Goal: Task Accomplishment & Management: Complete application form

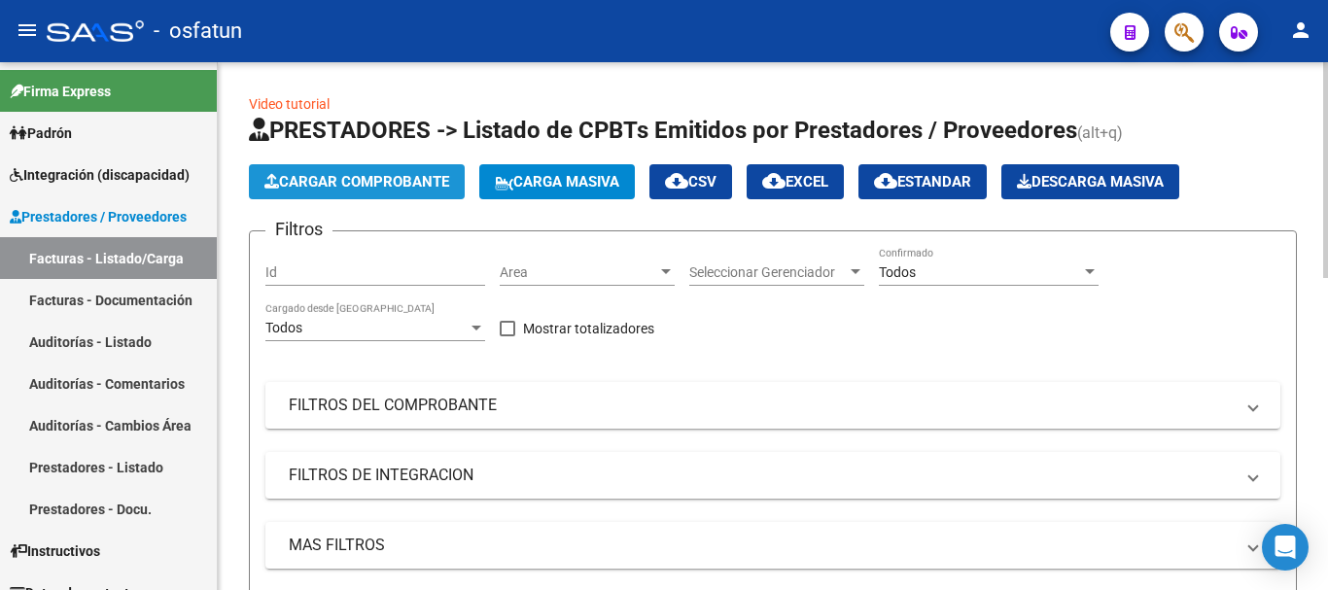
click at [408, 181] on span "Cargar Comprobante" at bounding box center [357, 182] width 185 height 18
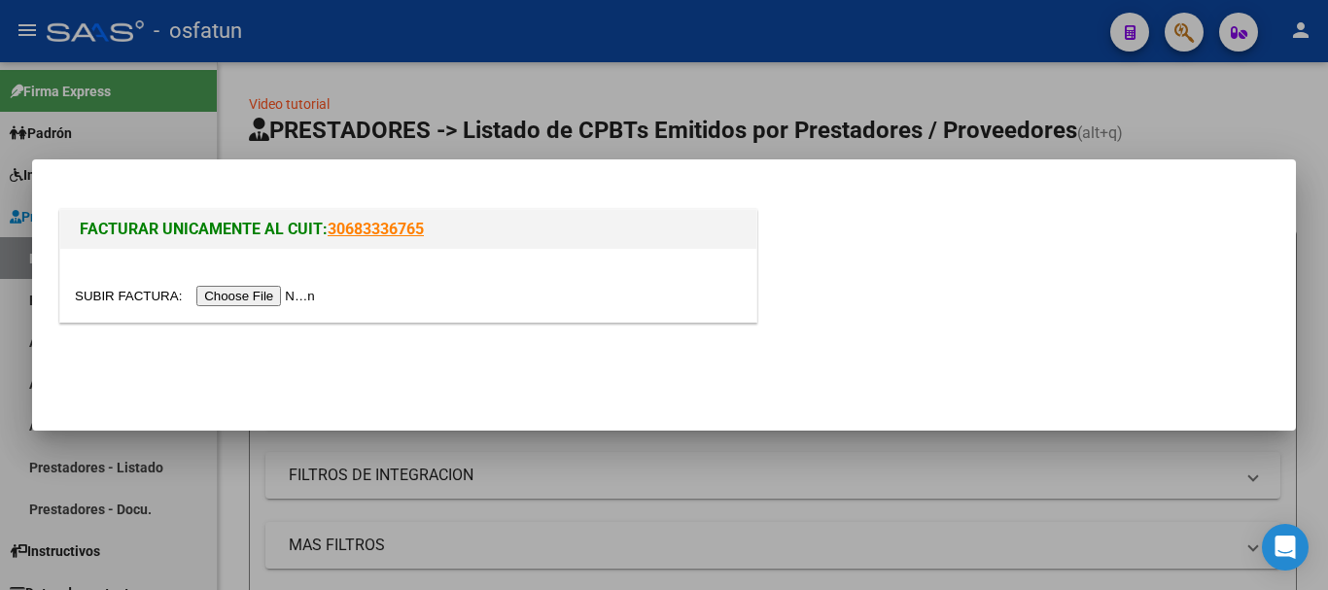
click at [275, 300] on input "file" at bounding box center [198, 296] width 246 height 20
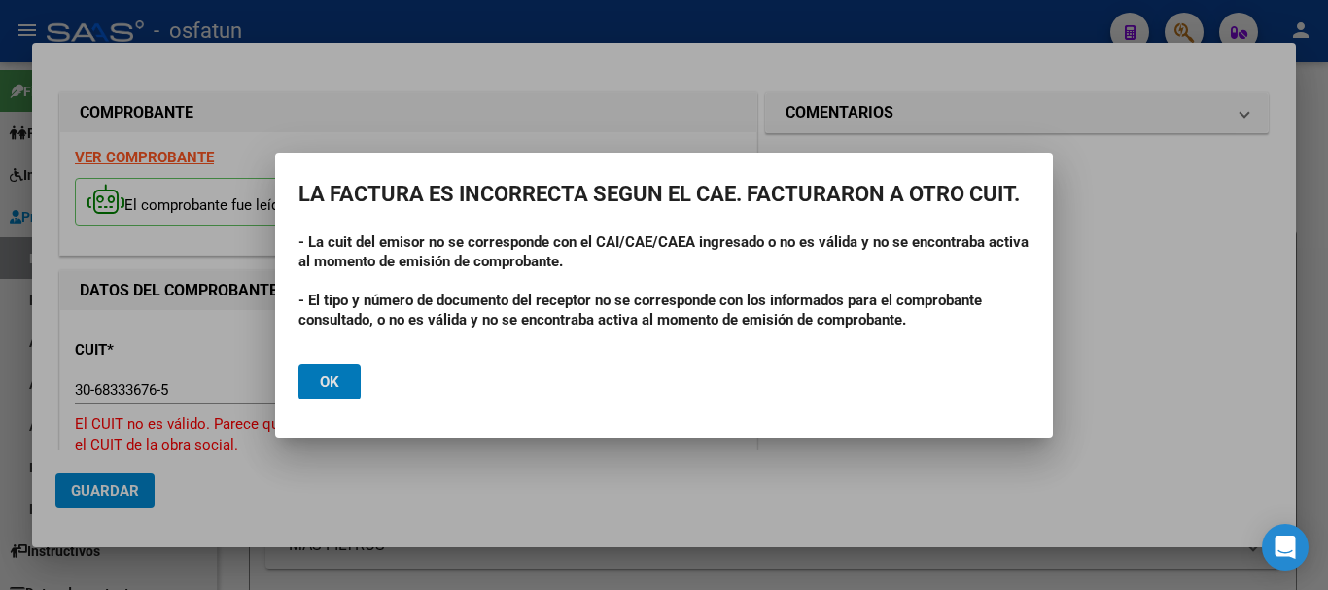
click at [331, 379] on span "Ok" at bounding box center [329, 382] width 19 height 18
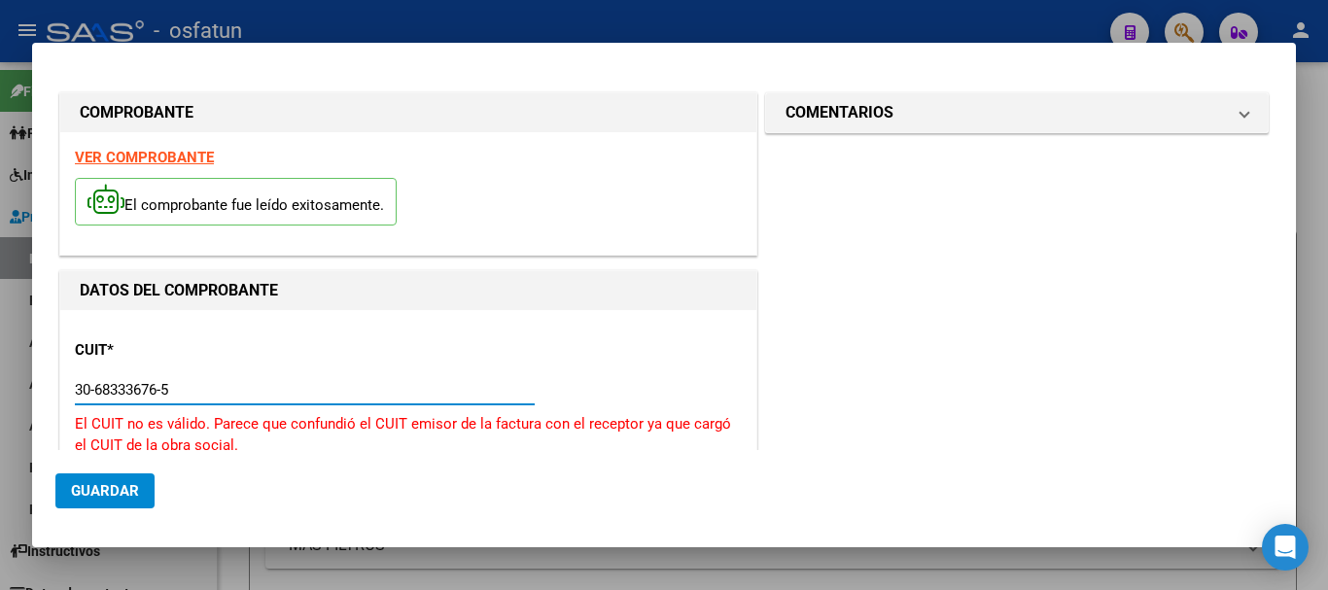
drag, startPoint x: 195, startPoint y: 389, endPoint x: 56, endPoint y: 403, distance: 139.7
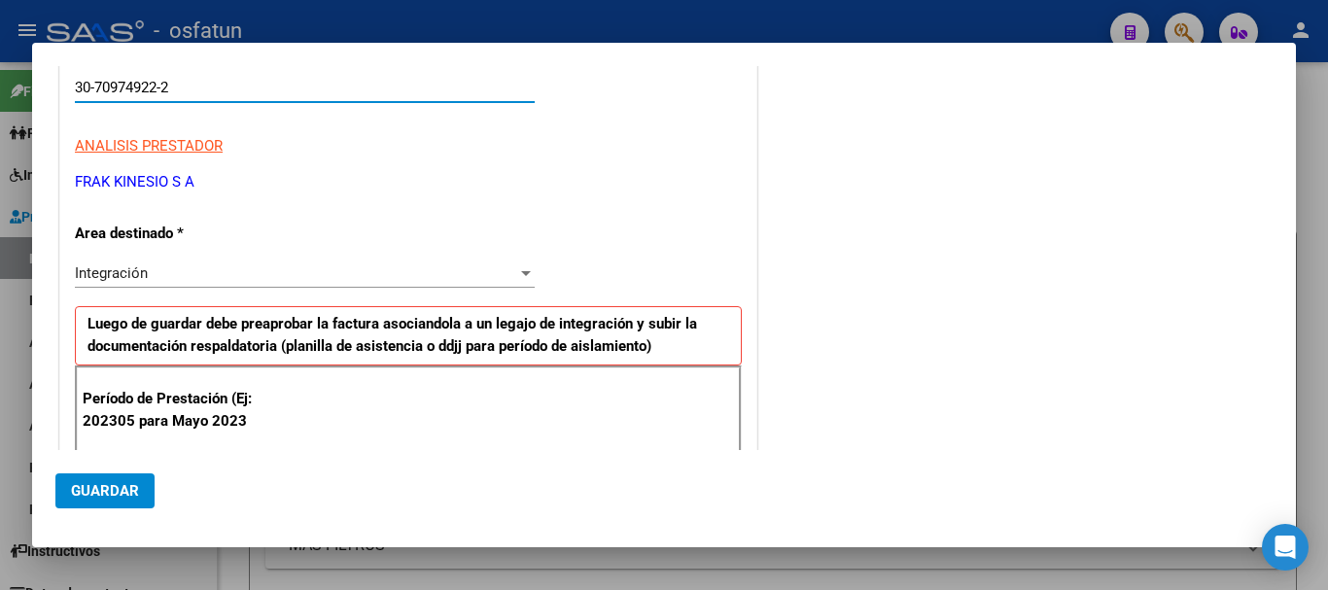
scroll to position [389, 0]
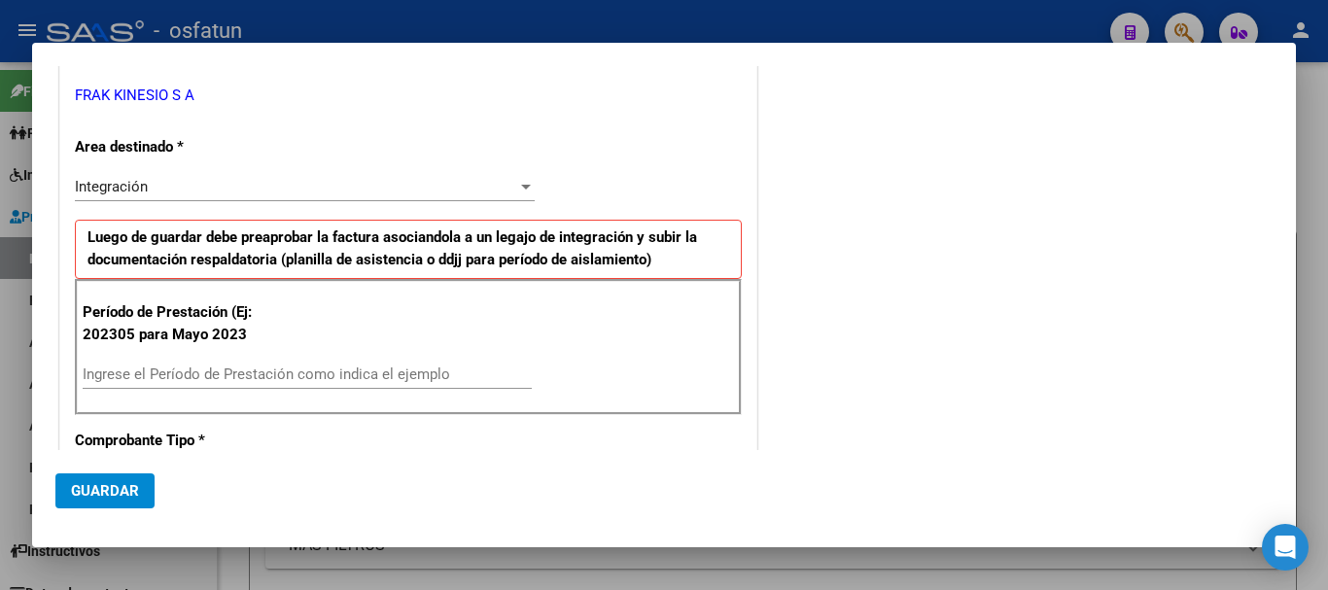
type input "30-70974922-2"
click at [310, 375] on input "Ingrese el Período de Prestación como indica el ejemplo" at bounding box center [307, 375] width 449 height 18
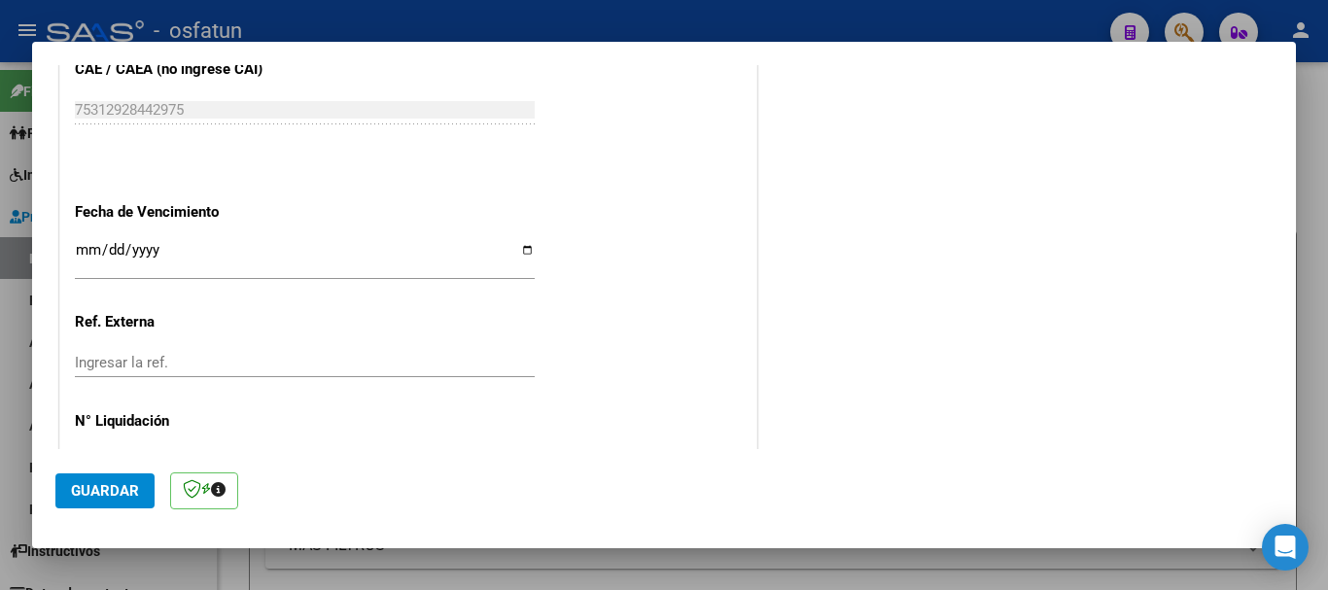
scroll to position [1327, 0]
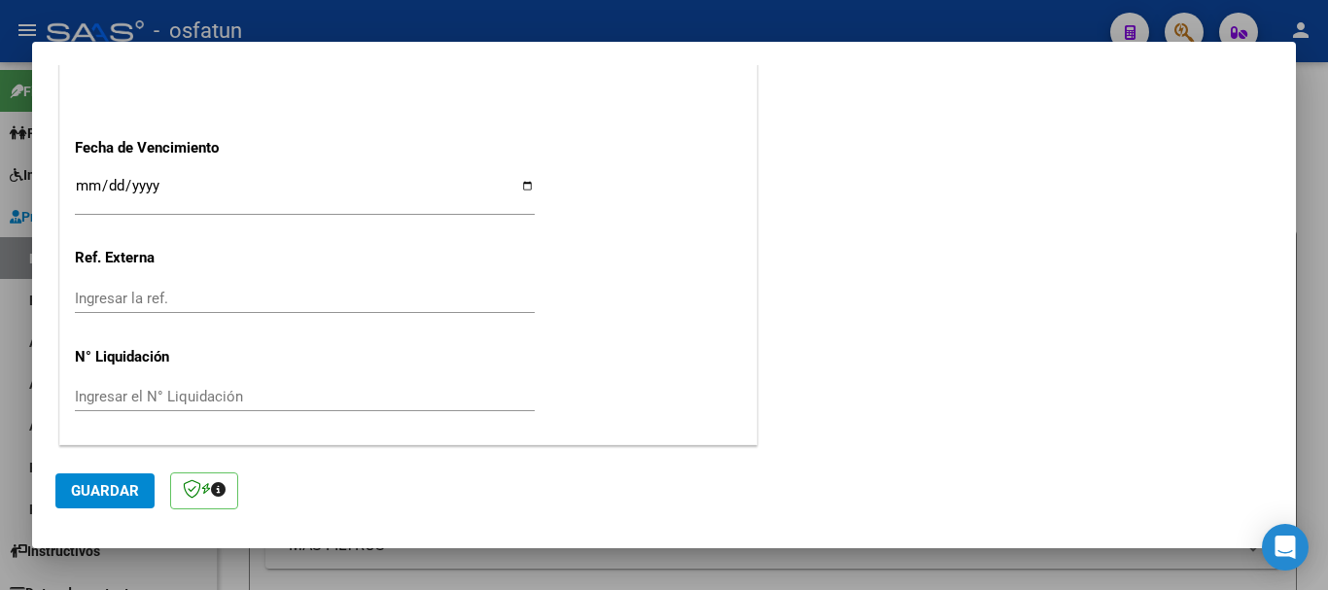
type input "202507"
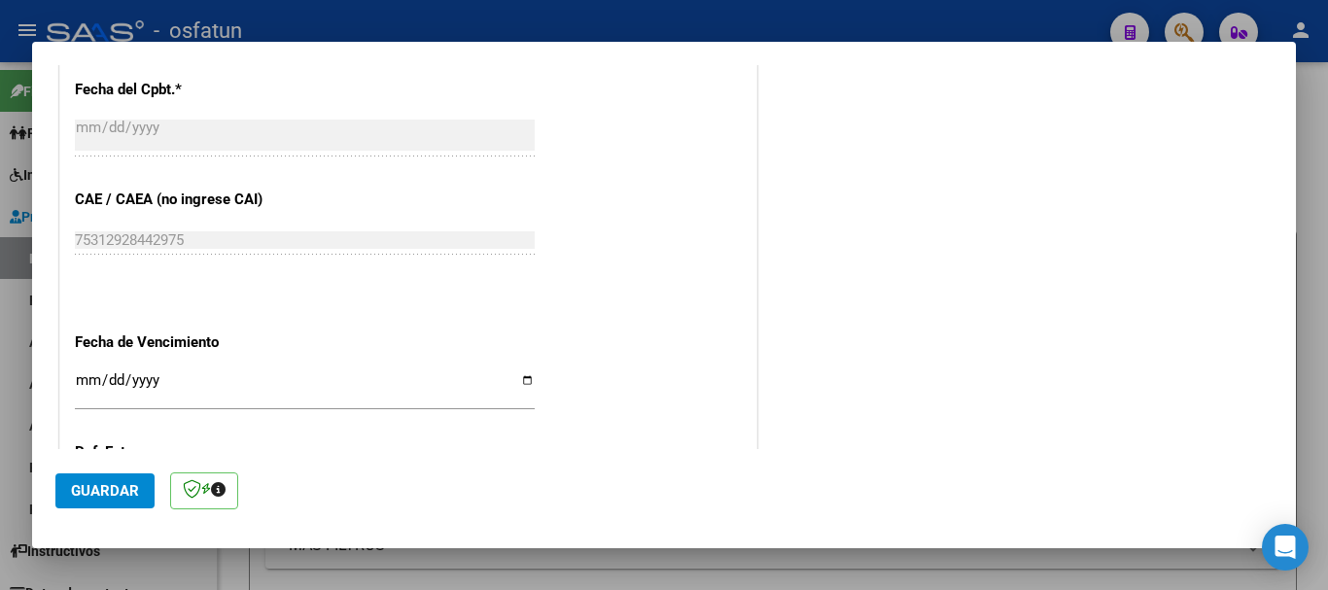
scroll to position [1230, 0]
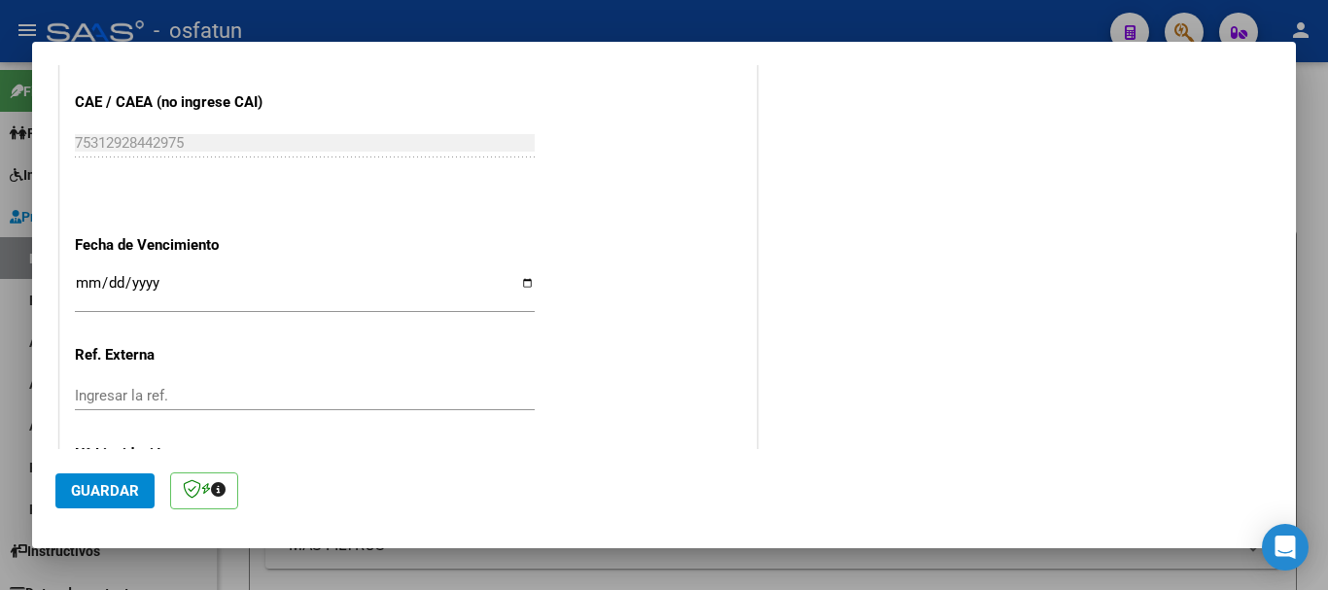
click at [82, 283] on input "Ingresar la fecha" at bounding box center [305, 290] width 460 height 31
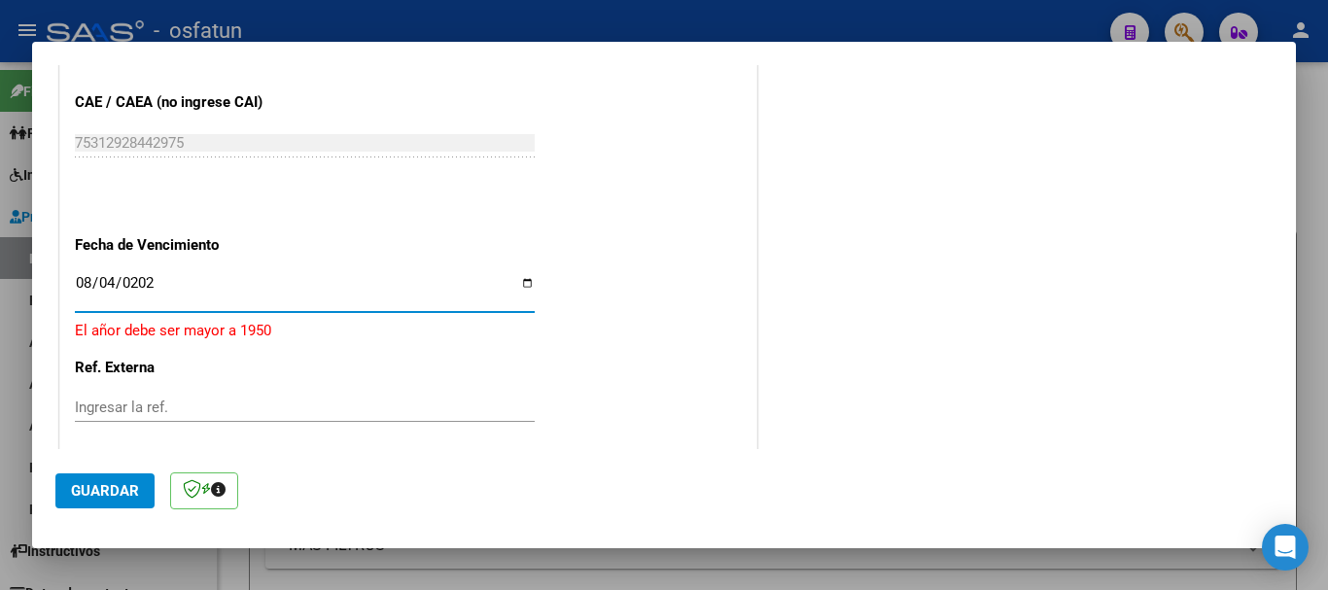
type input "[DATE]"
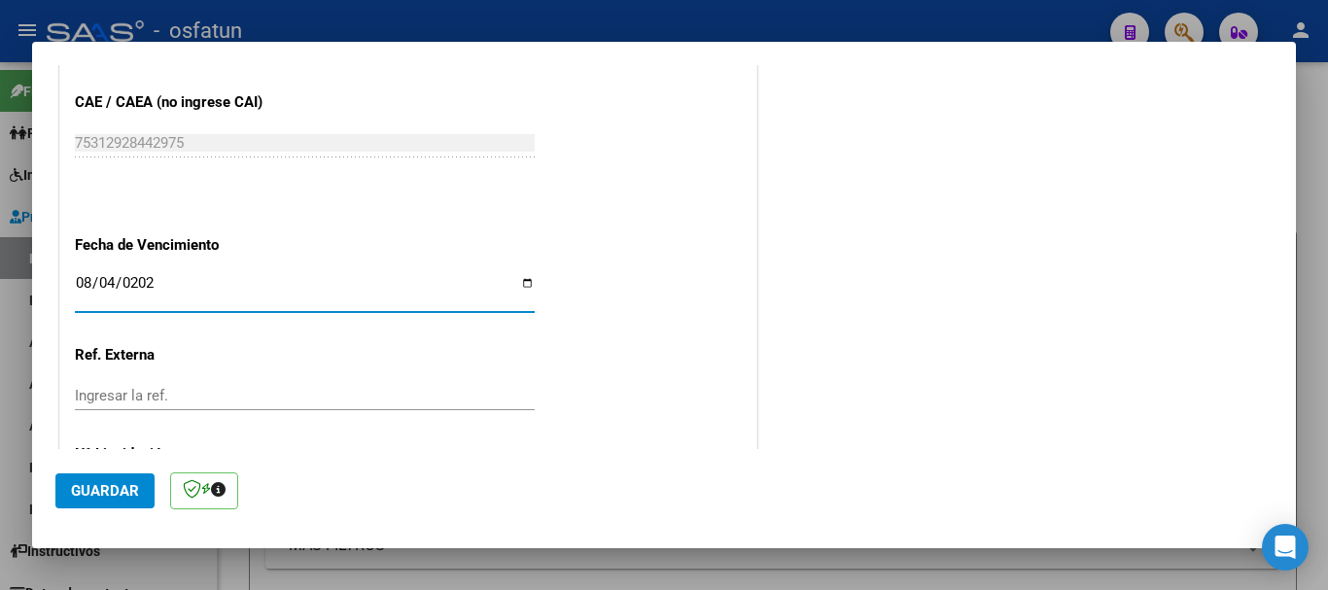
click at [116, 500] on button "Guardar" at bounding box center [104, 491] width 99 height 35
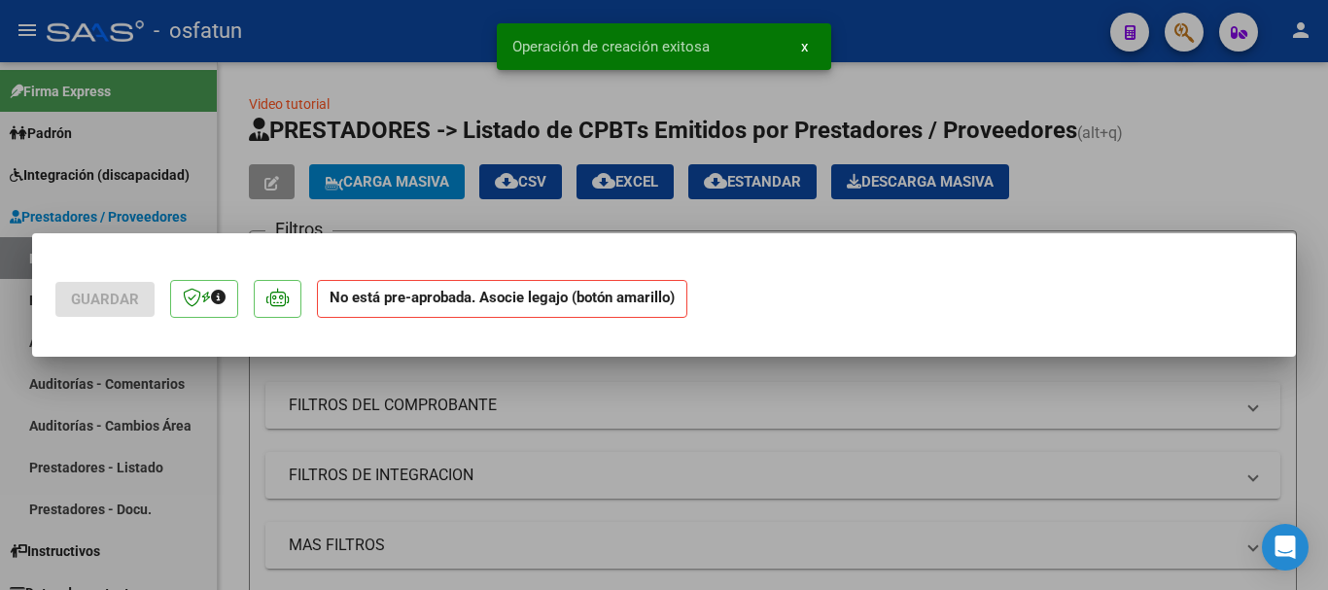
scroll to position [0, 0]
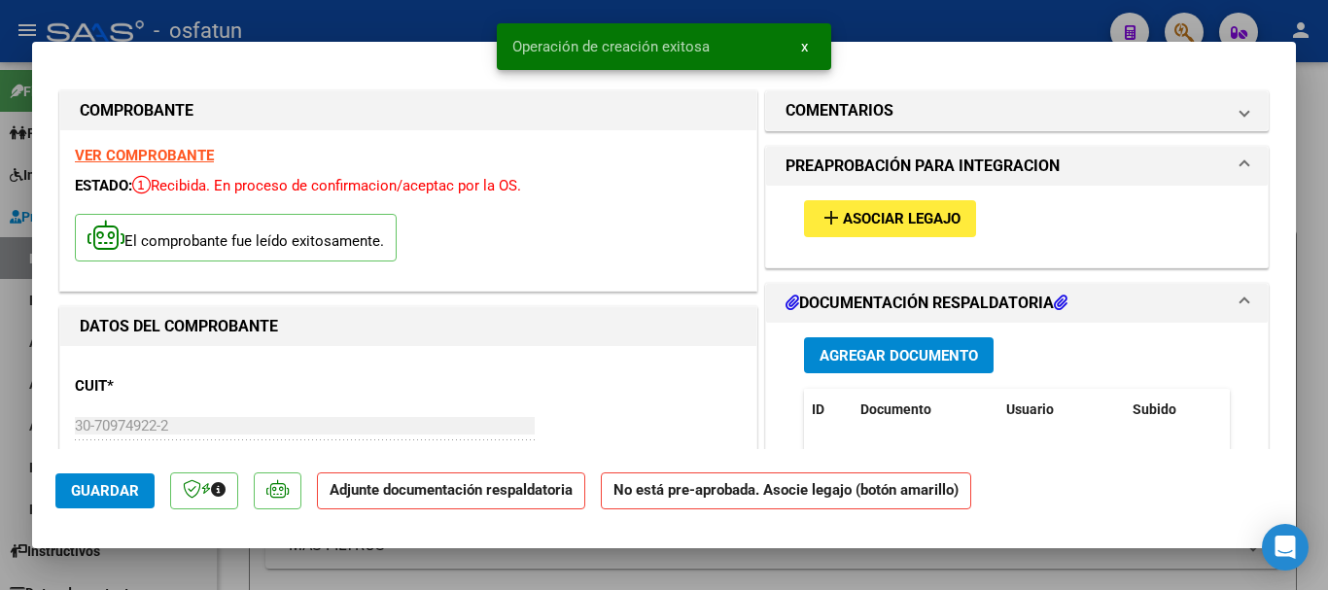
click at [879, 361] on span "Agregar Documento" at bounding box center [899, 356] width 159 height 18
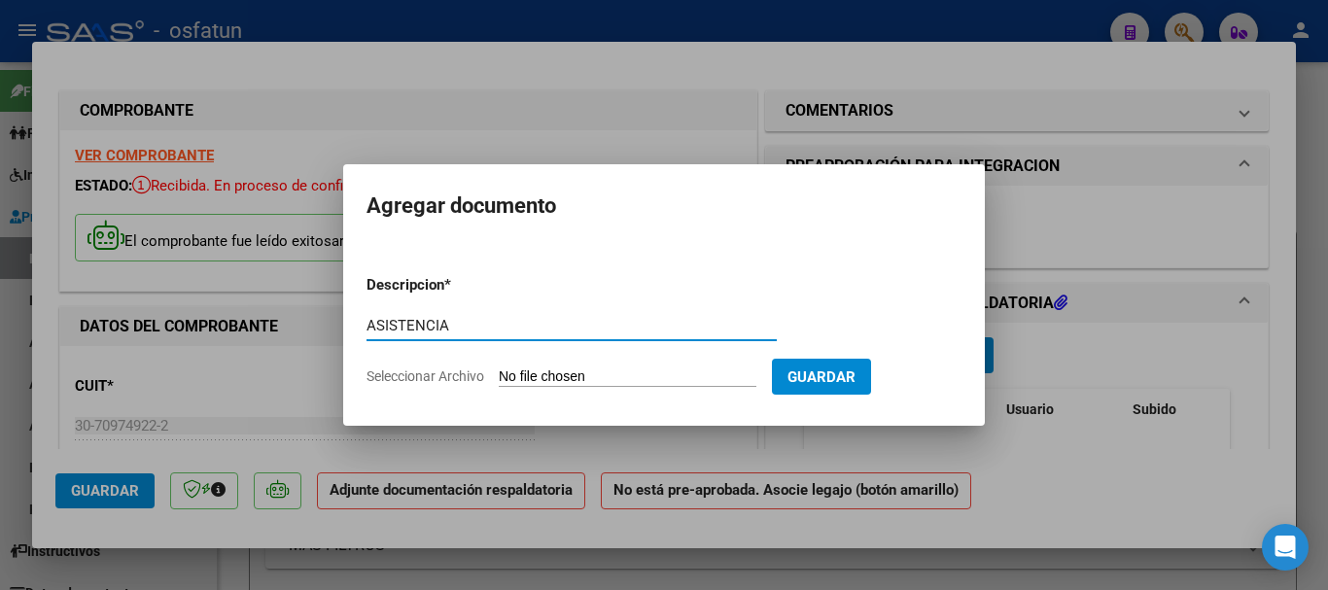
type input "ASISTENCIA"
click at [561, 373] on input "Seleccionar Archivo" at bounding box center [628, 378] width 258 height 18
click at [589, 375] on input "Seleccionar Archivo" at bounding box center [628, 378] width 258 height 18
type input "C:\fakepath\ASISTENCIA - TERAPIAS.pdf"
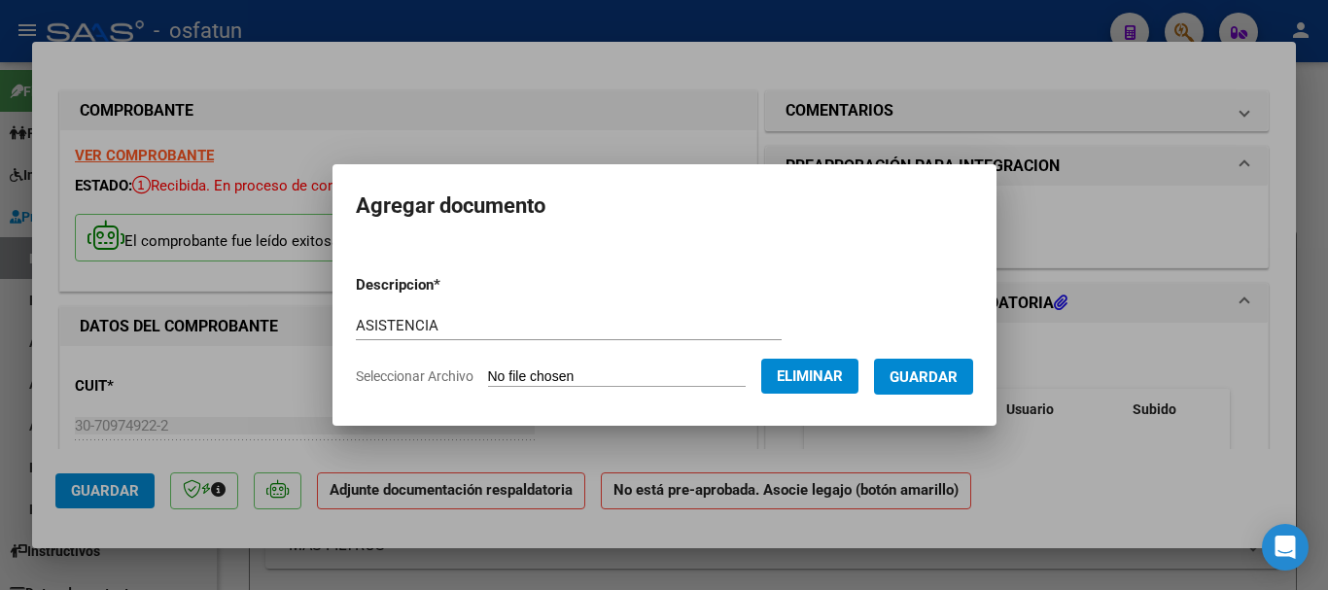
click at [958, 375] on span "Guardar" at bounding box center [924, 378] width 68 height 18
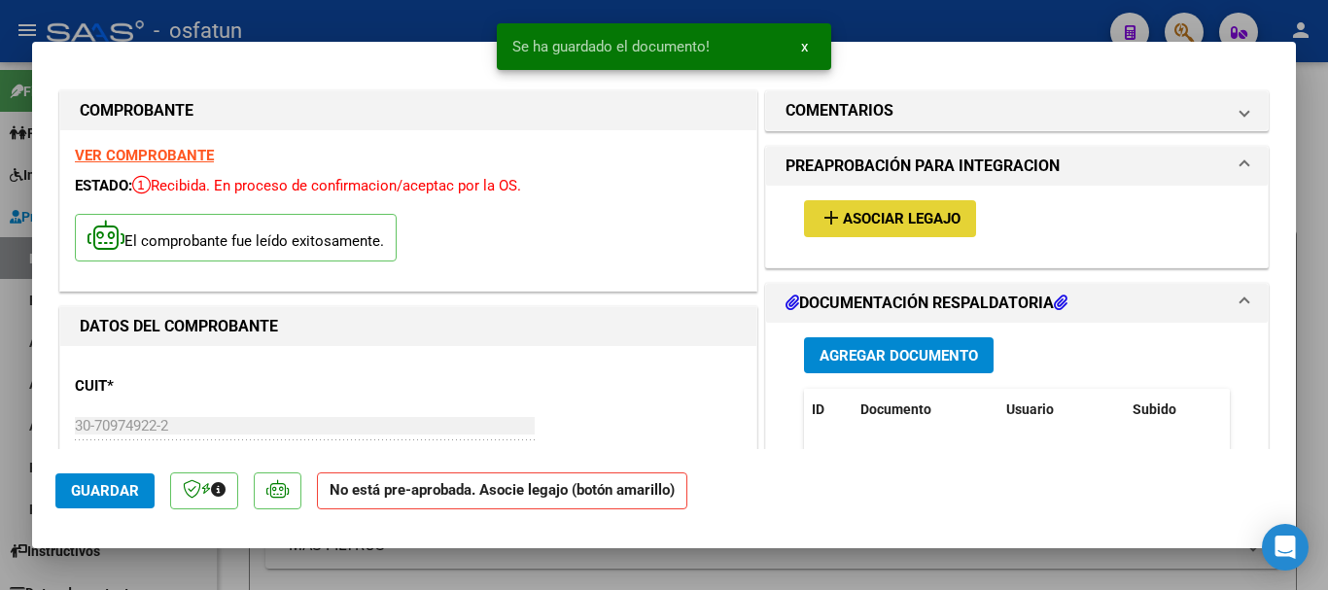
click at [882, 209] on span "add Asociar Legajo" at bounding box center [890, 218] width 141 height 18
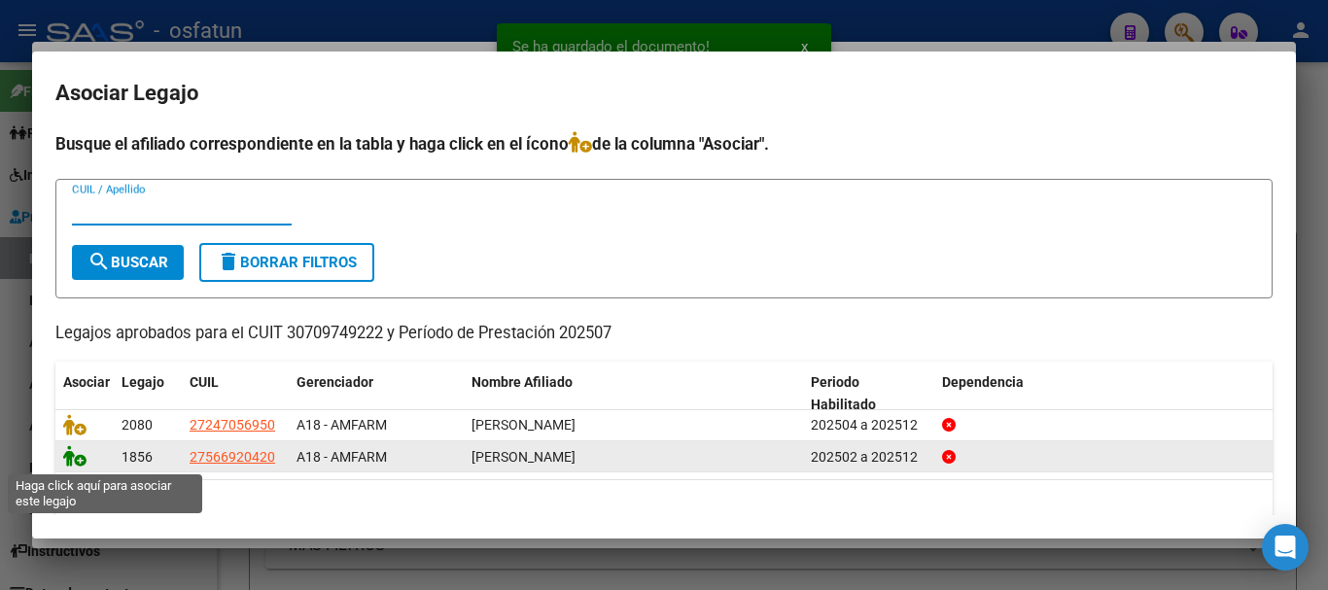
click at [70, 463] on icon at bounding box center [74, 455] width 23 height 21
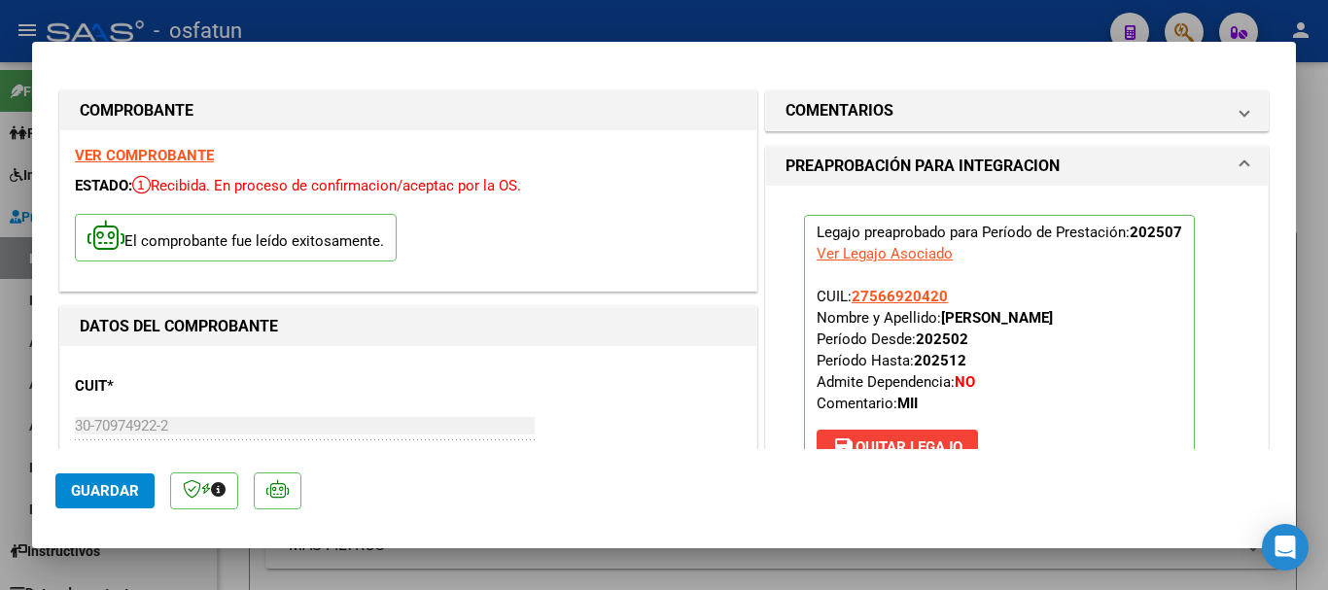
click at [82, 477] on button "Guardar" at bounding box center [104, 491] width 99 height 35
click at [109, 503] on button "Guardar" at bounding box center [104, 491] width 99 height 35
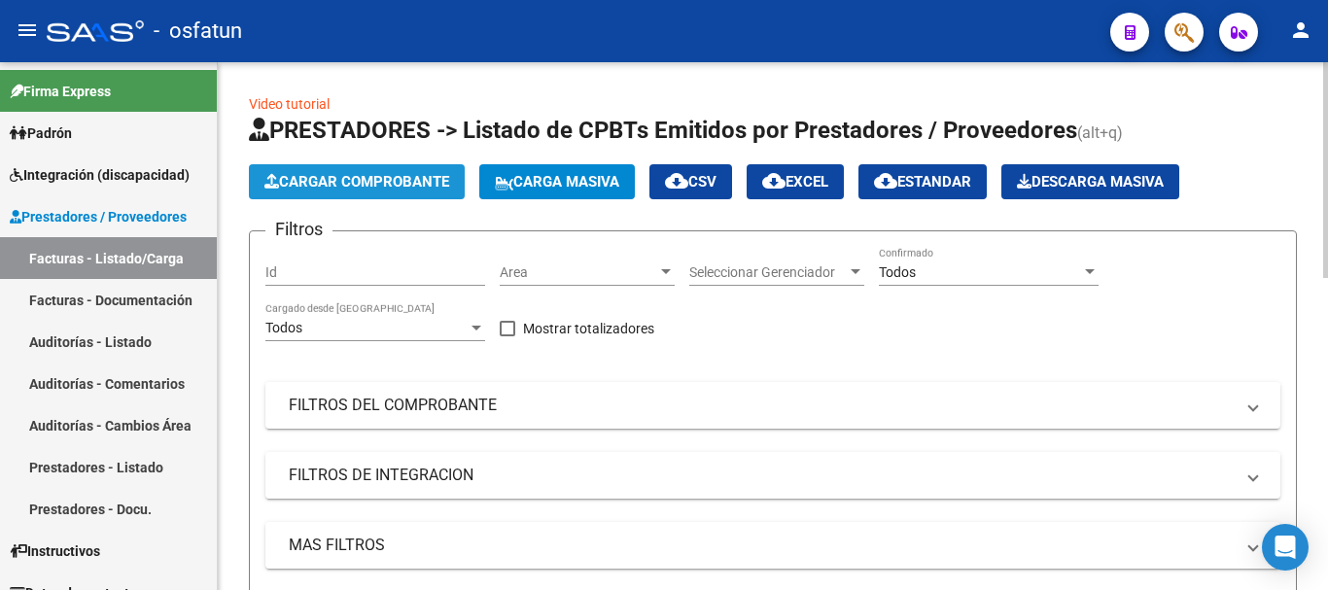
click at [412, 182] on span "Cargar Comprobante" at bounding box center [357, 182] width 185 height 18
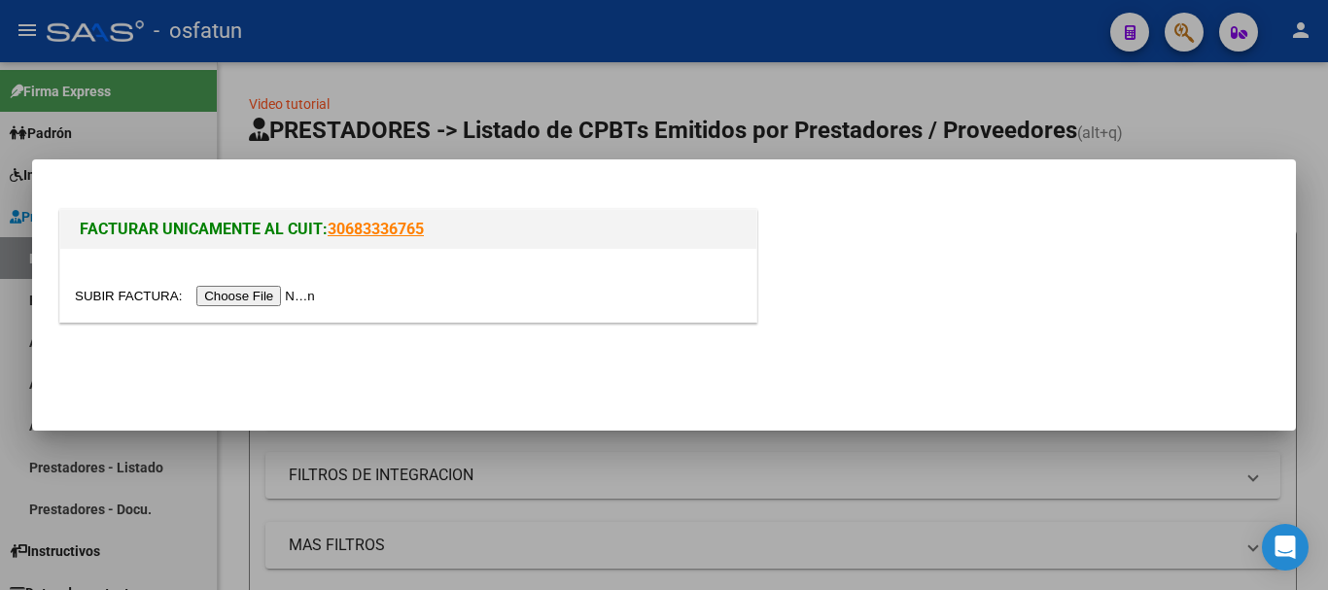
click at [284, 300] on input "file" at bounding box center [198, 296] width 246 height 20
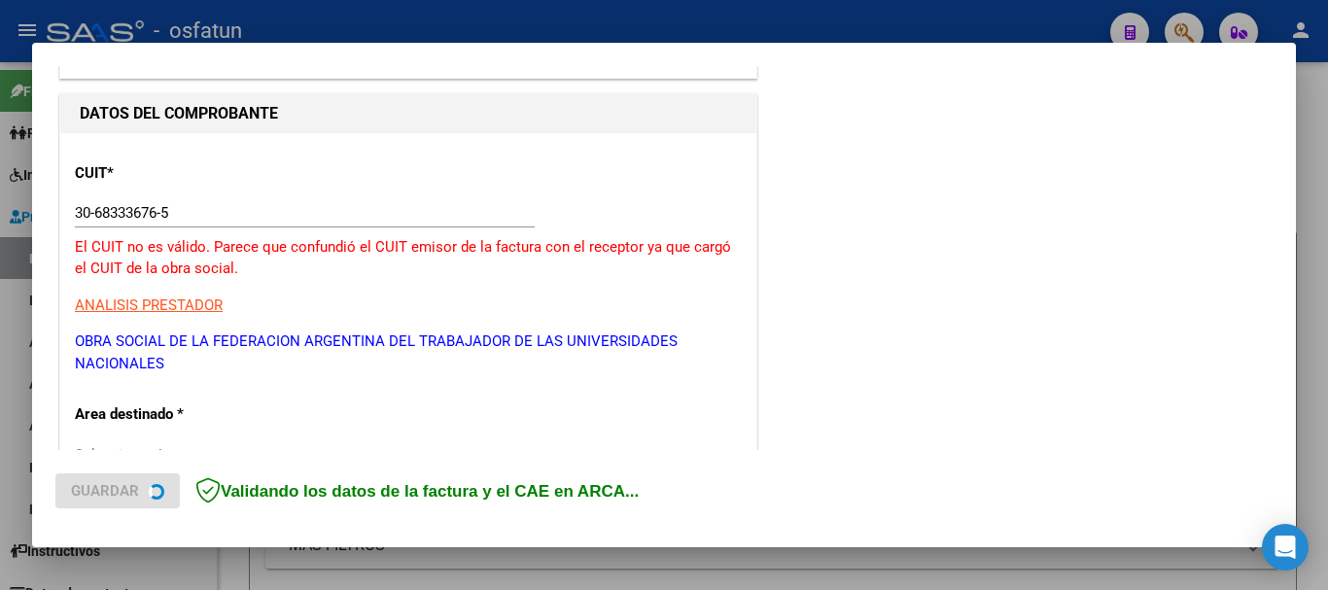
scroll to position [194, 0]
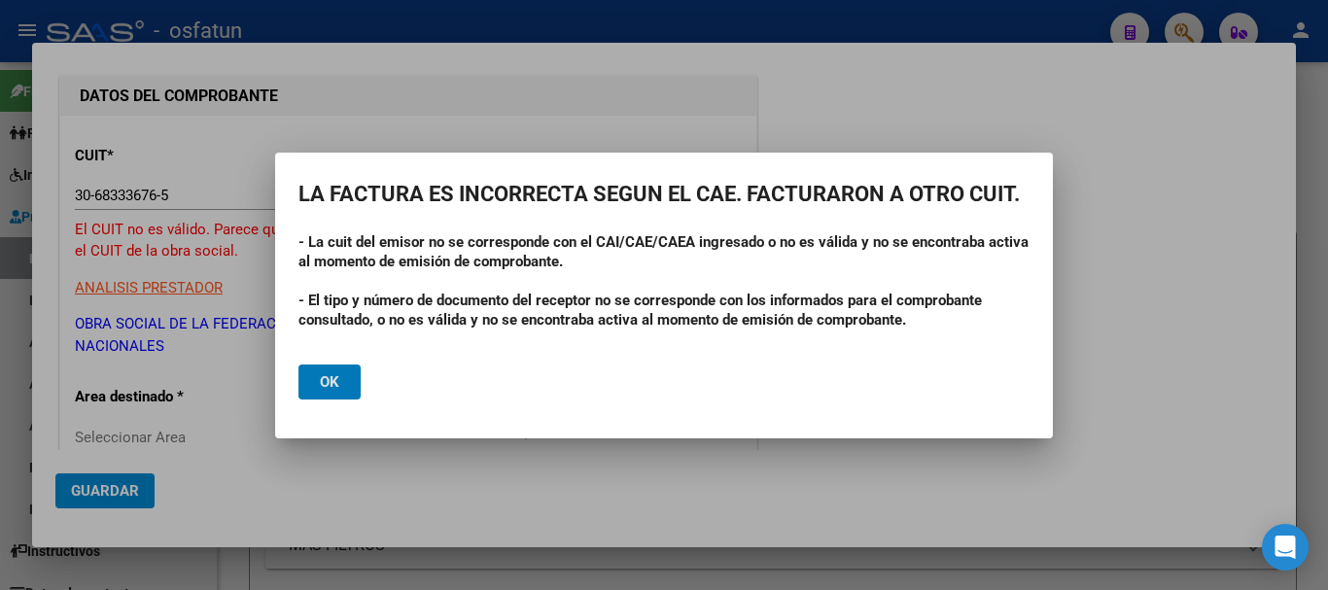
click at [313, 380] on button "Ok" at bounding box center [330, 382] width 62 height 35
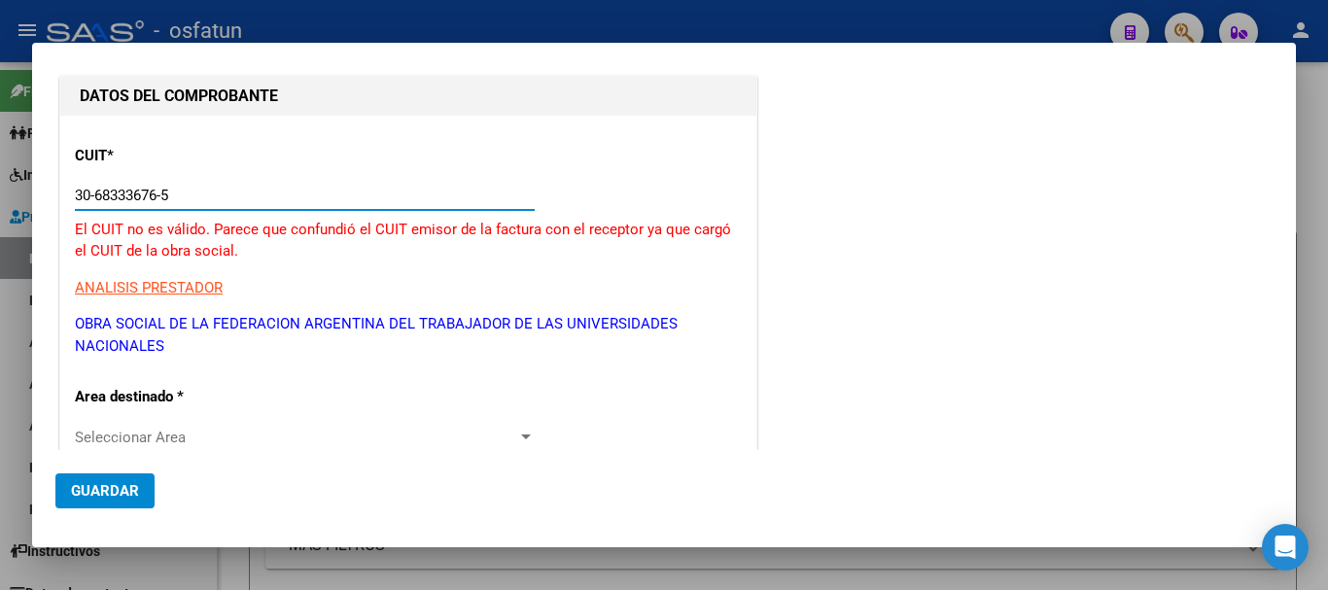
drag, startPoint x: 181, startPoint y: 199, endPoint x: 64, endPoint y: 236, distance: 122.4
click at [47, 211] on mat-dialog-content "COMPROBANTE VER COMPROBANTE El comprobante fue leído exitosamente. DATOS DEL CO…" at bounding box center [664, 258] width 1264 height 384
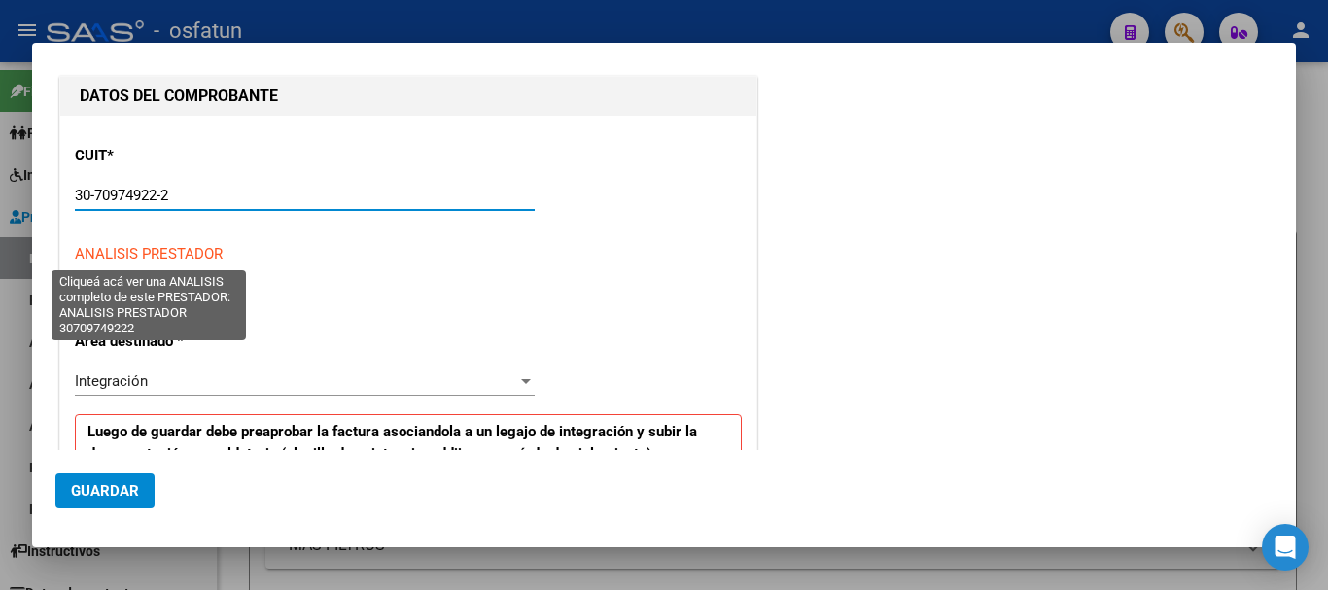
type input "30-70974922-2"
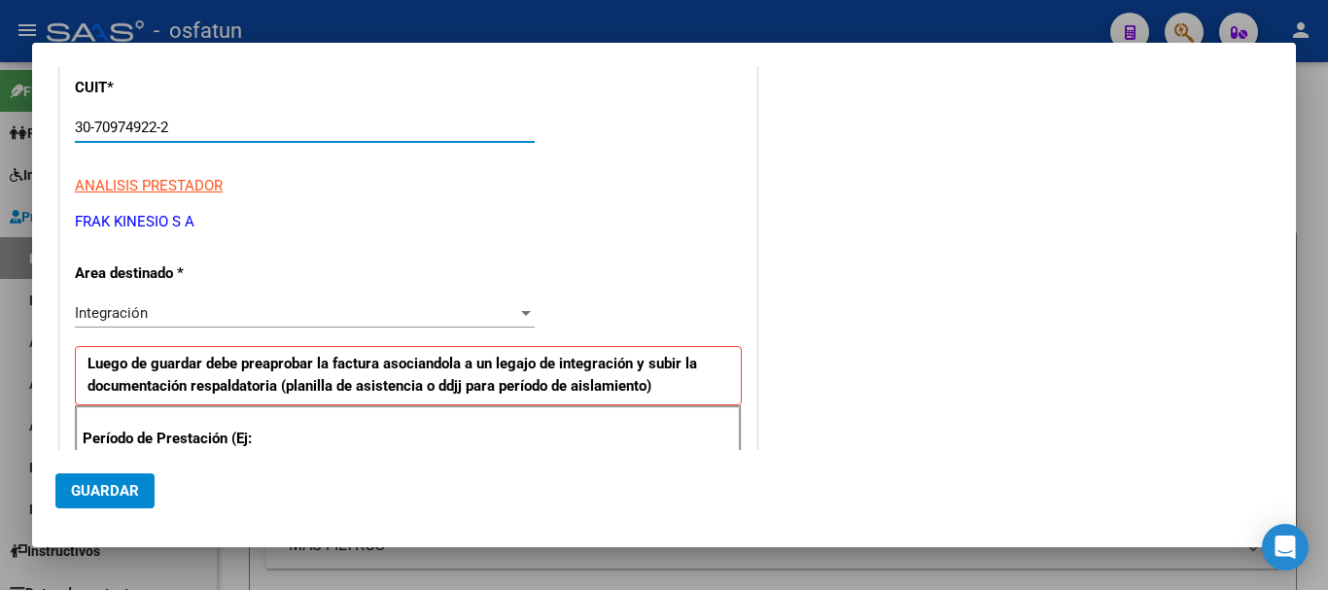
scroll to position [389, 0]
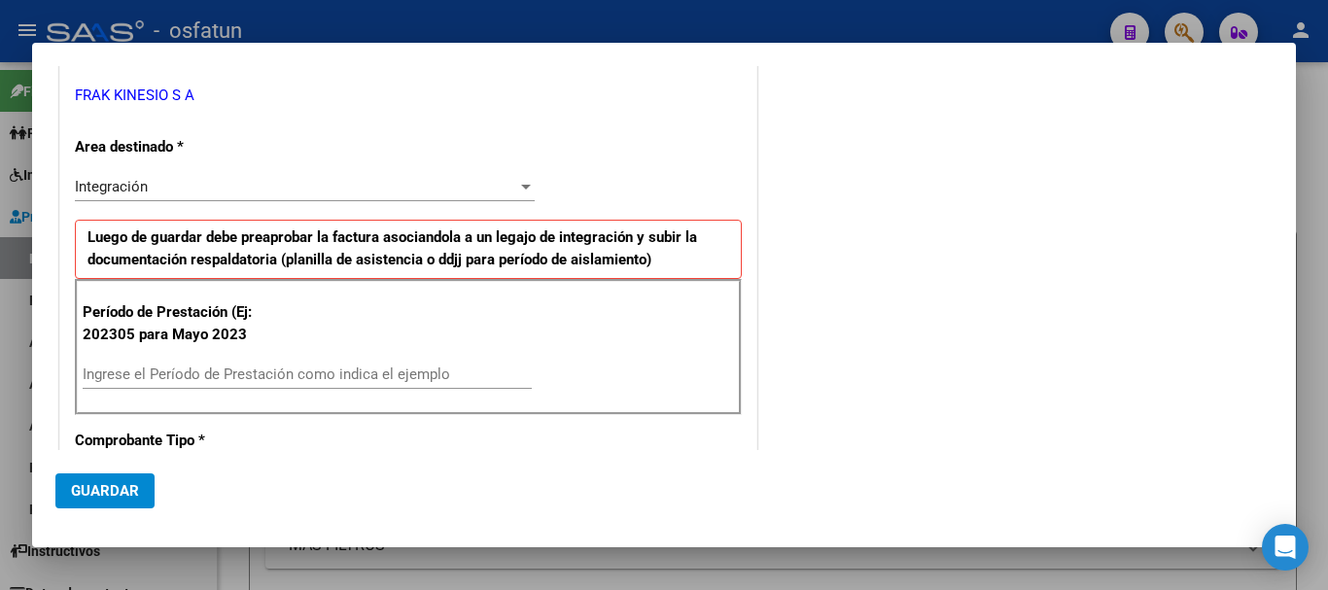
click at [294, 370] on div "Ingrese el Período de Prestación como indica el ejemplo" at bounding box center [307, 374] width 449 height 29
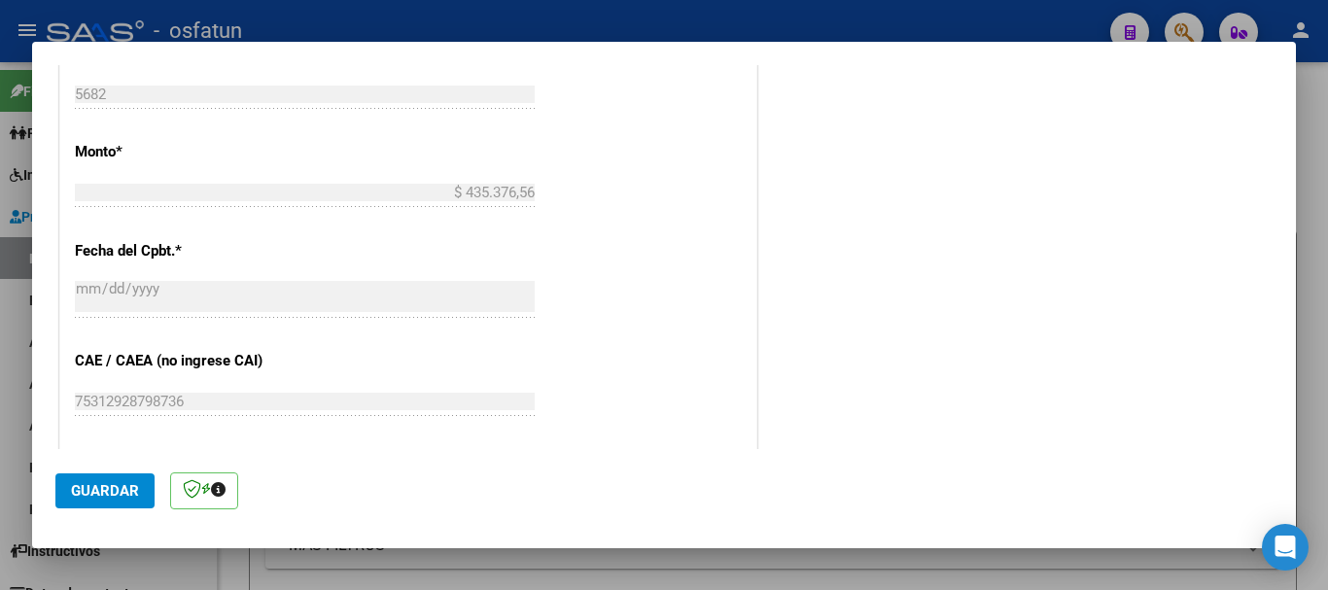
scroll to position [1166, 0]
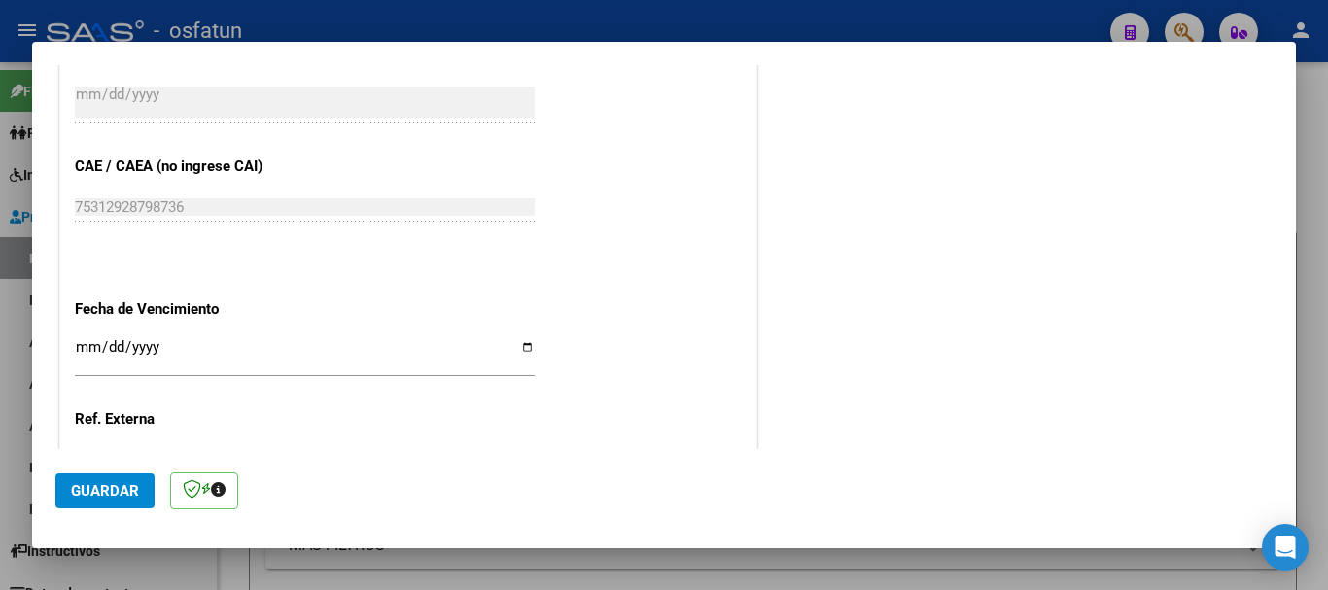
type input "202507"
click at [87, 349] on input "Ingresar la fecha" at bounding box center [305, 354] width 460 height 31
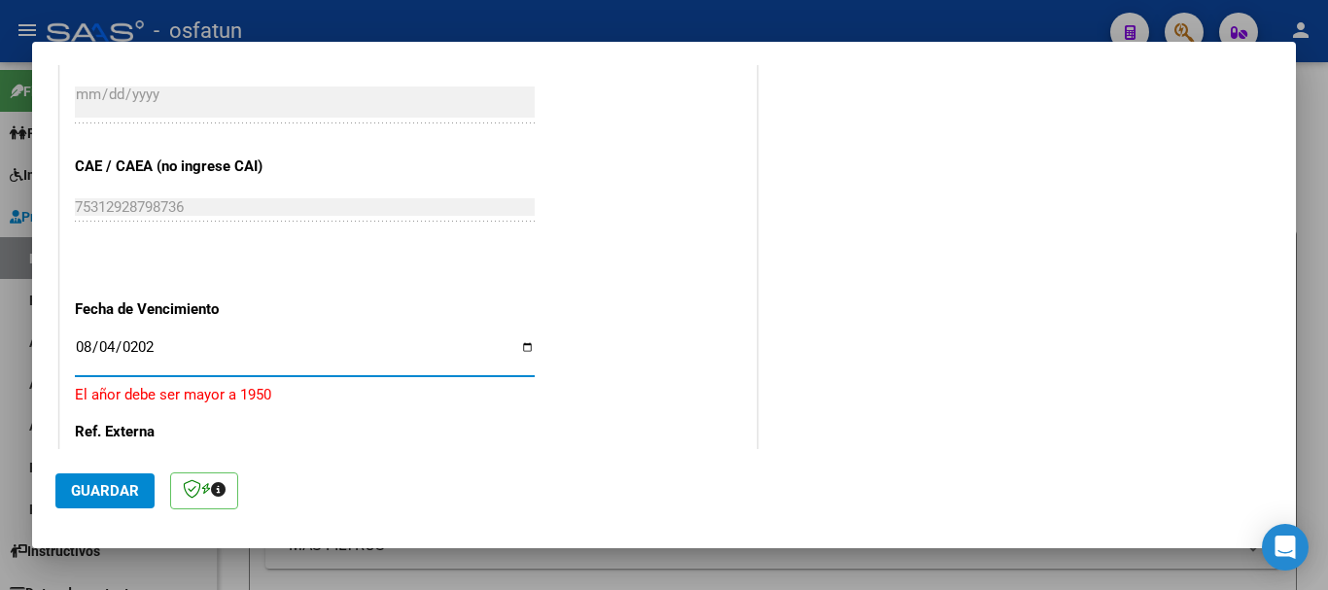
type input "[DATE]"
click at [101, 487] on span "Guardar" at bounding box center [105, 491] width 68 height 18
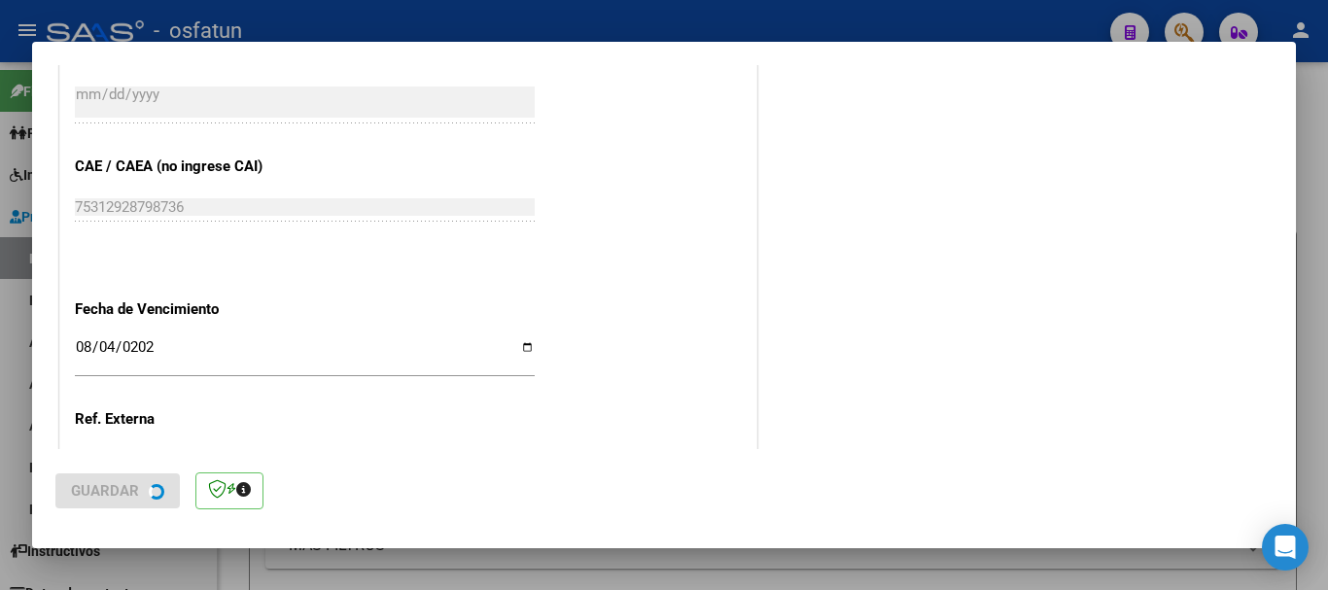
scroll to position [0, 0]
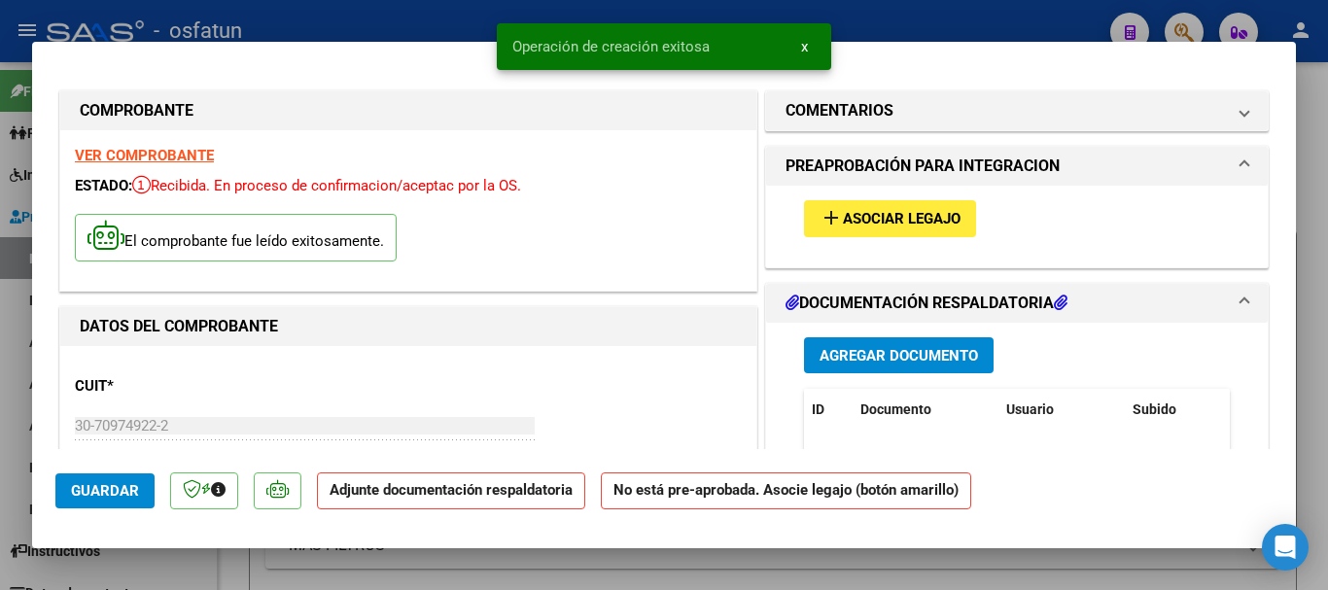
click at [870, 347] on span "Agregar Documento" at bounding box center [899, 356] width 159 height 18
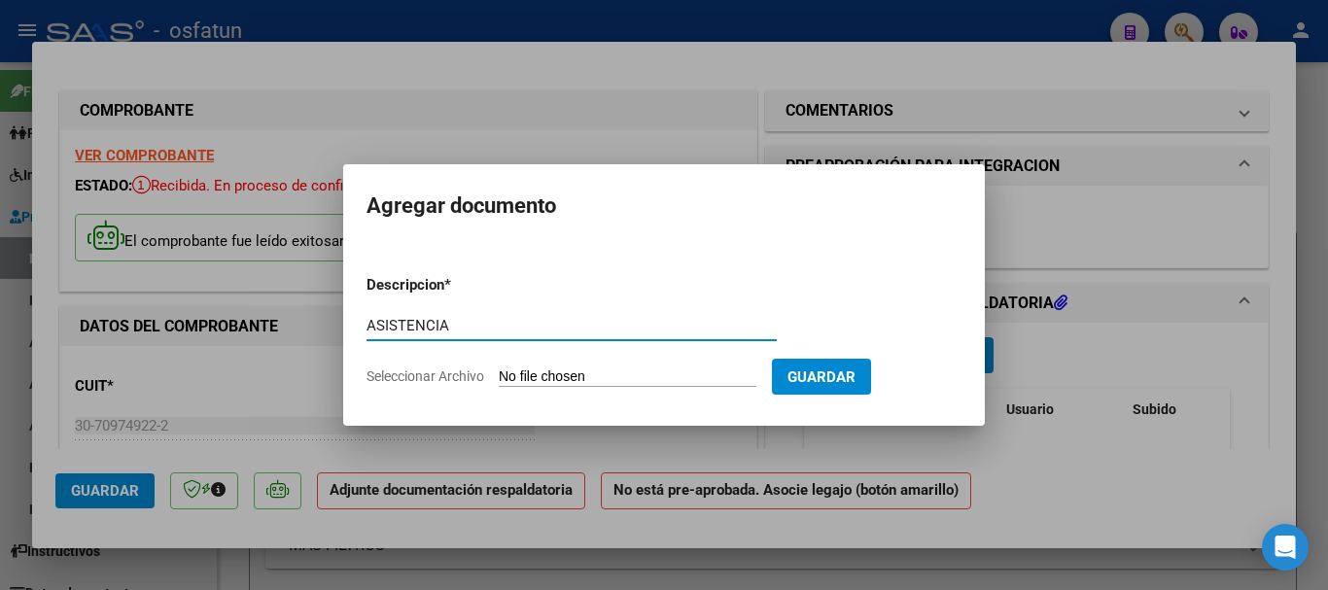
type input "ASISTENCIA"
click at [591, 376] on input "Seleccionar Archivo" at bounding box center [628, 378] width 258 height 18
type input "C:\fakepath\CamScanner [DATE] 10.38.pdf"
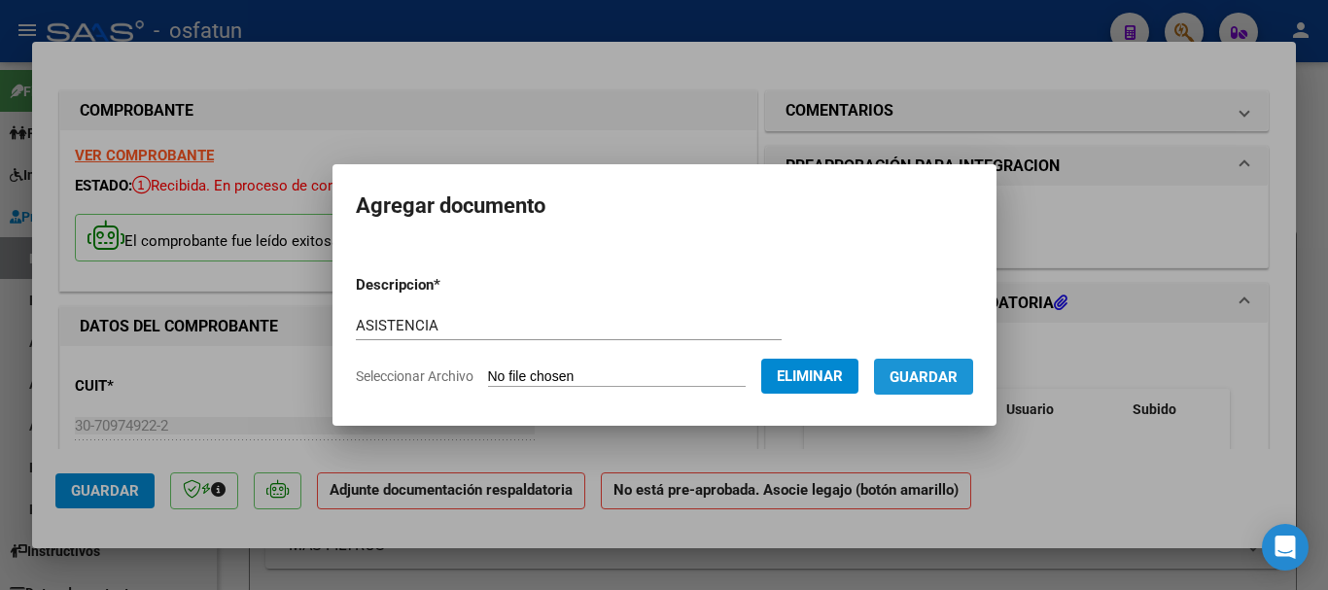
click at [949, 366] on button "Guardar" at bounding box center [923, 377] width 99 height 36
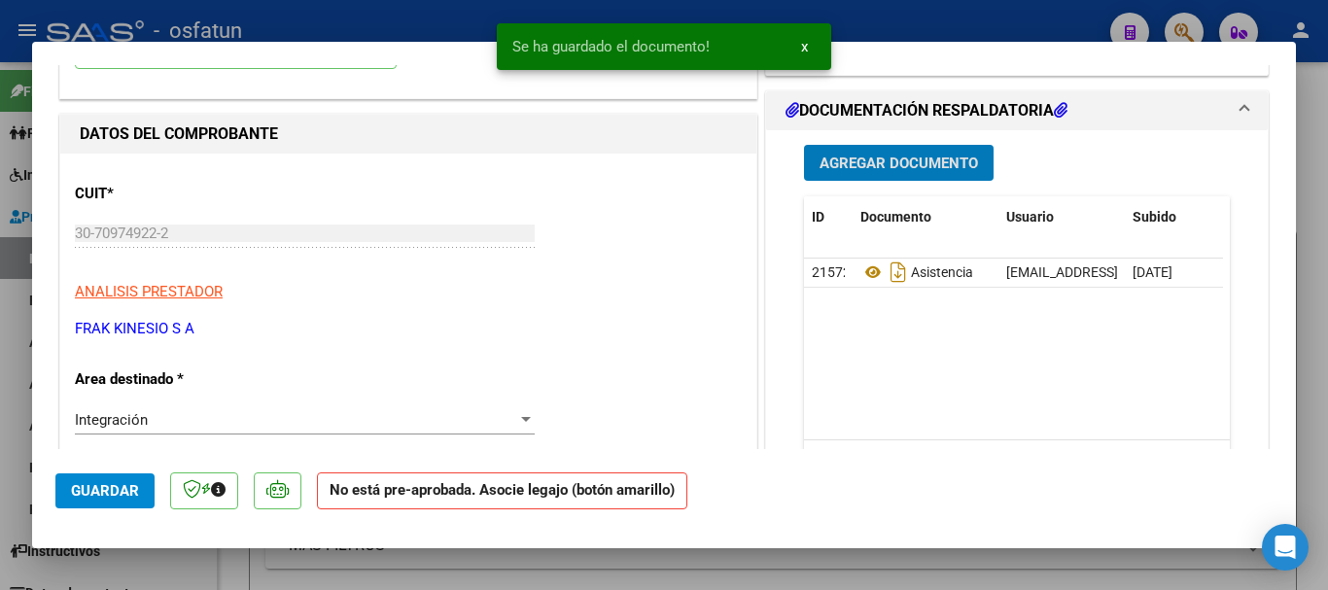
scroll to position [194, 0]
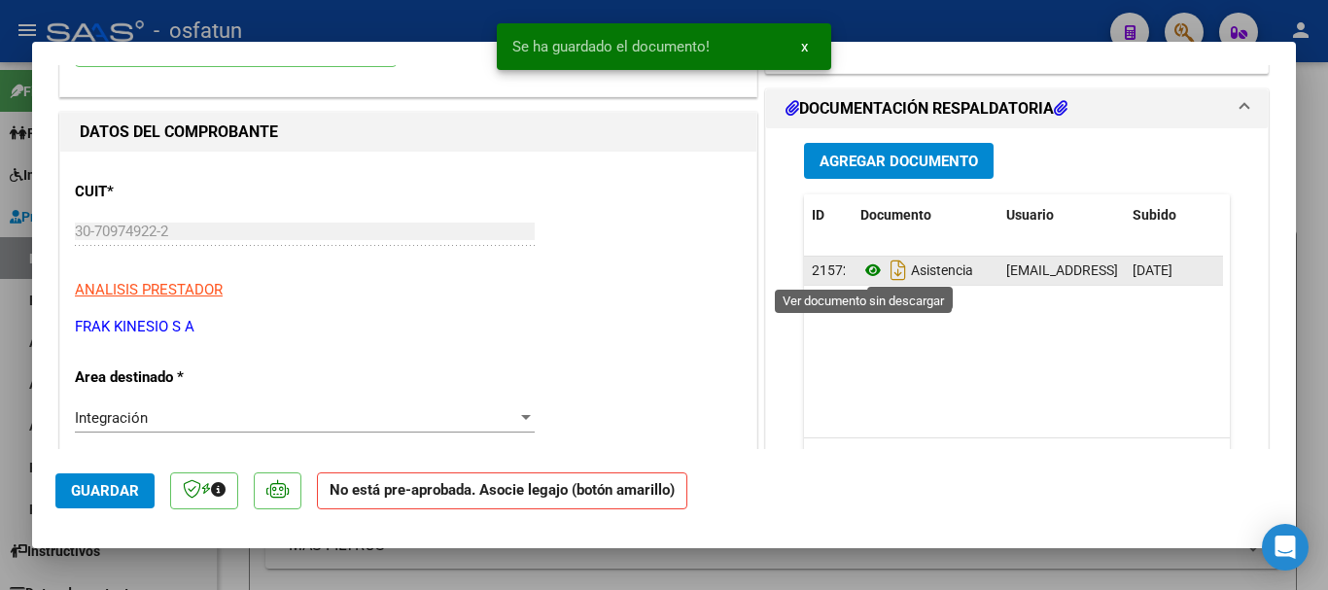
click at [867, 272] on icon at bounding box center [873, 270] width 25 height 23
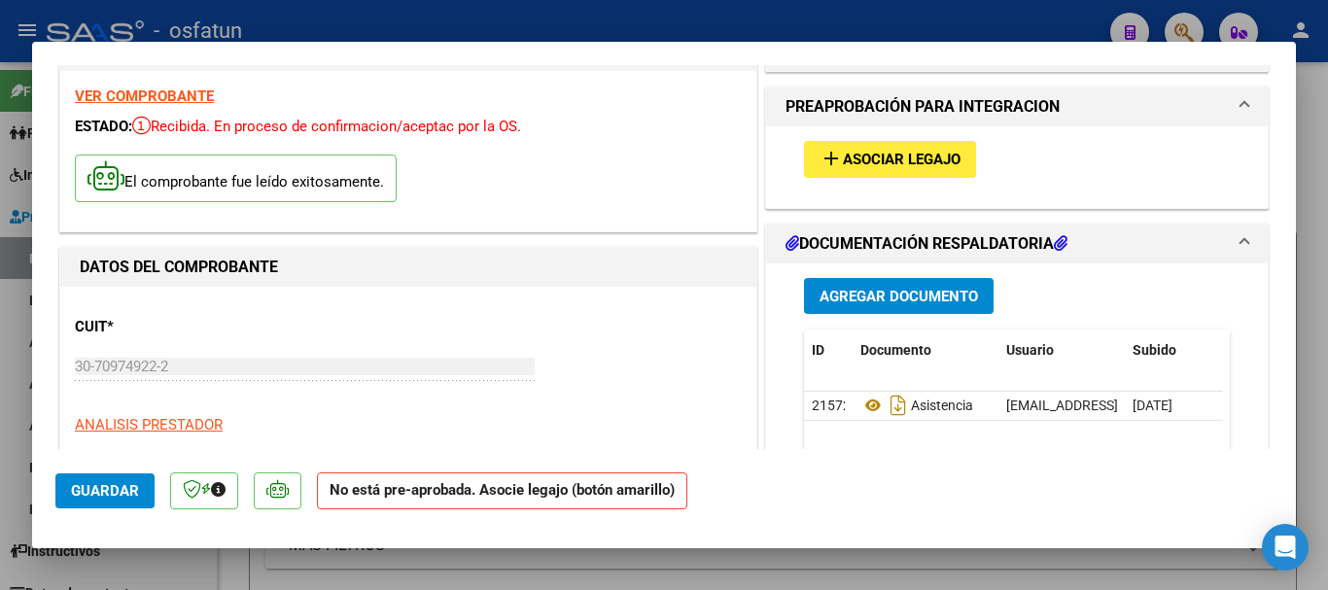
scroll to position [0, 0]
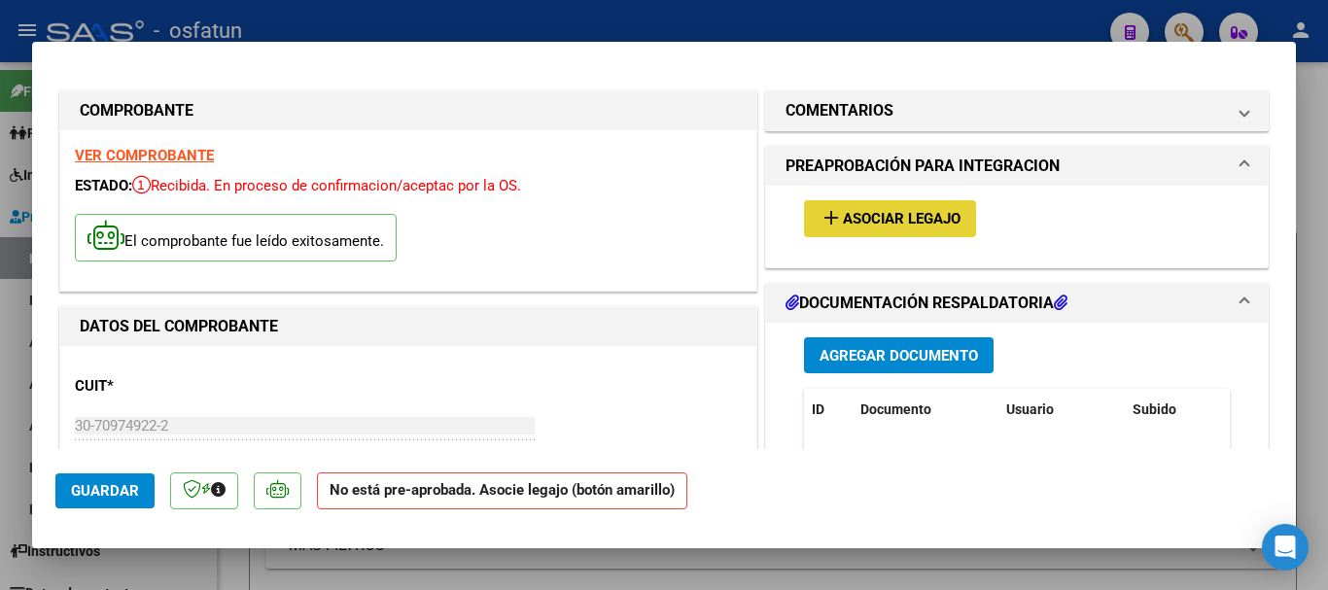
click at [852, 221] on span "Asociar Legajo" at bounding box center [902, 220] width 118 height 18
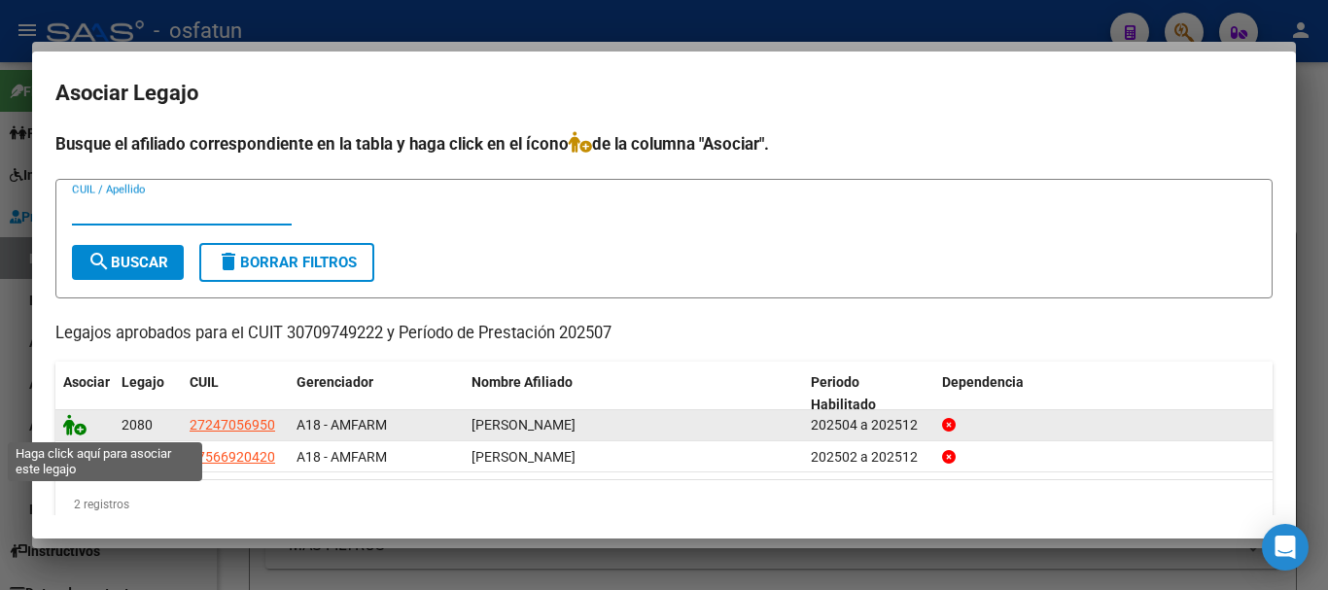
click at [66, 422] on icon at bounding box center [74, 424] width 23 height 21
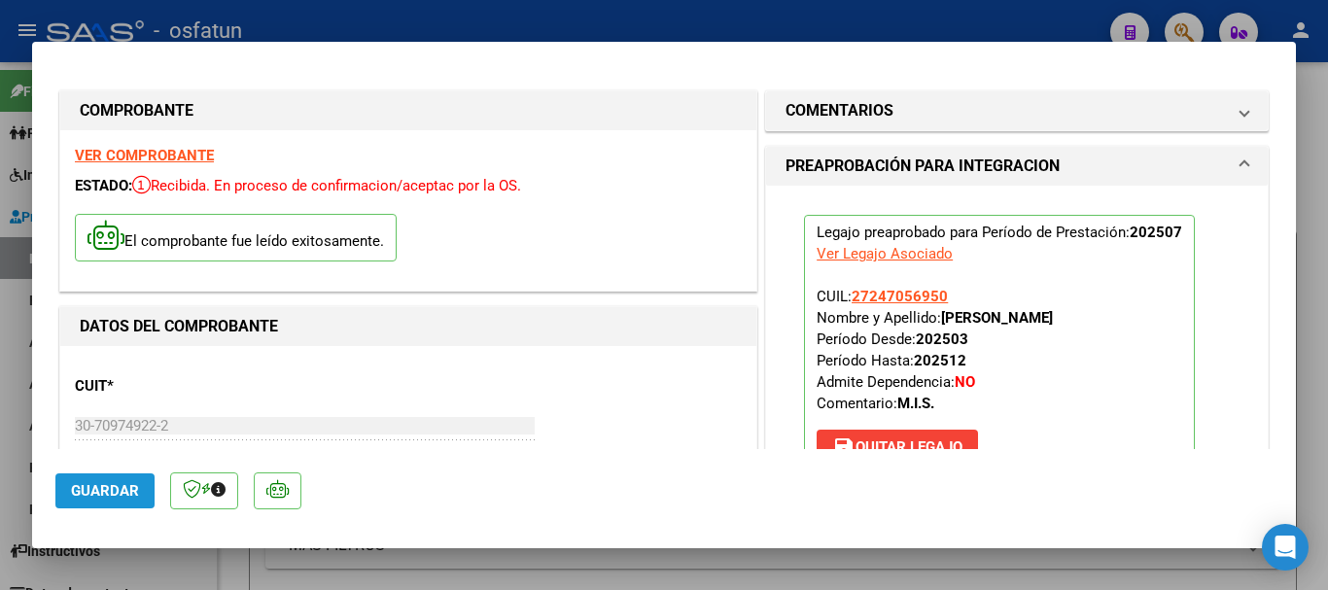
click at [105, 491] on span "Guardar" at bounding box center [105, 491] width 68 height 18
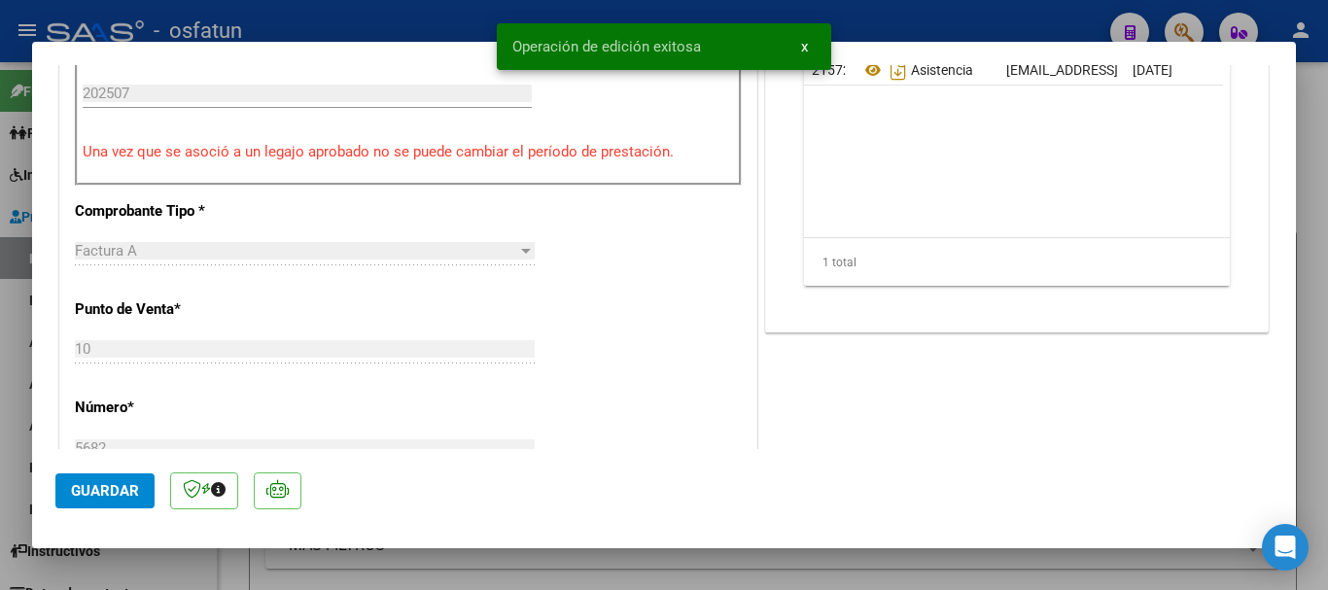
scroll to position [681, 0]
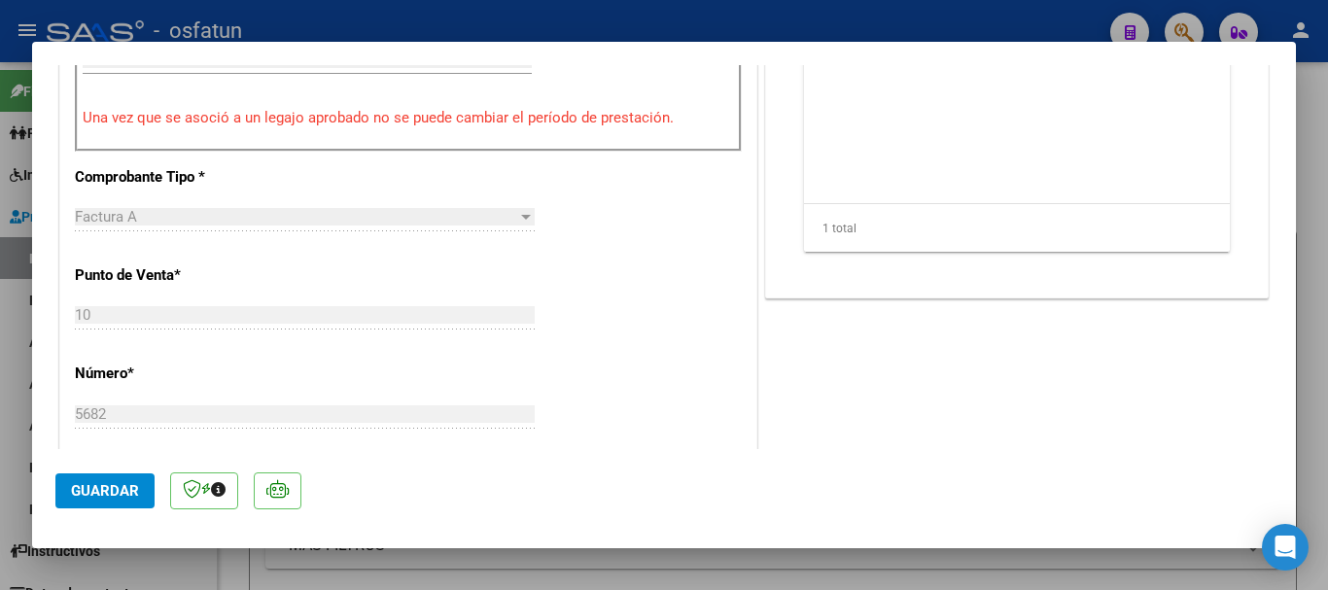
click at [89, 486] on span "Guardar" at bounding box center [105, 491] width 68 height 18
type input "$ 0,00"
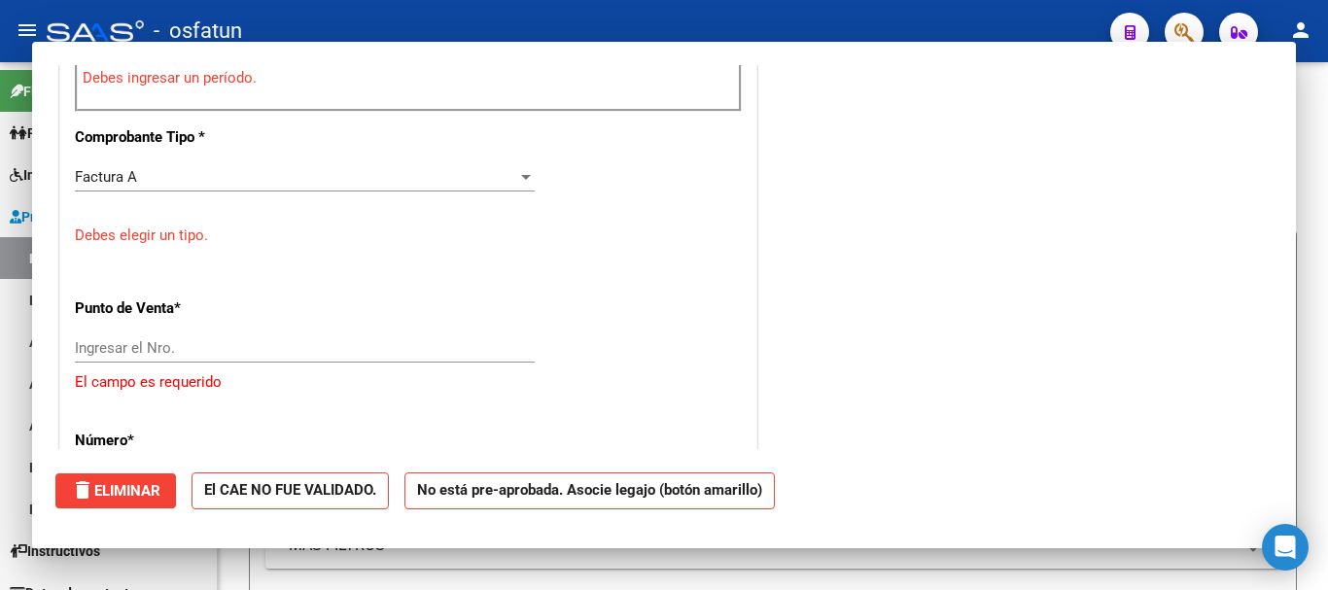
scroll to position [641, 0]
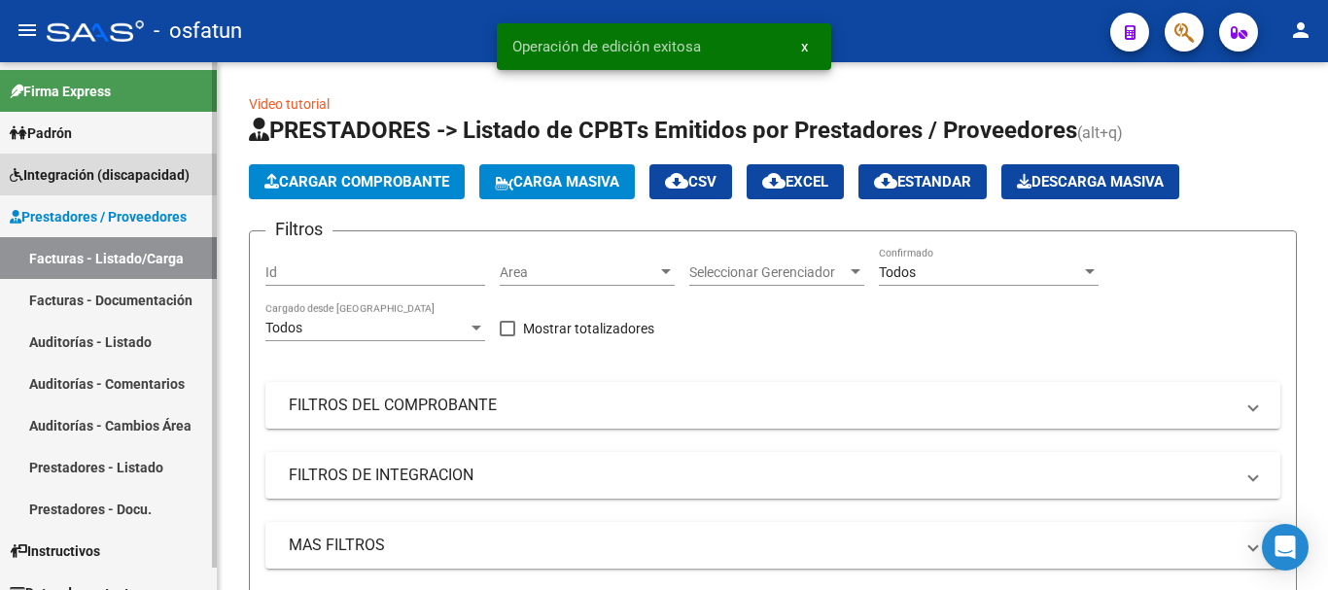
click at [138, 174] on span "Integración (discapacidad)" at bounding box center [100, 174] width 180 height 21
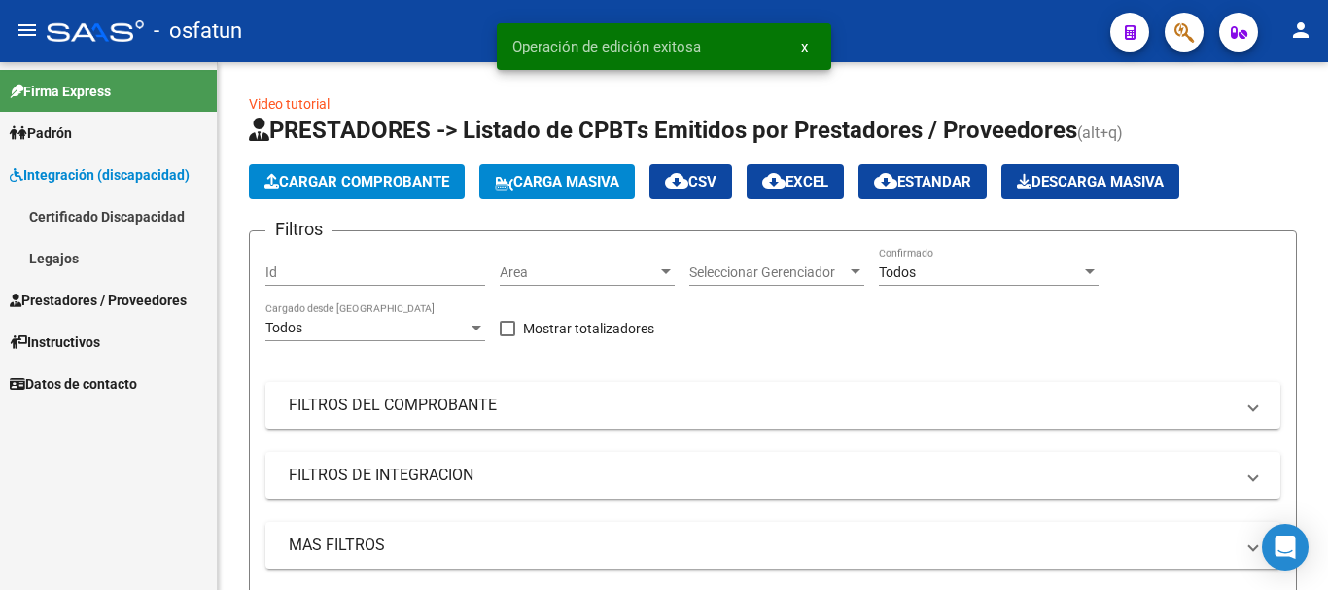
click at [126, 261] on link "Legajos" at bounding box center [108, 258] width 217 height 42
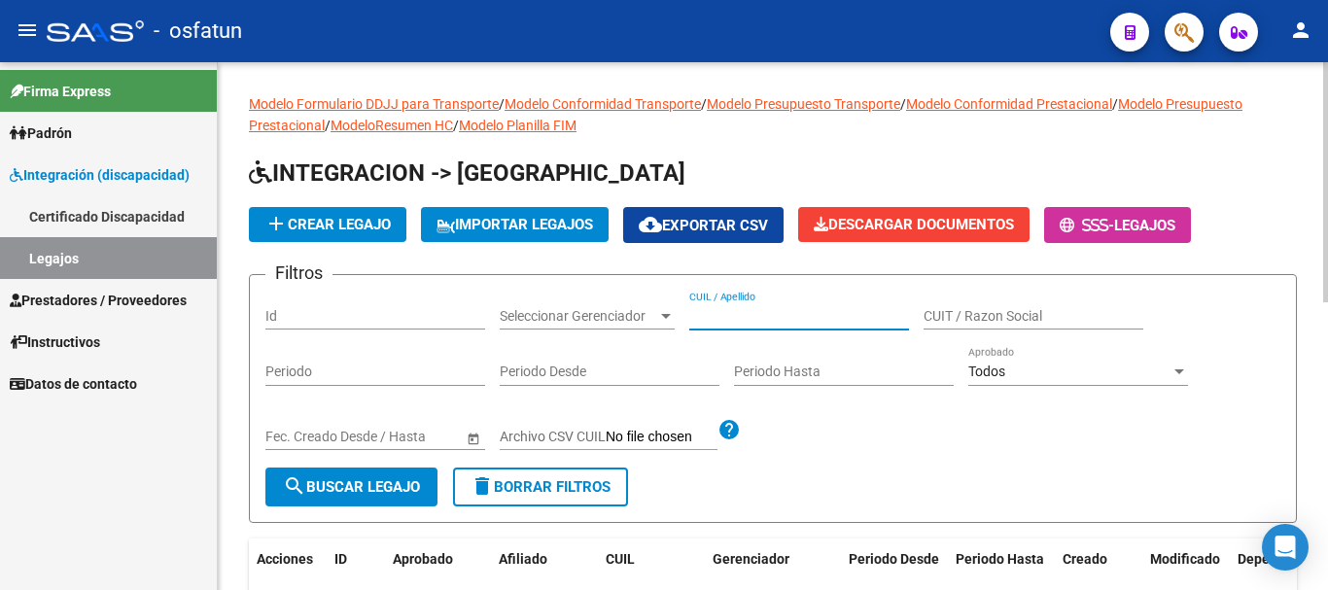
click at [767, 316] on input "CUIL / Apellido" at bounding box center [799, 316] width 220 height 17
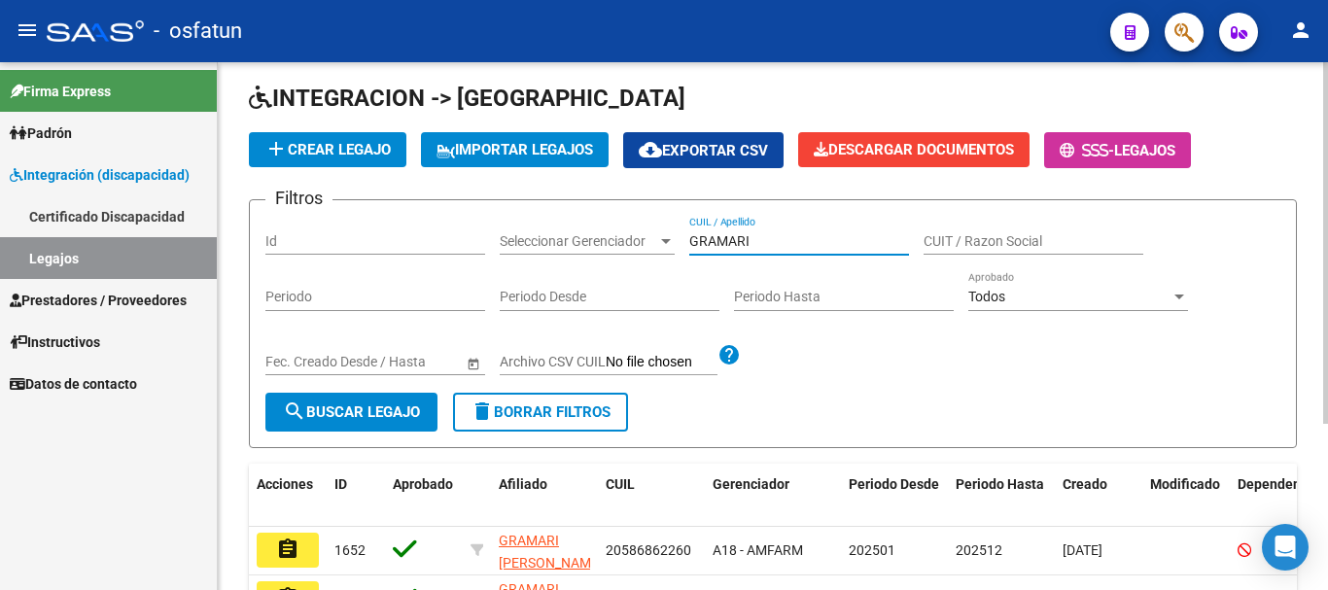
scroll to position [194, 0]
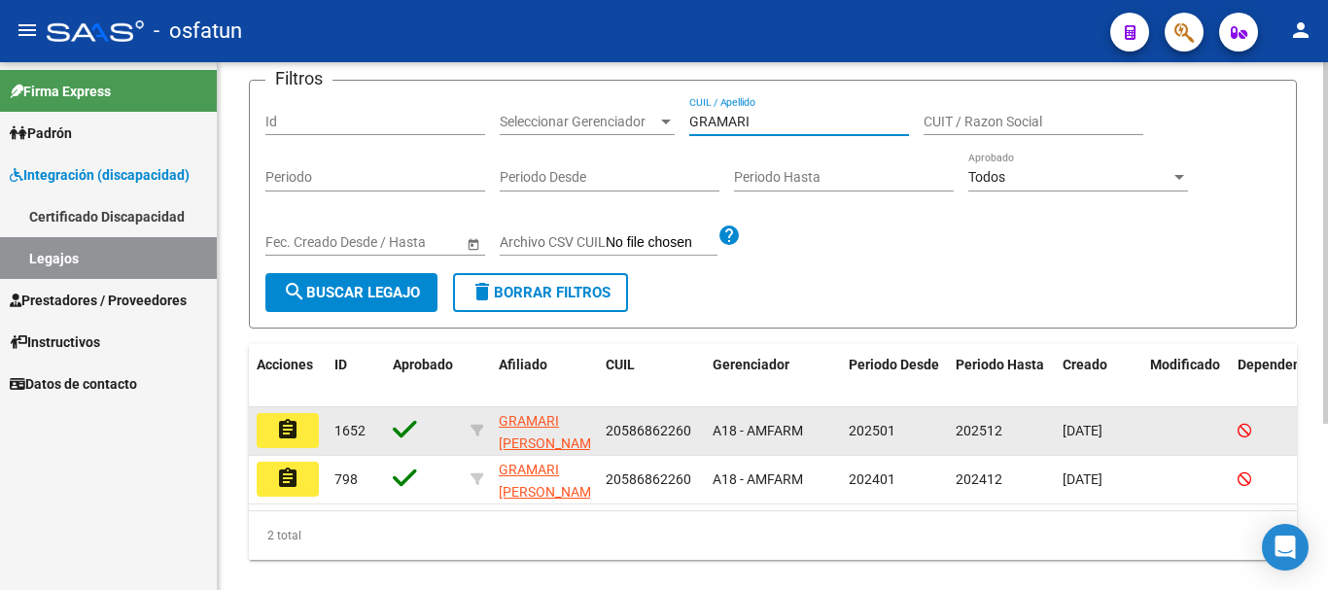
type input "GRAMARI"
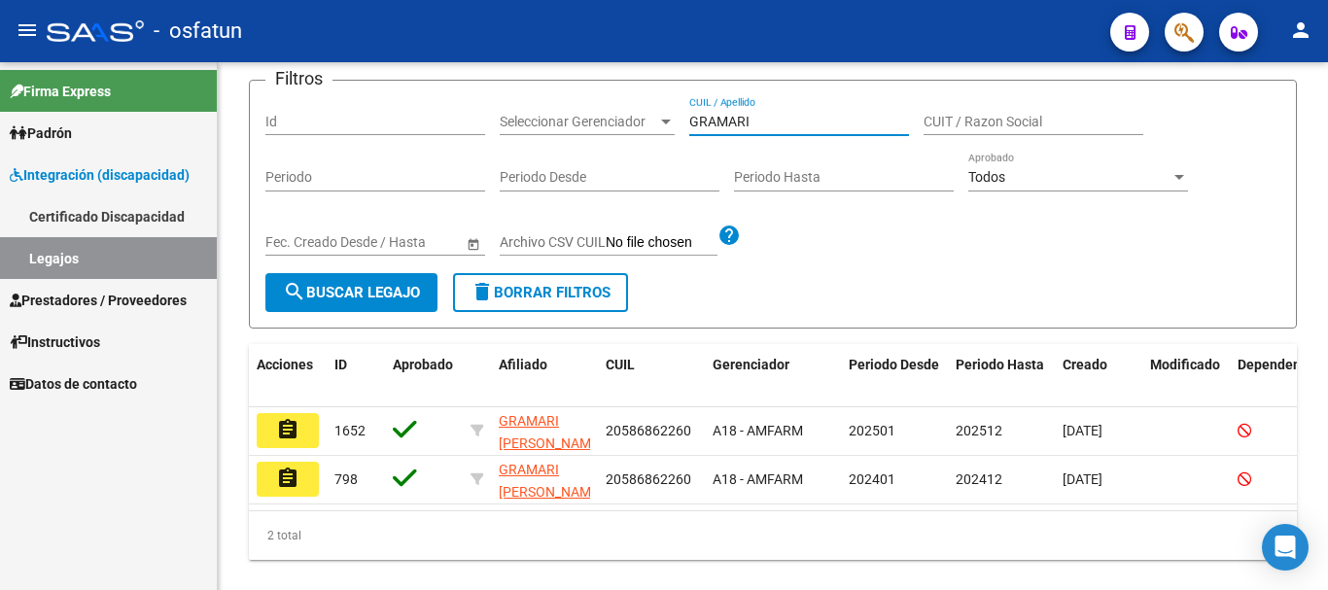
click at [297, 432] on mat-icon "assignment" at bounding box center [287, 429] width 23 height 23
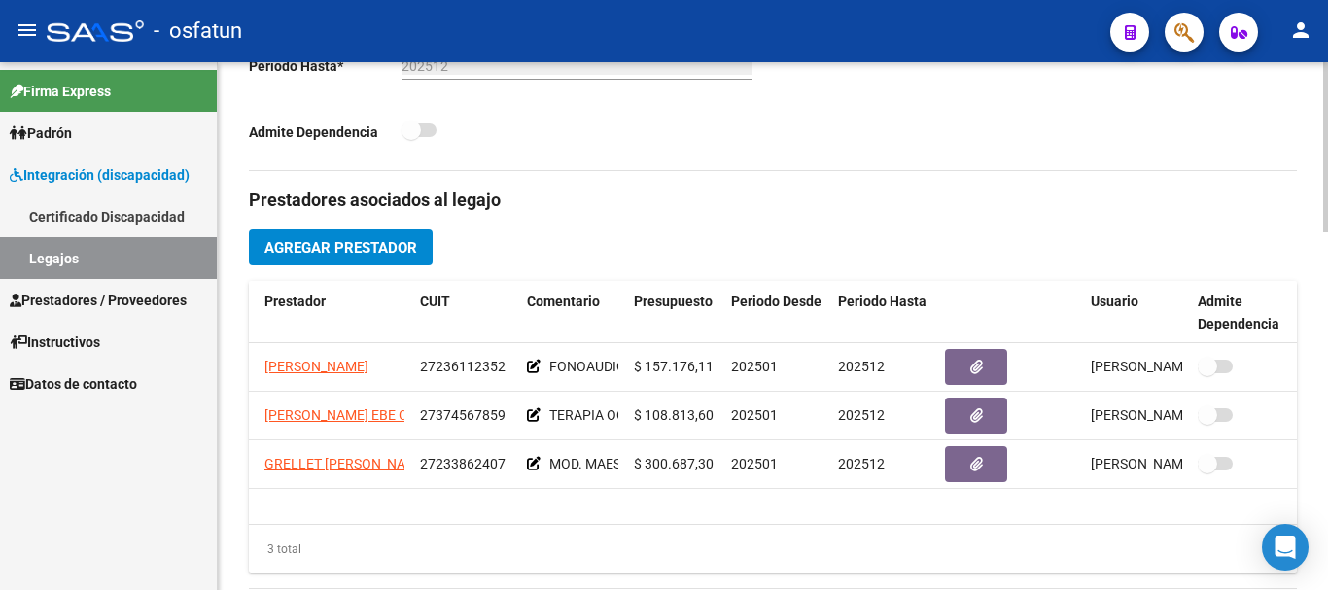
scroll to position [653, 0]
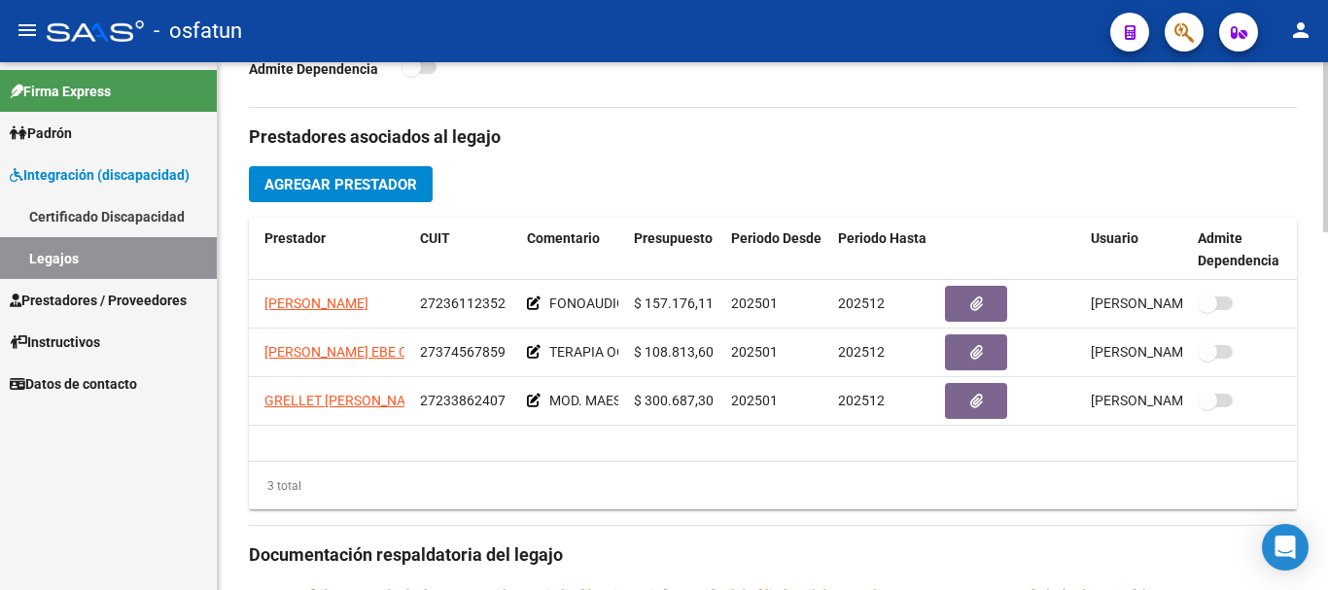
click at [1323, 299] on div at bounding box center [1325, 358] width 5 height 170
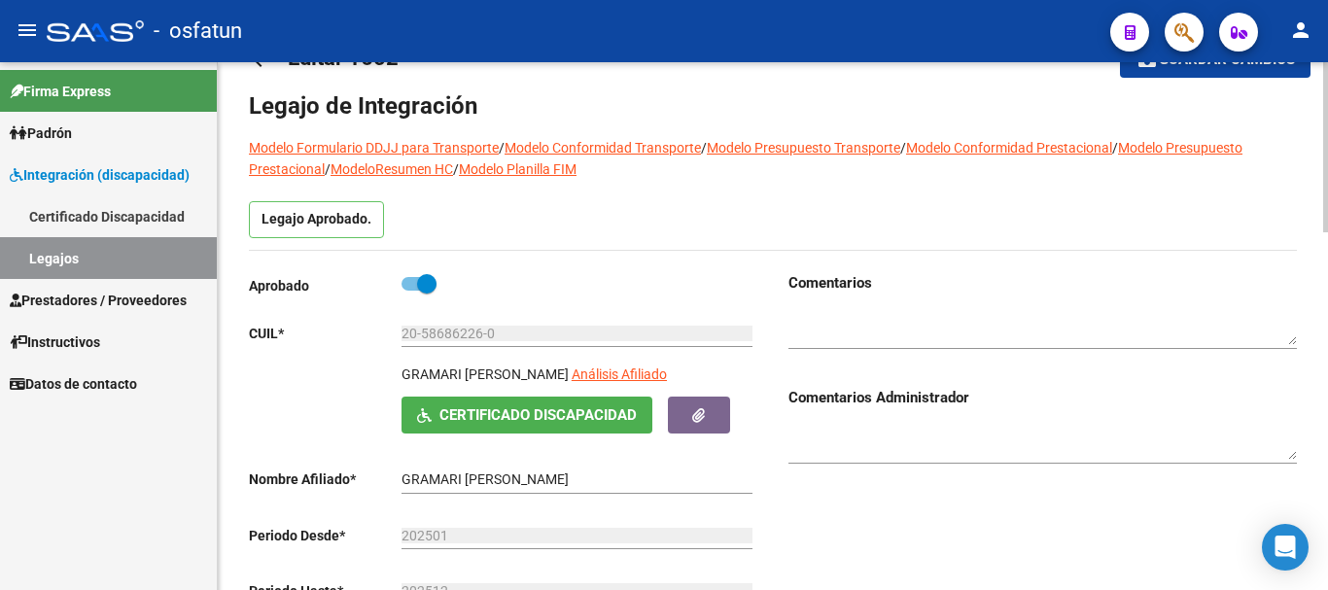
scroll to position [0, 0]
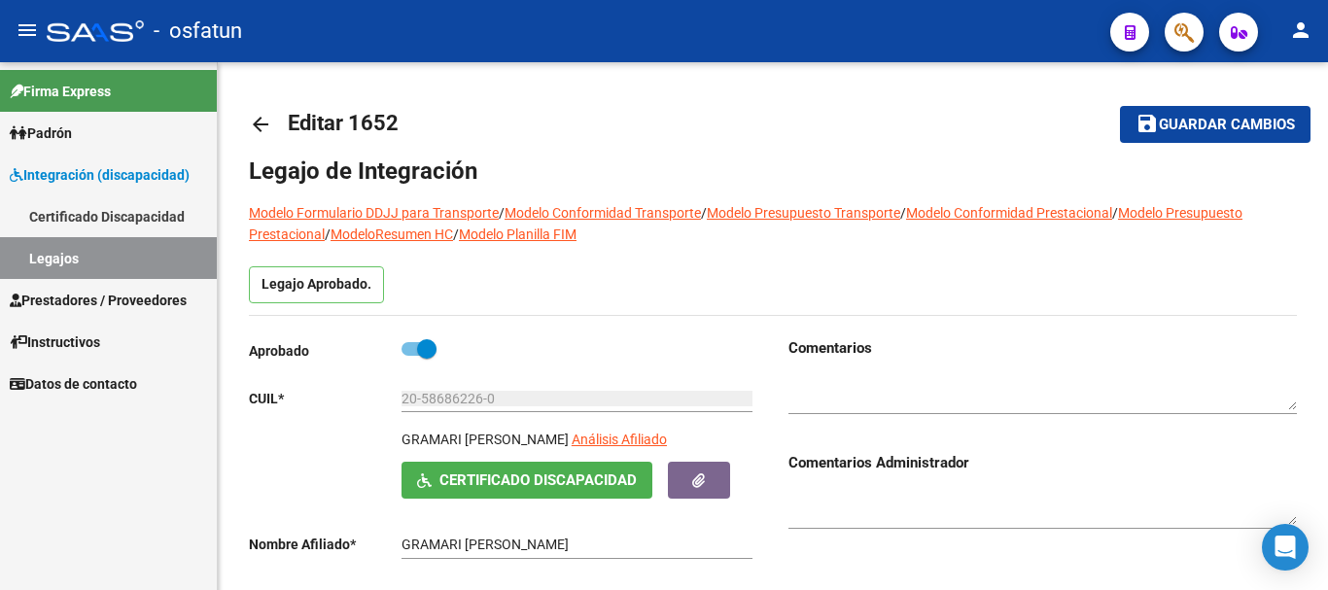
click at [139, 255] on link "Legajos" at bounding box center [108, 258] width 217 height 42
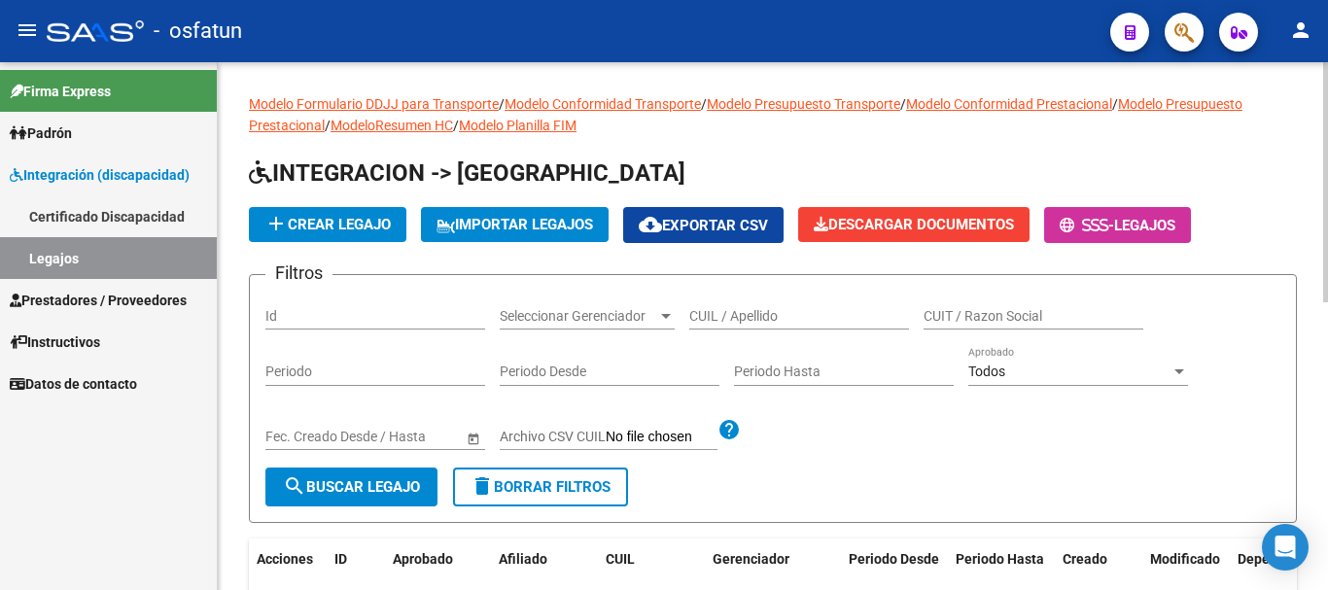
click at [793, 324] on input "CUIL / Apellido" at bounding box center [799, 316] width 220 height 17
type input "DI [PERSON_NAME]"
click at [382, 478] on span "search Buscar Legajo" at bounding box center [351, 487] width 137 height 18
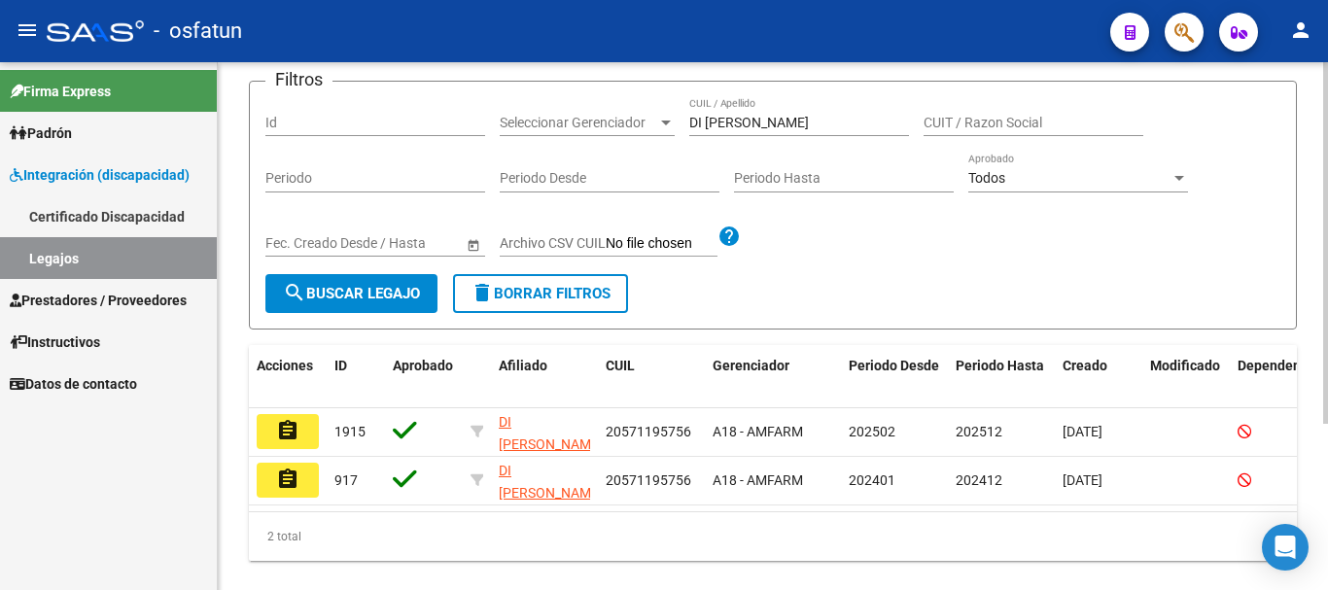
scroll to position [194, 0]
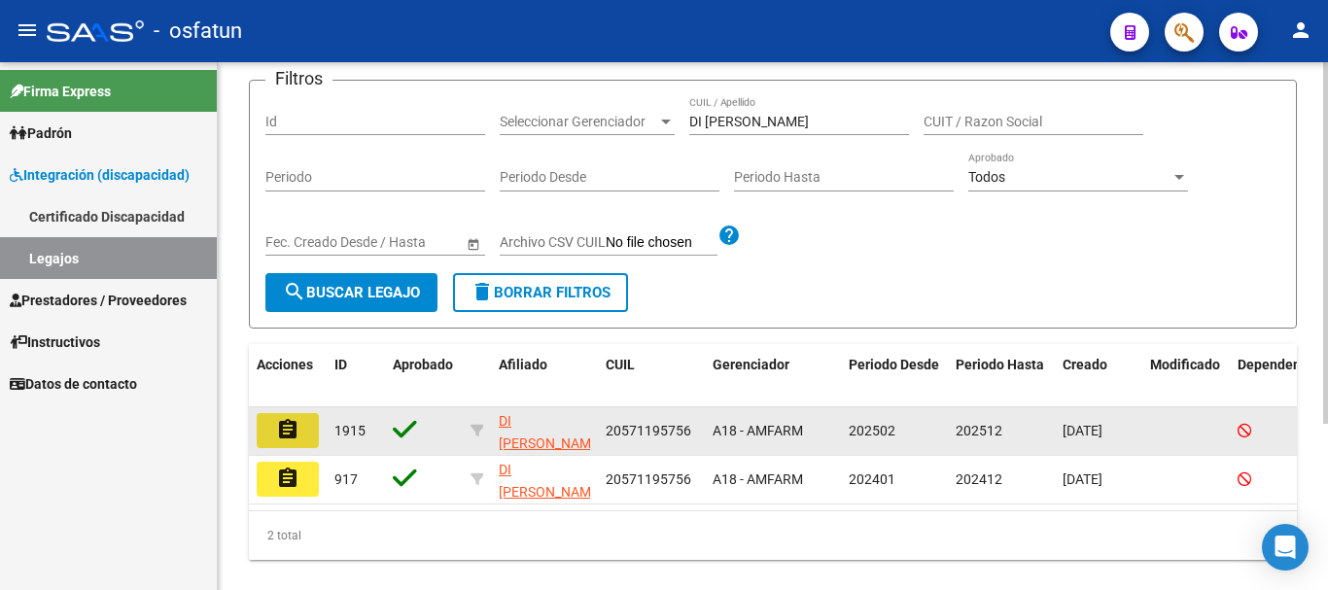
click at [287, 427] on mat-icon "assignment" at bounding box center [287, 429] width 23 height 23
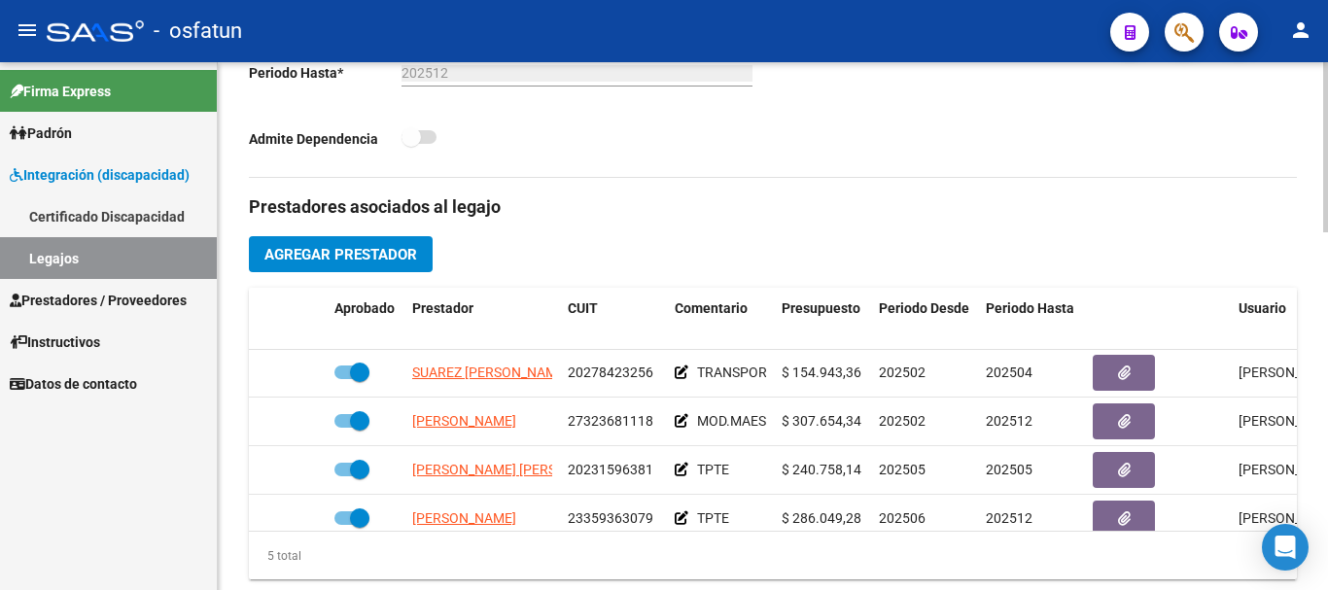
scroll to position [84, 0]
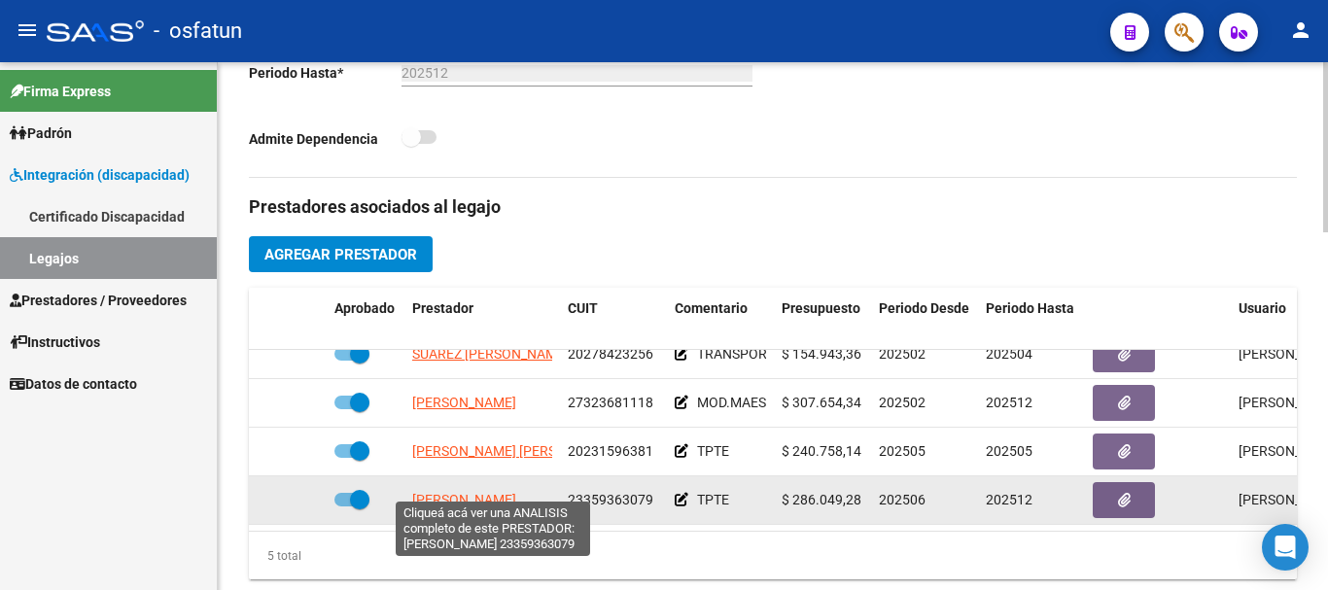
click at [504, 492] on span "[PERSON_NAME]" at bounding box center [464, 500] width 104 height 16
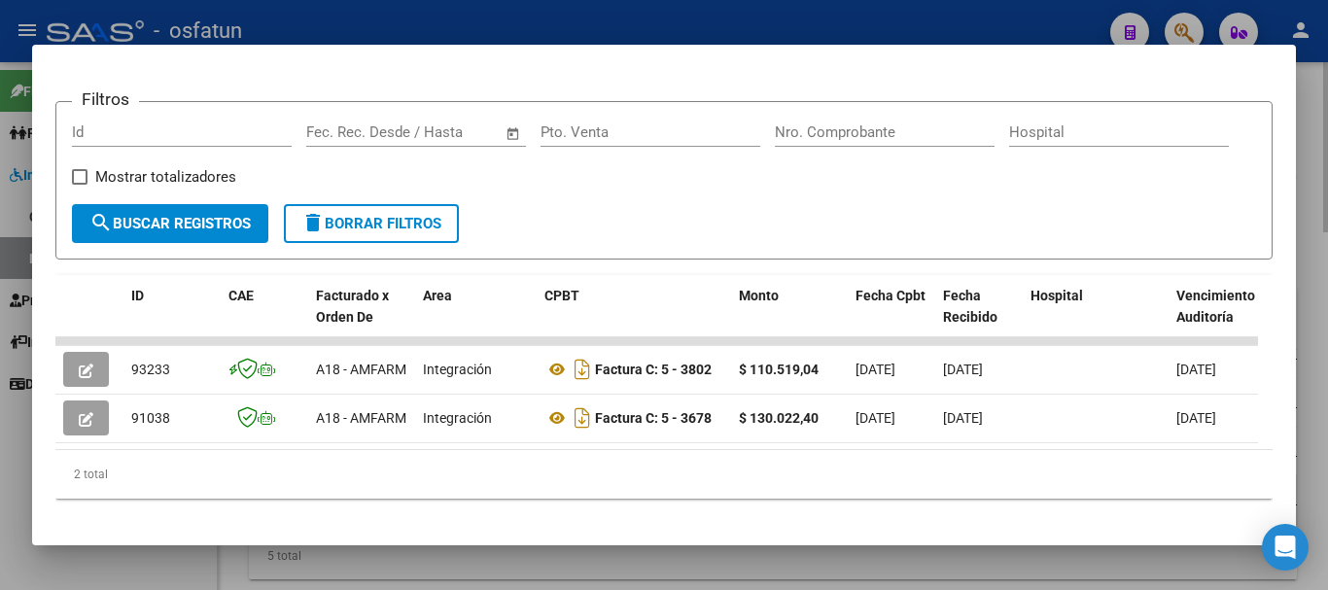
scroll to position [292, 0]
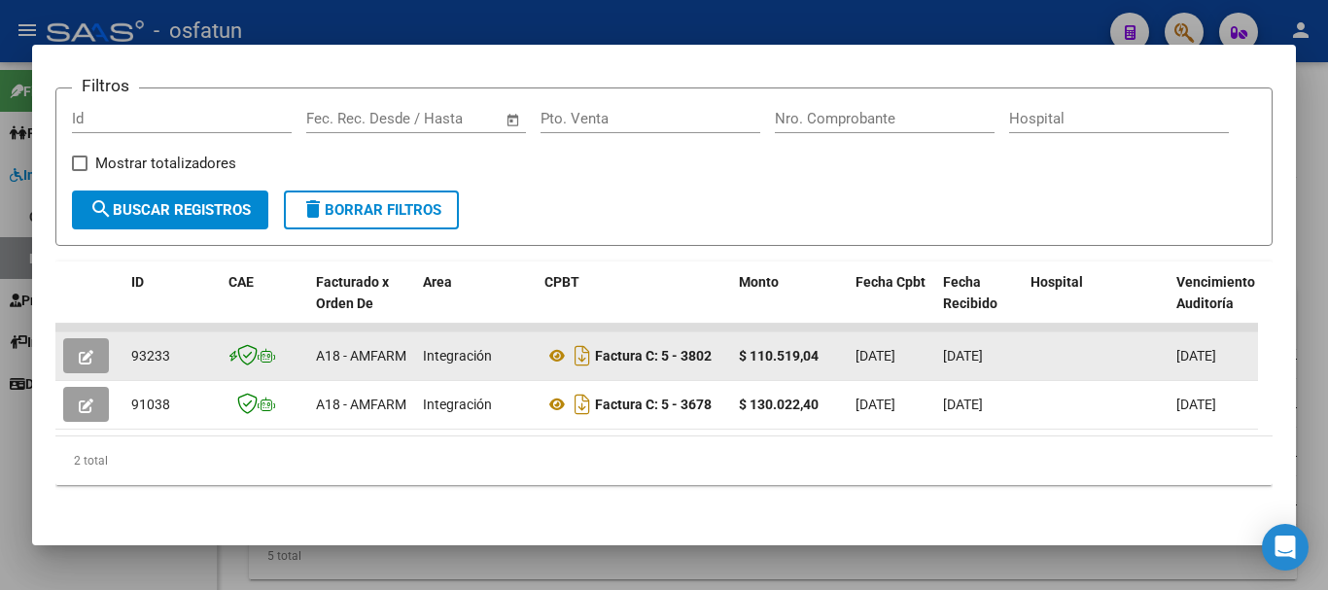
click at [91, 350] on icon "button" at bounding box center [86, 357] width 15 height 15
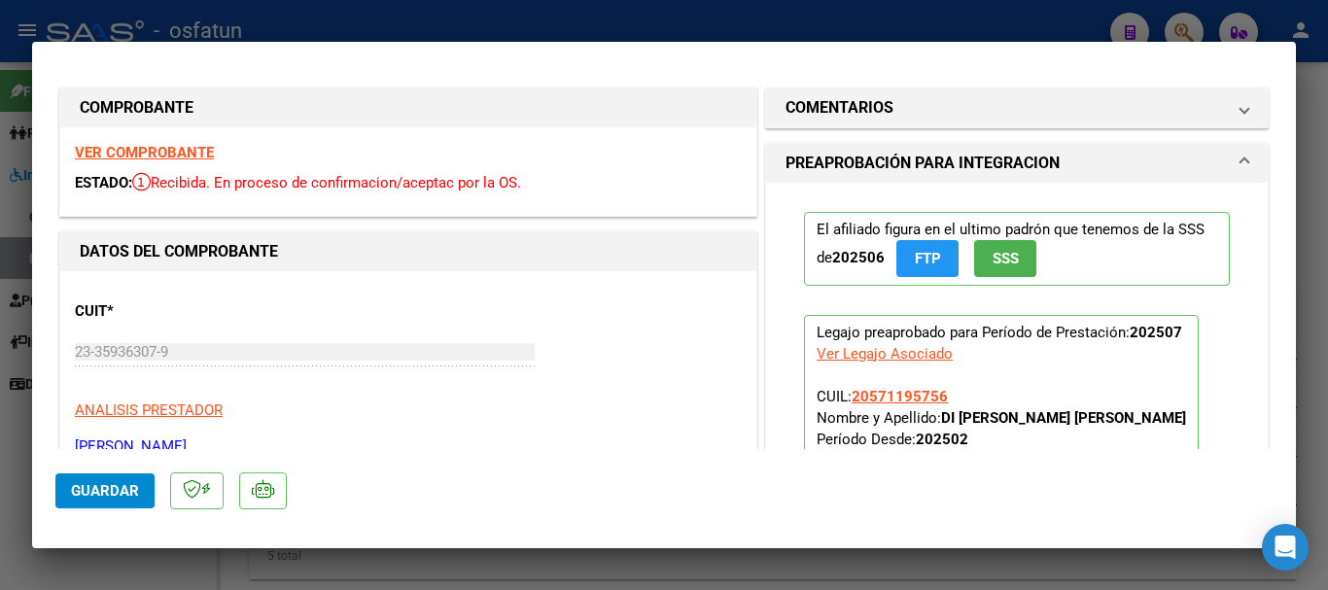
scroll to position [0, 0]
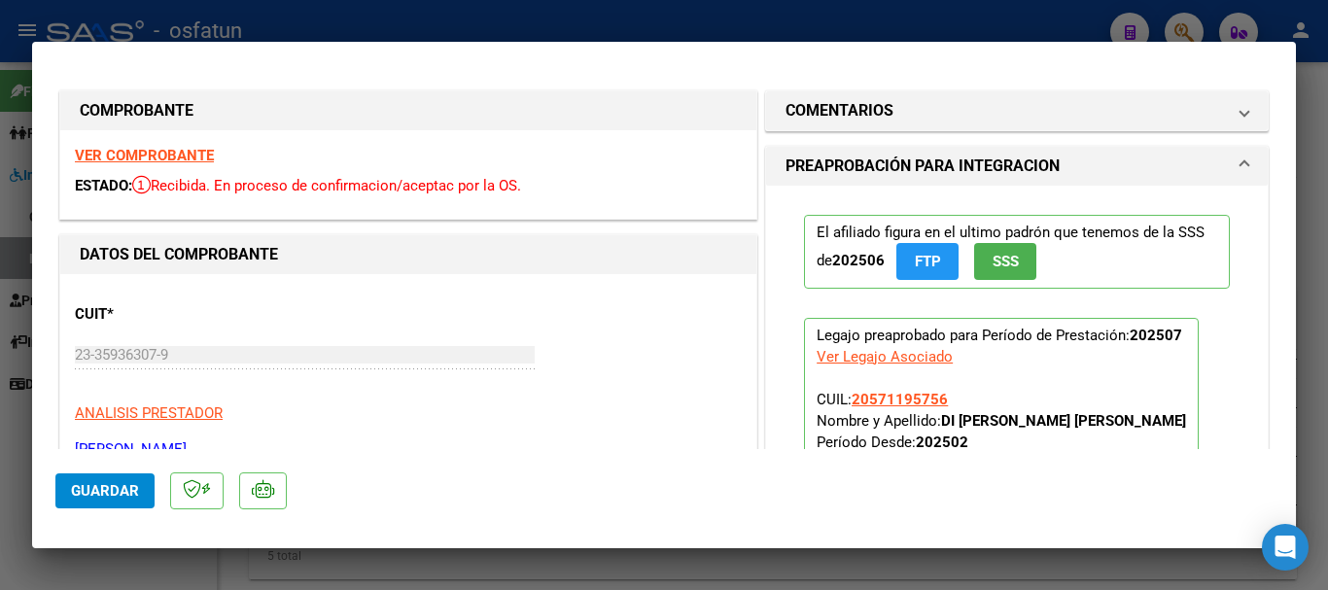
type input "$ 0,00"
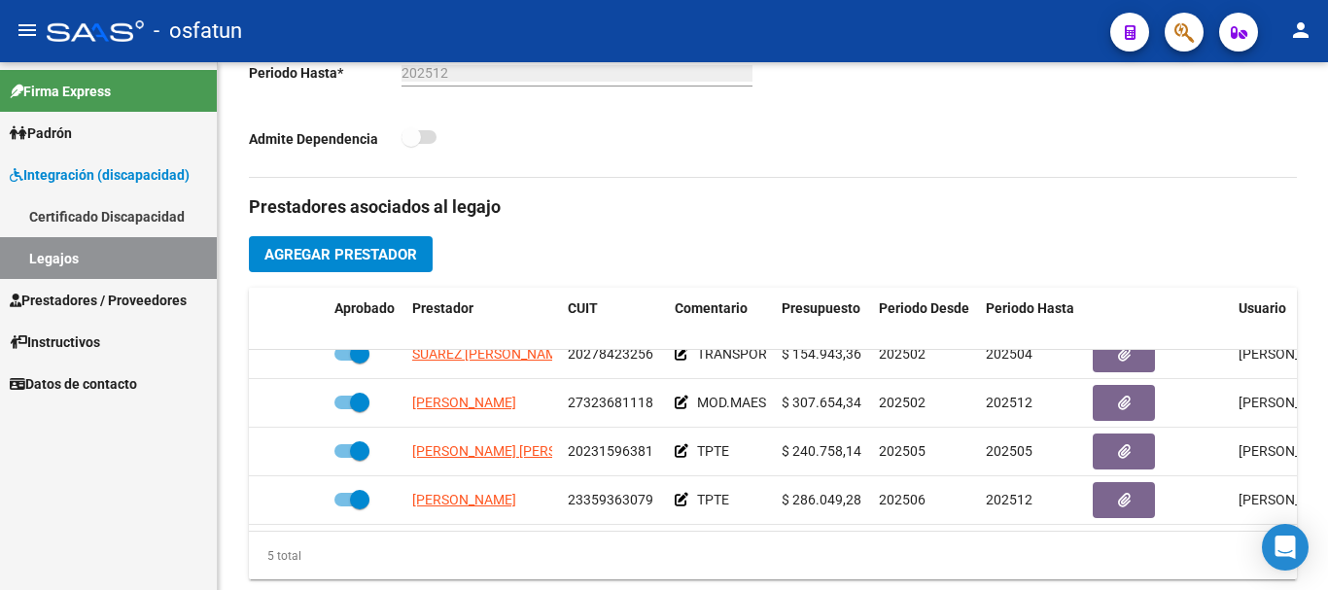
click at [158, 264] on link "Legajos" at bounding box center [108, 258] width 217 height 42
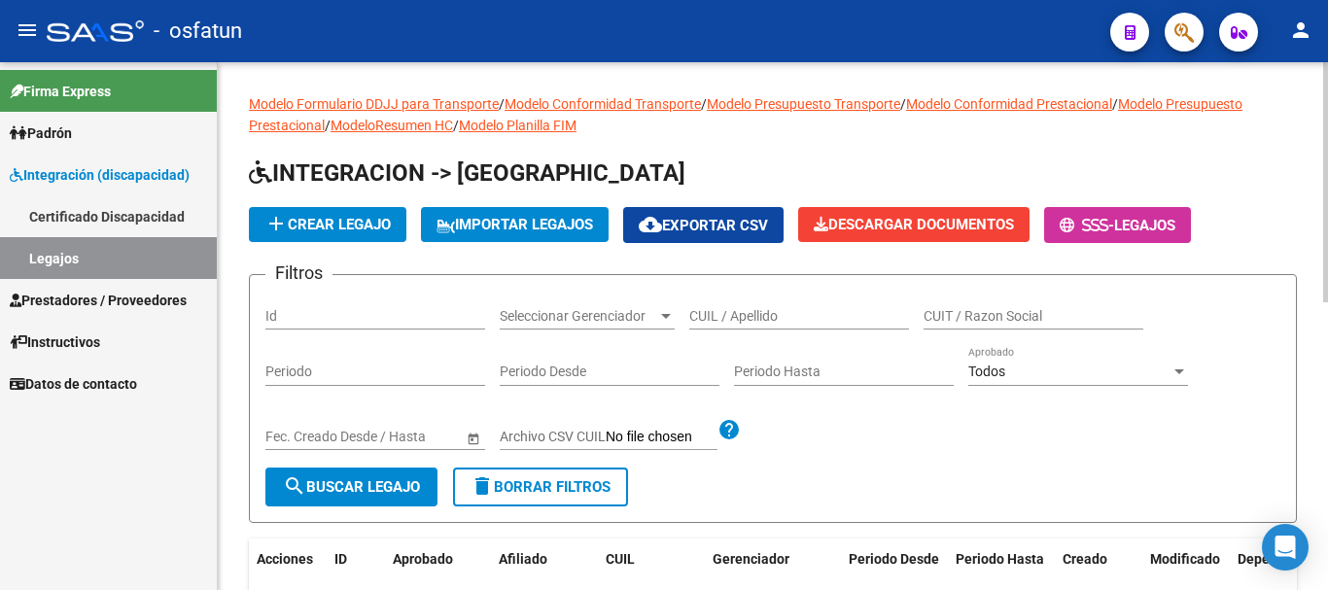
click at [831, 312] on input "CUIL / Apellido" at bounding box center [799, 316] width 220 height 17
type input "NAVA"
drag, startPoint x: 349, startPoint y: 495, endPoint x: 413, endPoint y: 529, distance: 72.6
click at [349, 492] on span "search Buscar Legajo" at bounding box center [351, 487] width 137 height 18
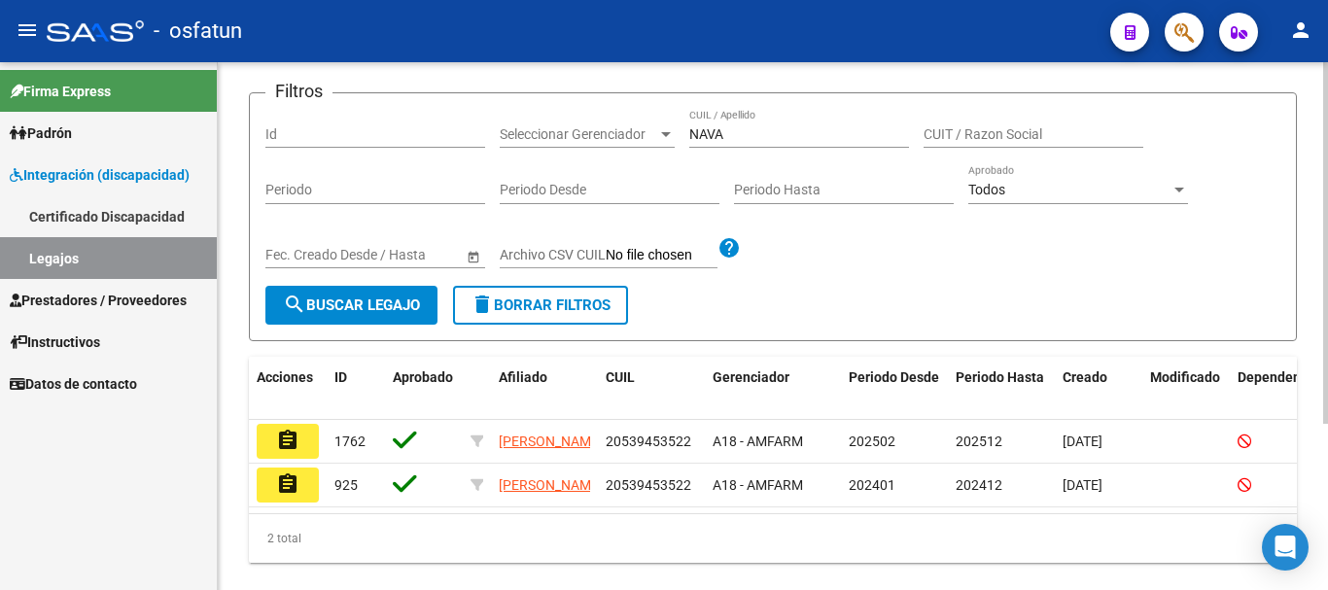
scroll to position [194, 0]
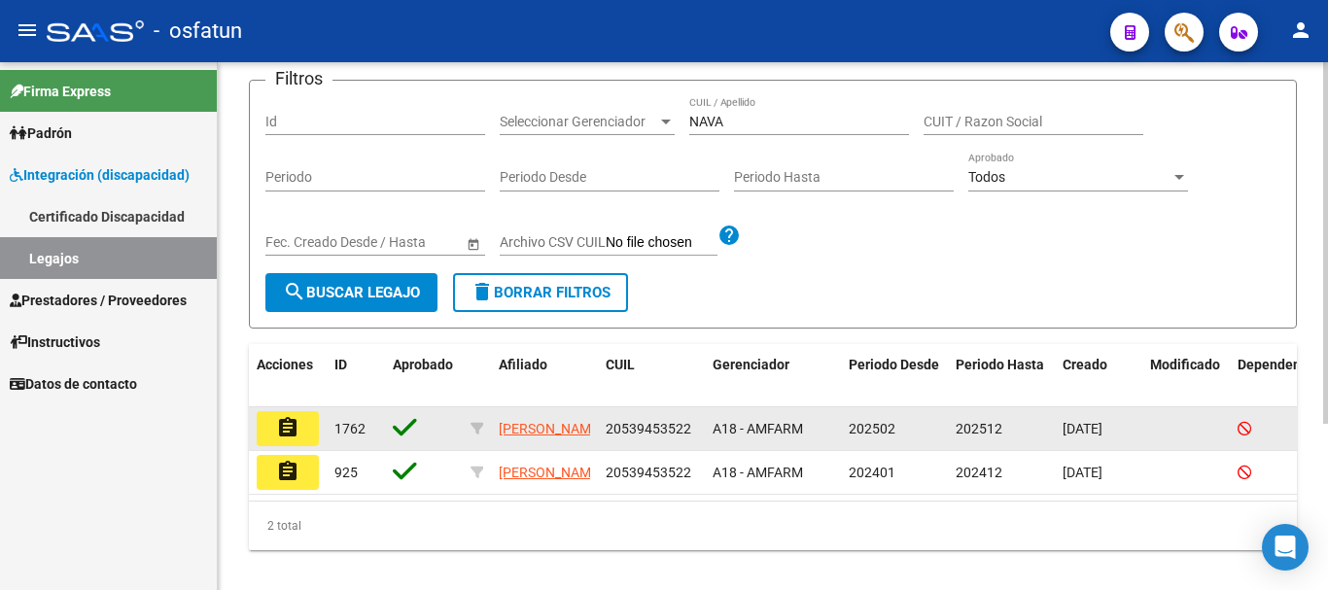
click at [288, 428] on mat-icon "assignment" at bounding box center [287, 427] width 23 height 23
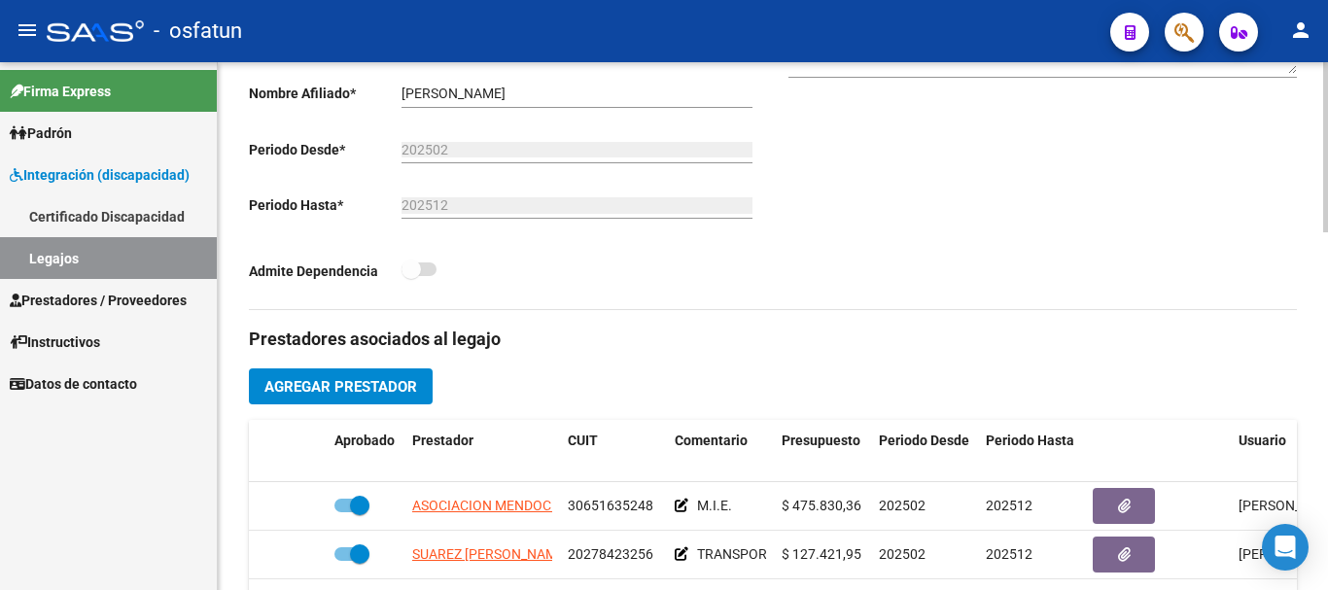
scroll to position [486, 0]
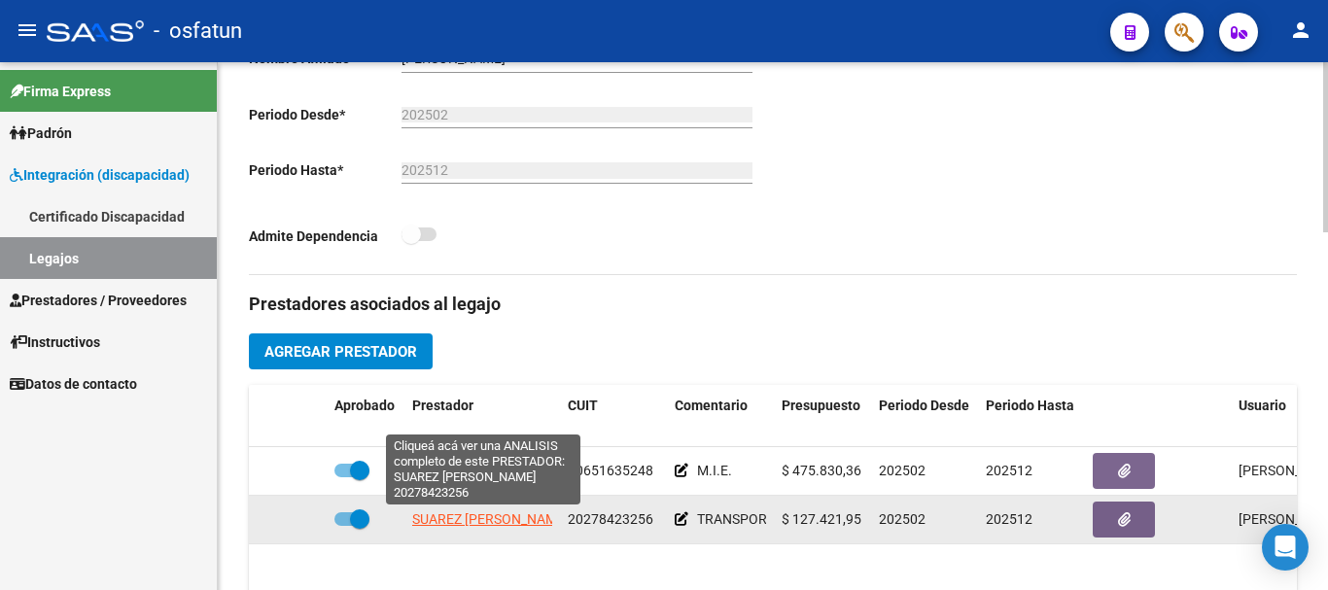
click at [451, 515] on span "SUAREZ [PERSON_NAME]" at bounding box center [490, 519] width 157 height 16
type textarea "20278423256"
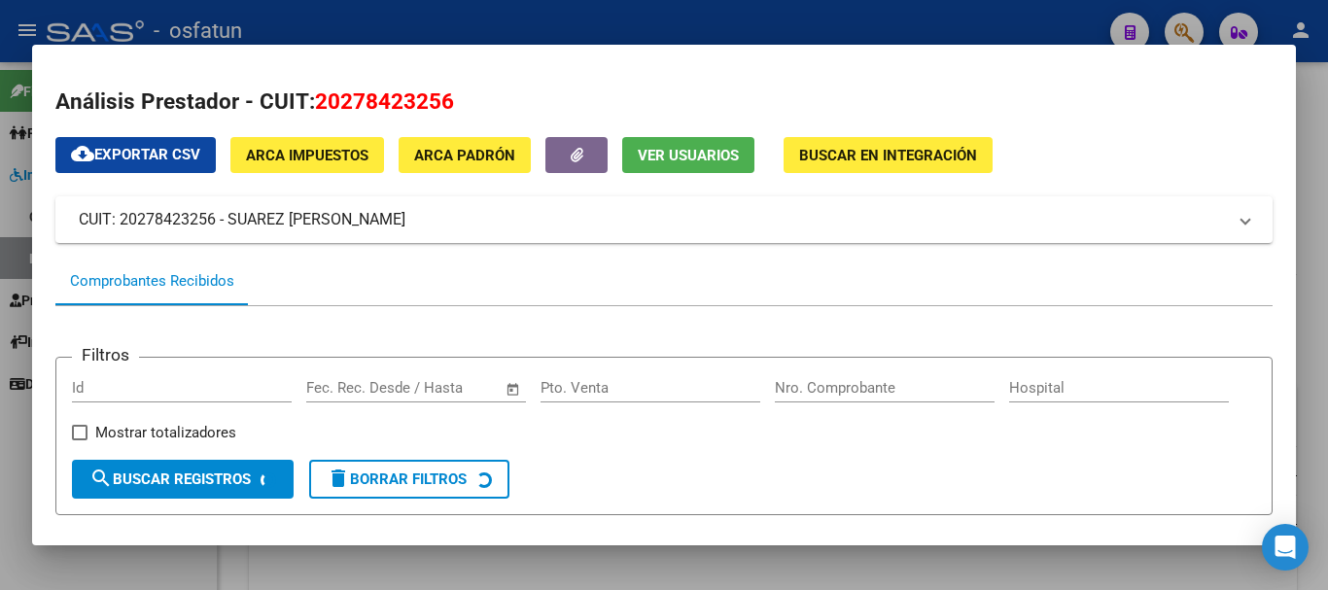
scroll to position [194, 0]
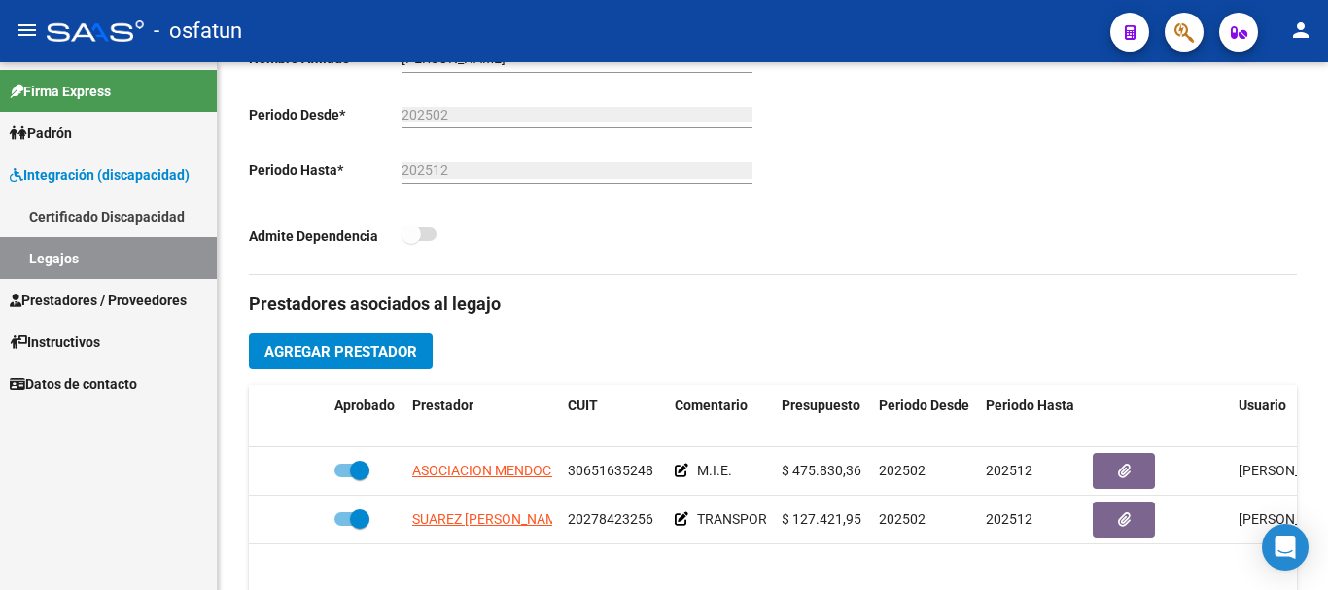
click at [157, 296] on span "Prestadores / Proveedores" at bounding box center [98, 300] width 177 height 21
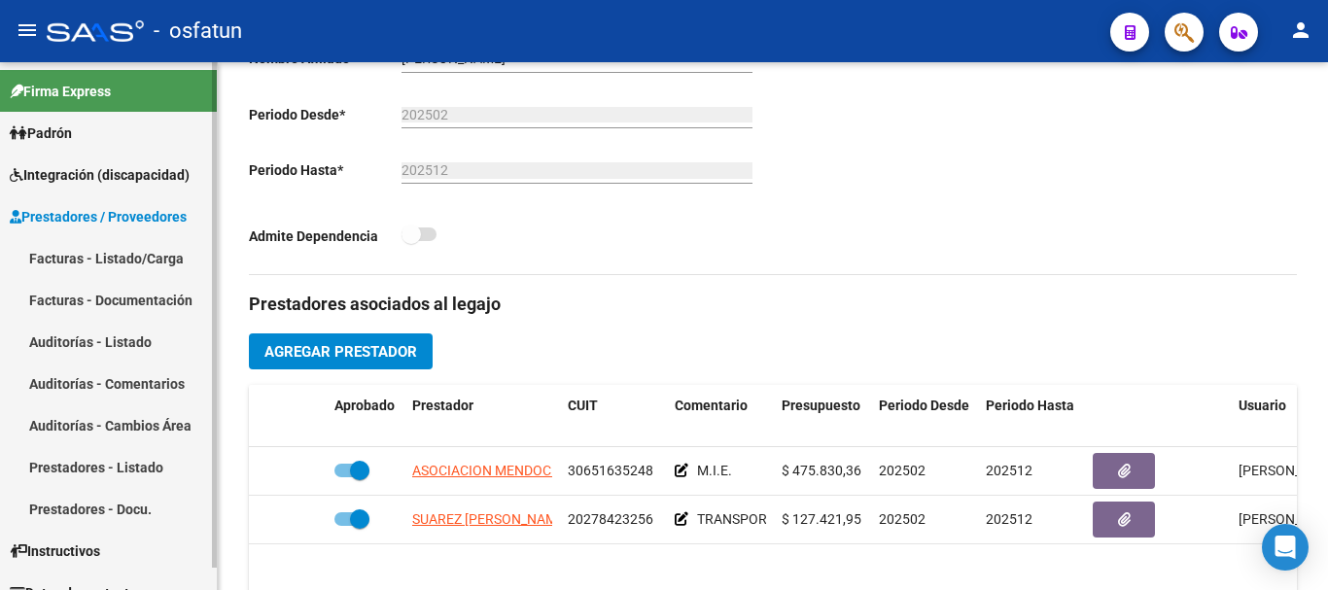
click at [154, 260] on link "Facturas - Listado/Carga" at bounding box center [108, 258] width 217 height 42
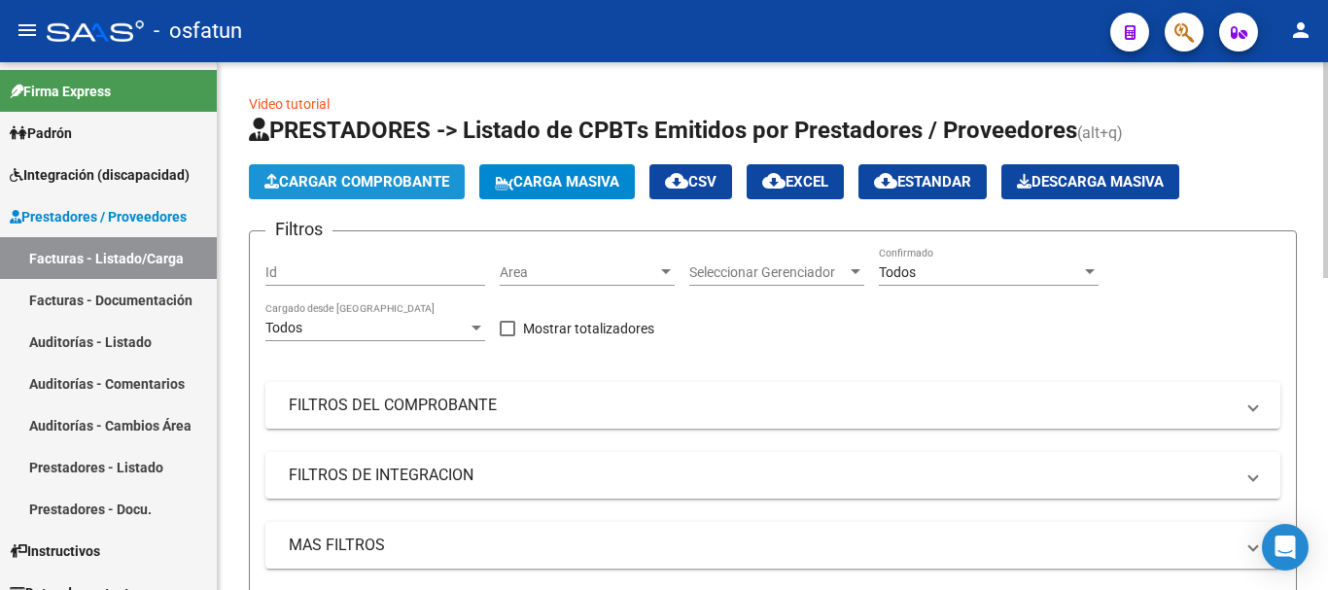
click at [415, 188] on span "Cargar Comprobante" at bounding box center [357, 182] width 185 height 18
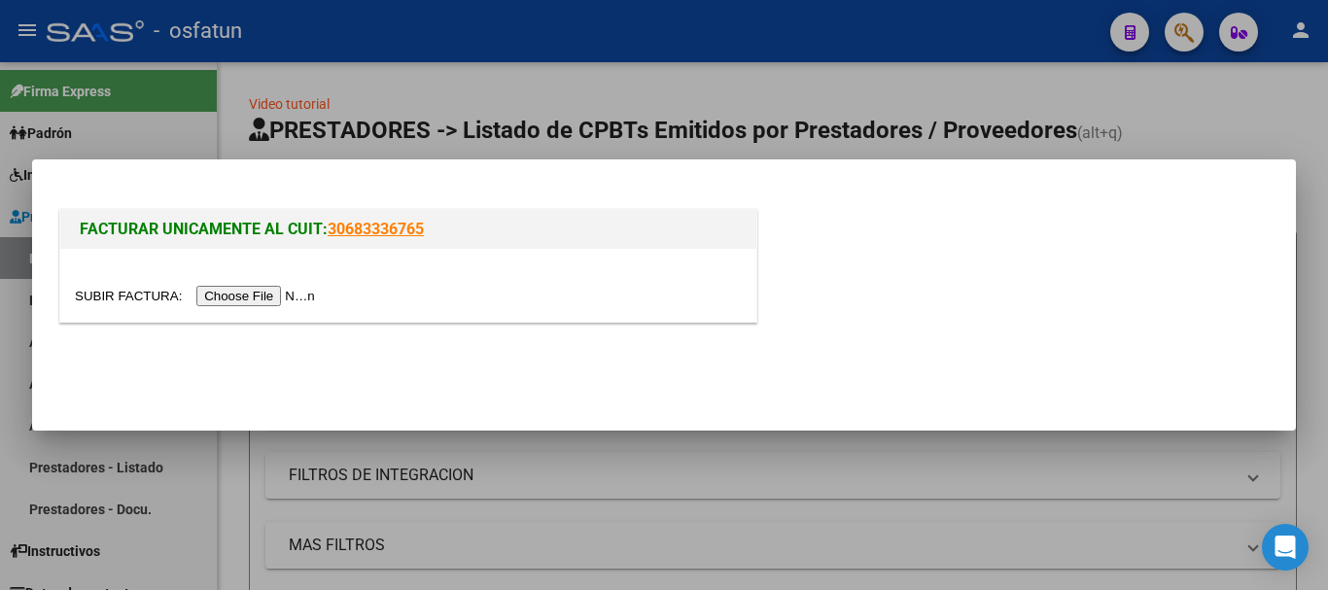
click at [238, 299] on input "file" at bounding box center [198, 296] width 246 height 20
click at [243, 300] on input "file" at bounding box center [198, 296] width 246 height 20
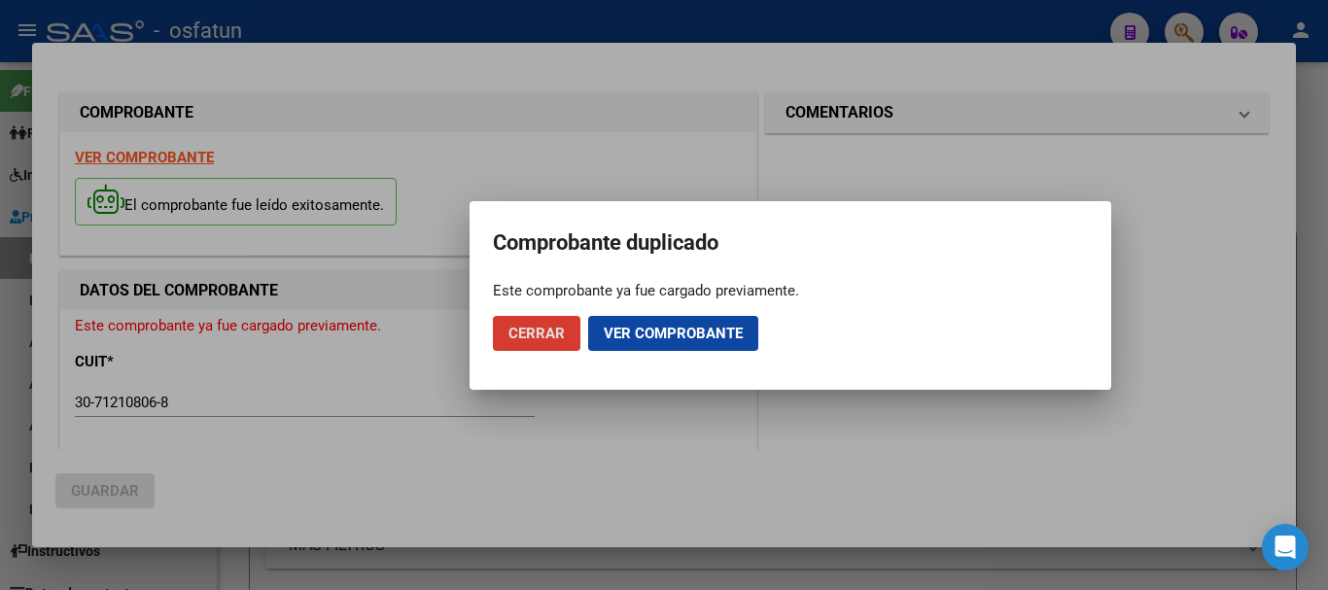
click at [557, 326] on span "Cerrar" at bounding box center [537, 334] width 56 height 18
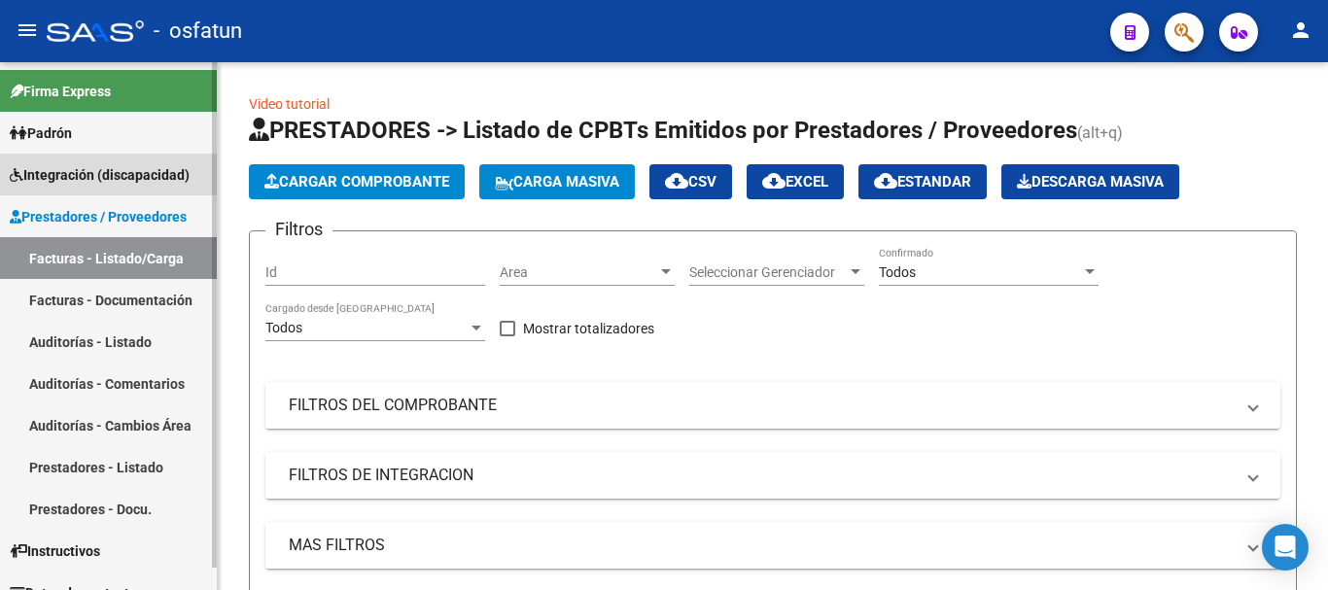
click at [88, 177] on span "Integración (discapacidad)" at bounding box center [100, 174] width 180 height 21
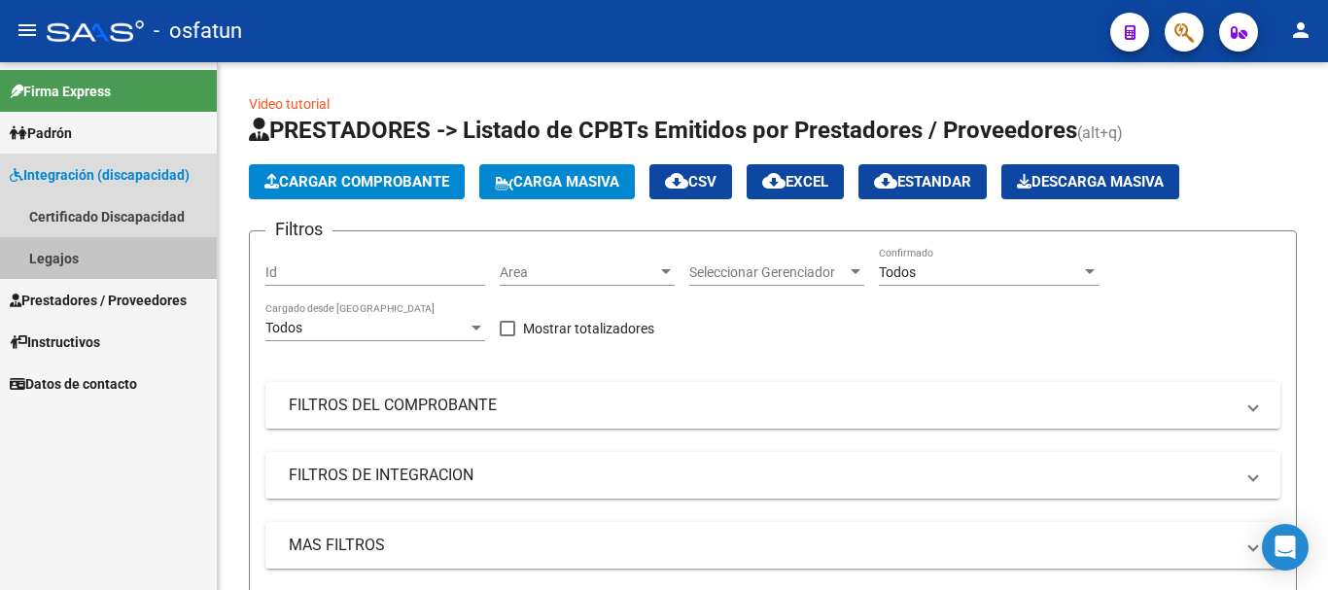
click at [83, 249] on link "Legajos" at bounding box center [108, 258] width 217 height 42
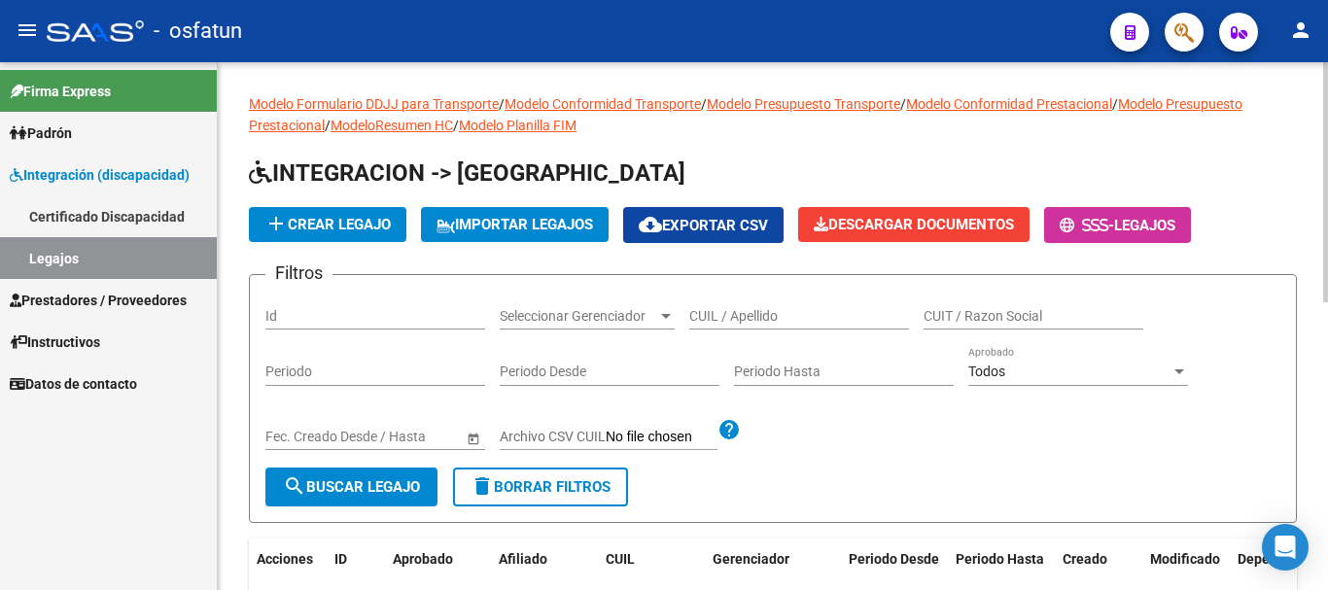
click at [374, 485] on span "search Buscar Legajo" at bounding box center [351, 487] width 137 height 18
click at [731, 301] on div "CUIL / Apellido" at bounding box center [799, 310] width 220 height 39
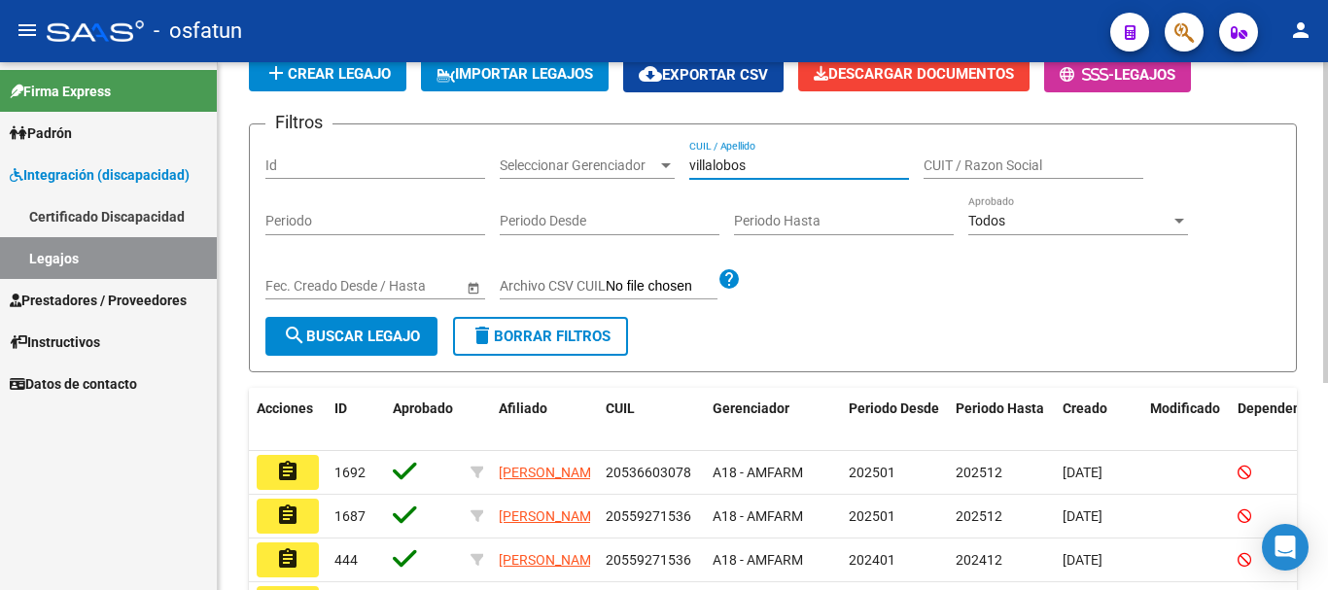
scroll to position [194, 0]
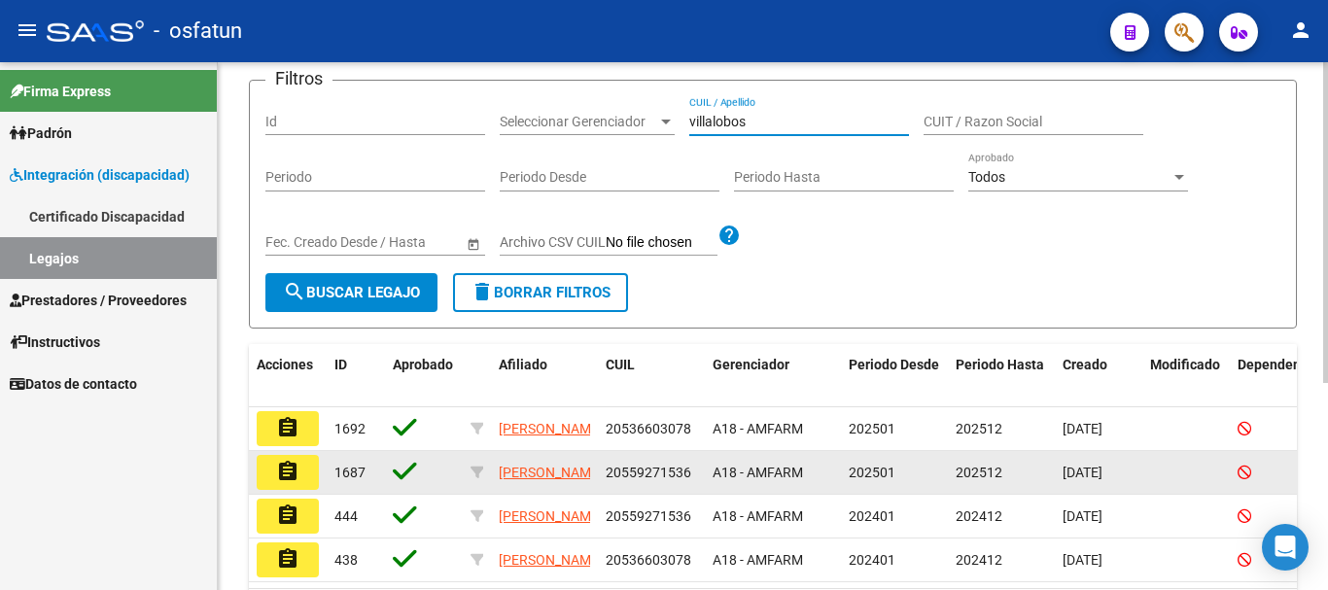
type input "villalobos"
click at [294, 479] on mat-icon "assignment" at bounding box center [287, 471] width 23 height 23
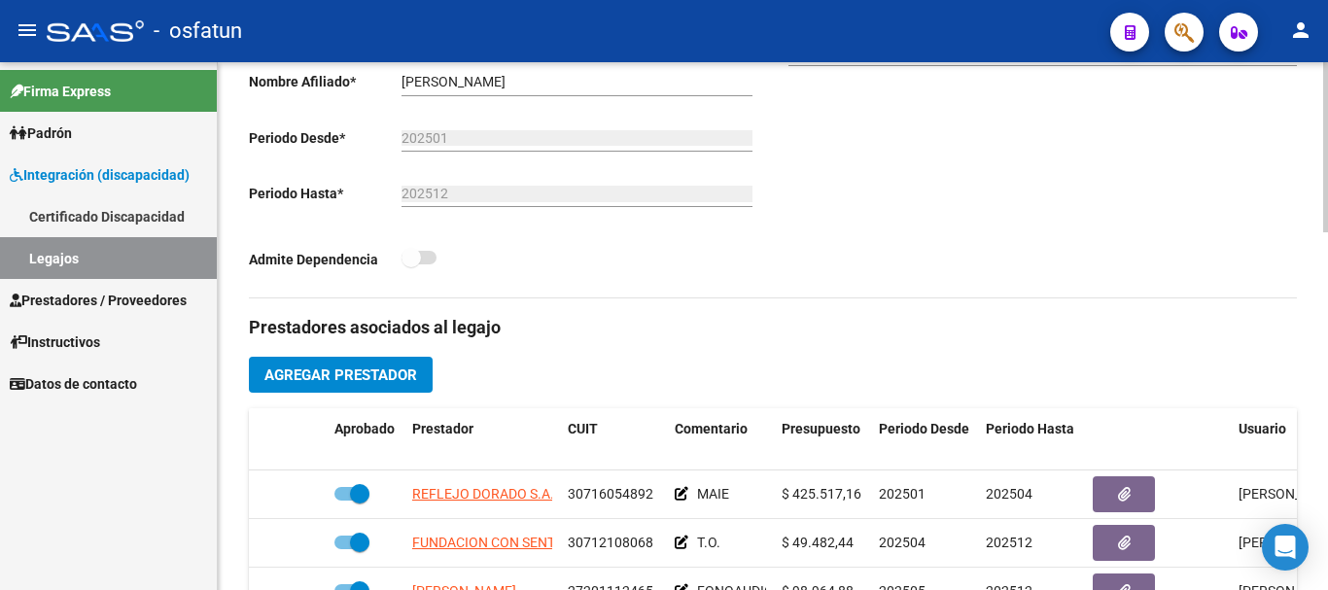
scroll to position [486, 0]
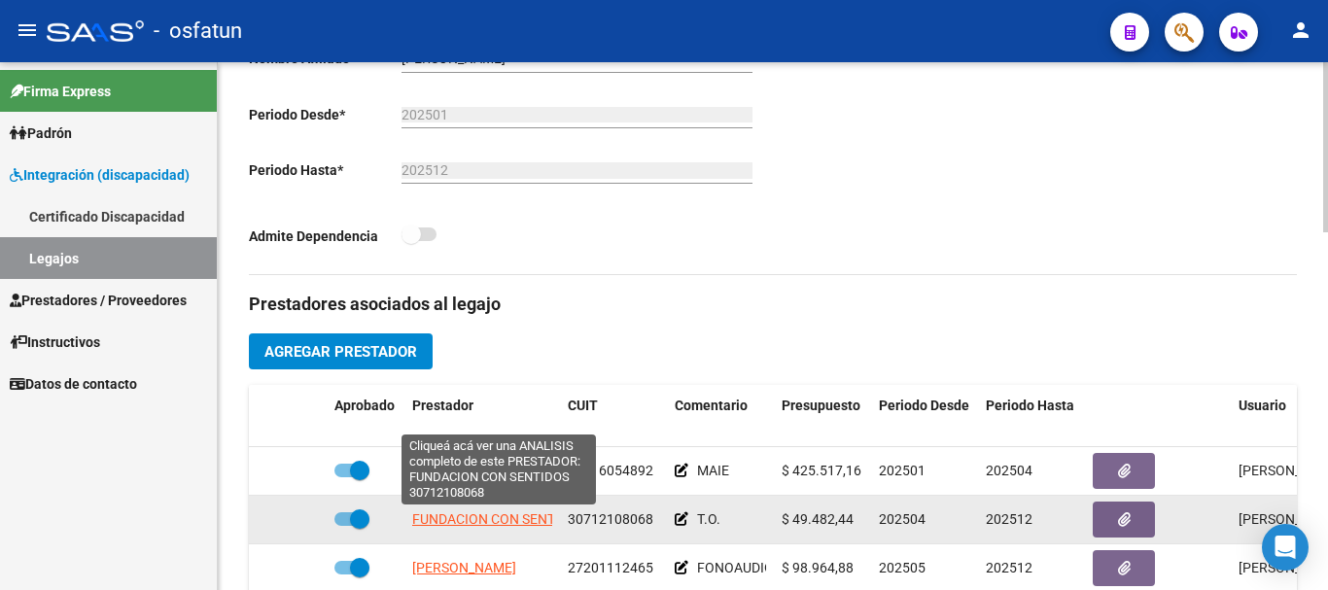
click at [488, 519] on span "FUNDACION CON SENTIDOS" at bounding box center [498, 519] width 173 height 16
type textarea "30712108068"
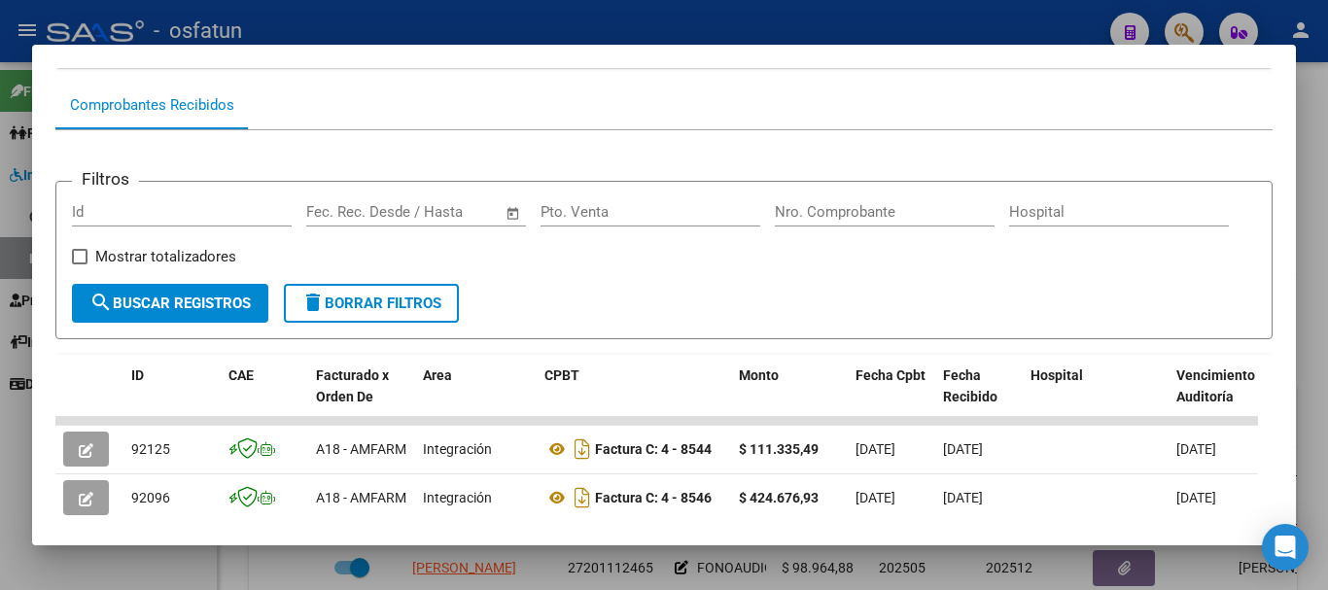
scroll to position [194, 0]
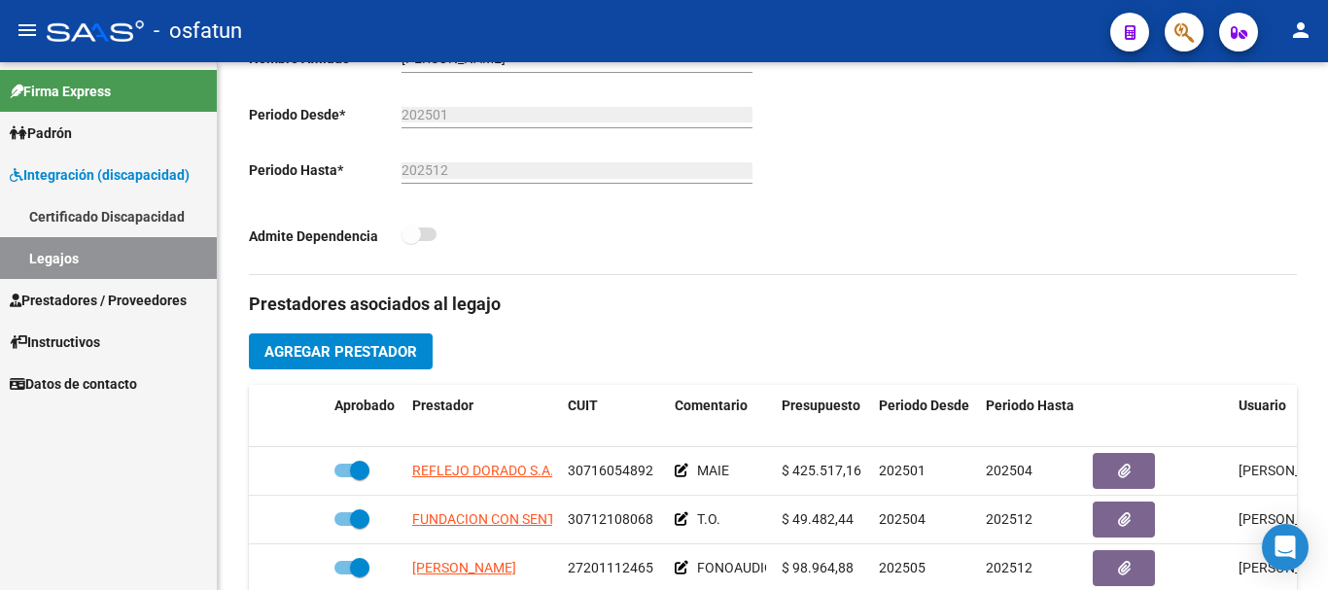
click at [96, 299] on span "Prestadores / Proveedores" at bounding box center [98, 300] width 177 height 21
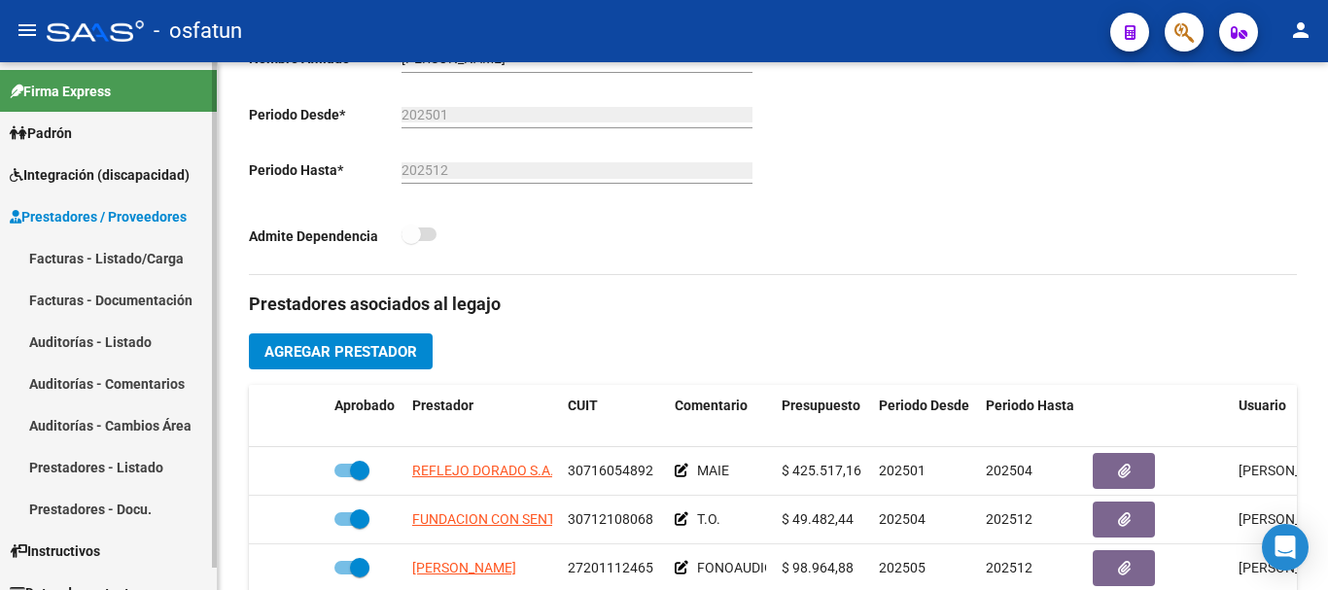
click at [122, 261] on link "Facturas - Listado/Carga" at bounding box center [108, 258] width 217 height 42
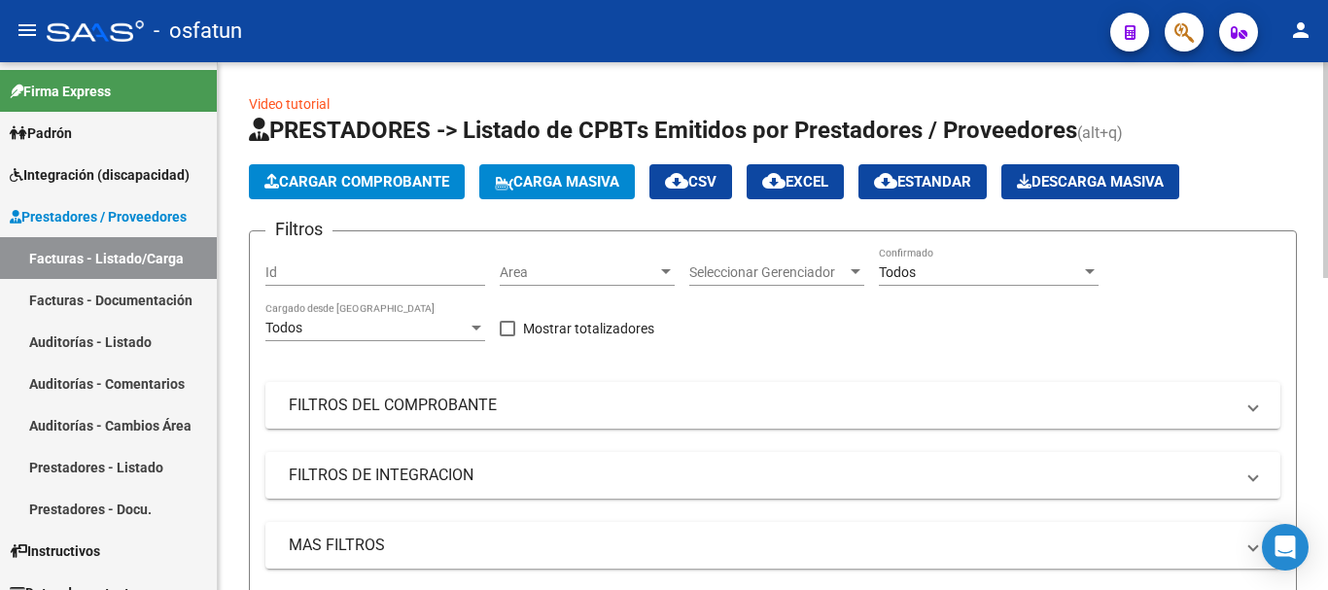
click at [364, 162] on app-list-header "PRESTADORES -> Listado de CPBTs Emitidos por Prestadores / Proveedores (alt+q) …" at bounding box center [773, 380] width 1048 height 531
click at [369, 177] on span "Cargar Comprobante" at bounding box center [357, 182] width 185 height 18
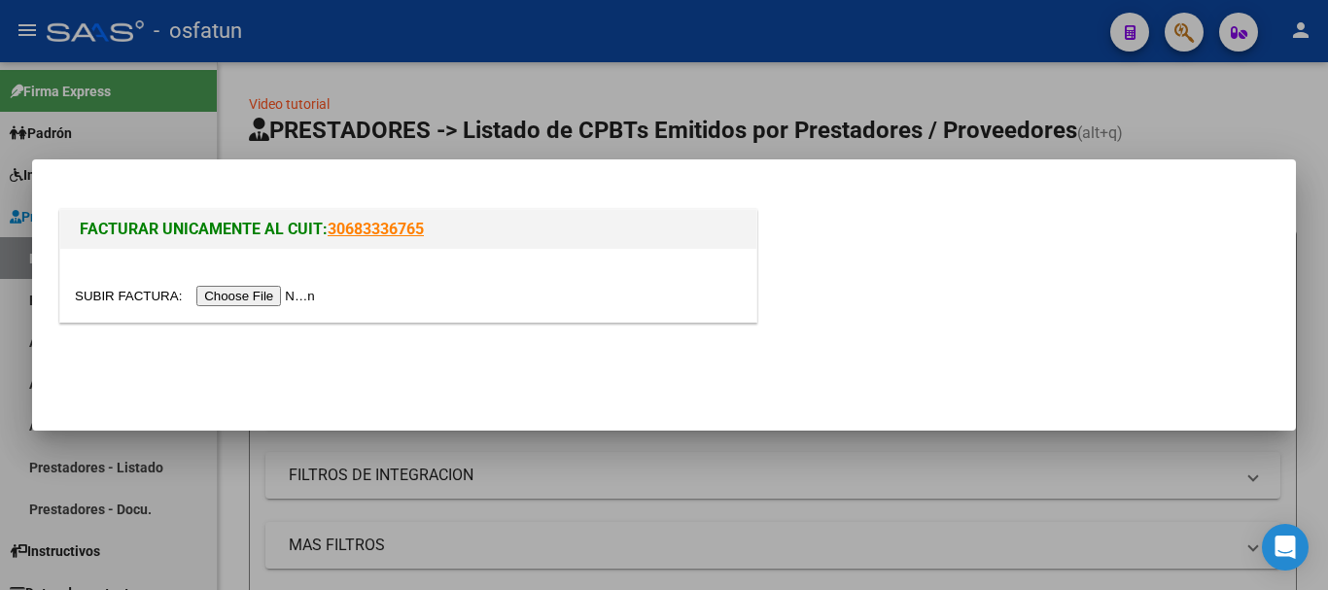
click at [299, 296] on input "file" at bounding box center [198, 296] width 246 height 20
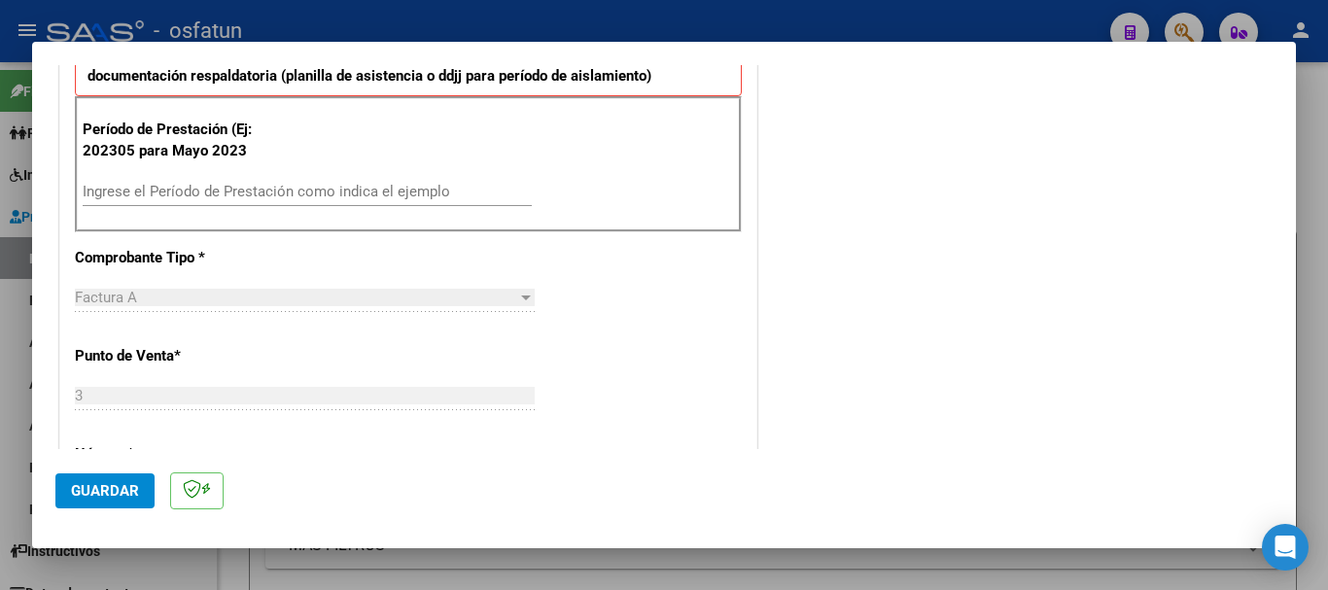
scroll to position [583, 0]
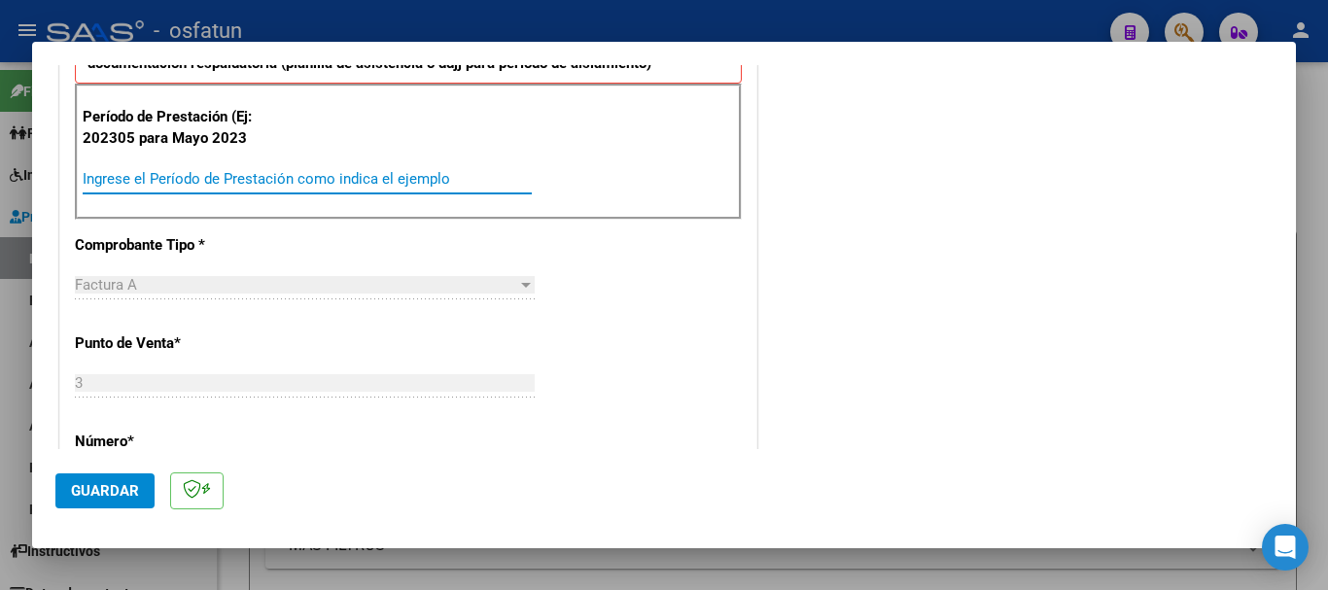
click at [143, 180] on input "Ingrese el Período de Prestación como indica el ejemplo" at bounding box center [307, 179] width 449 height 18
type input "202507"
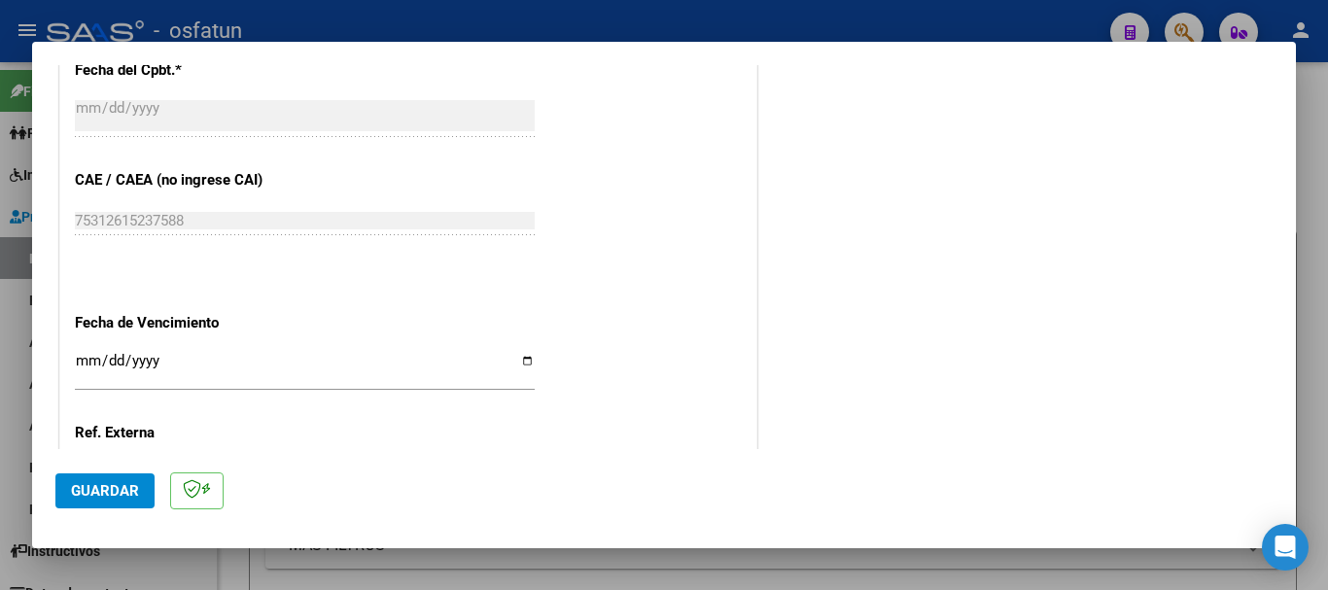
scroll to position [1167, 0]
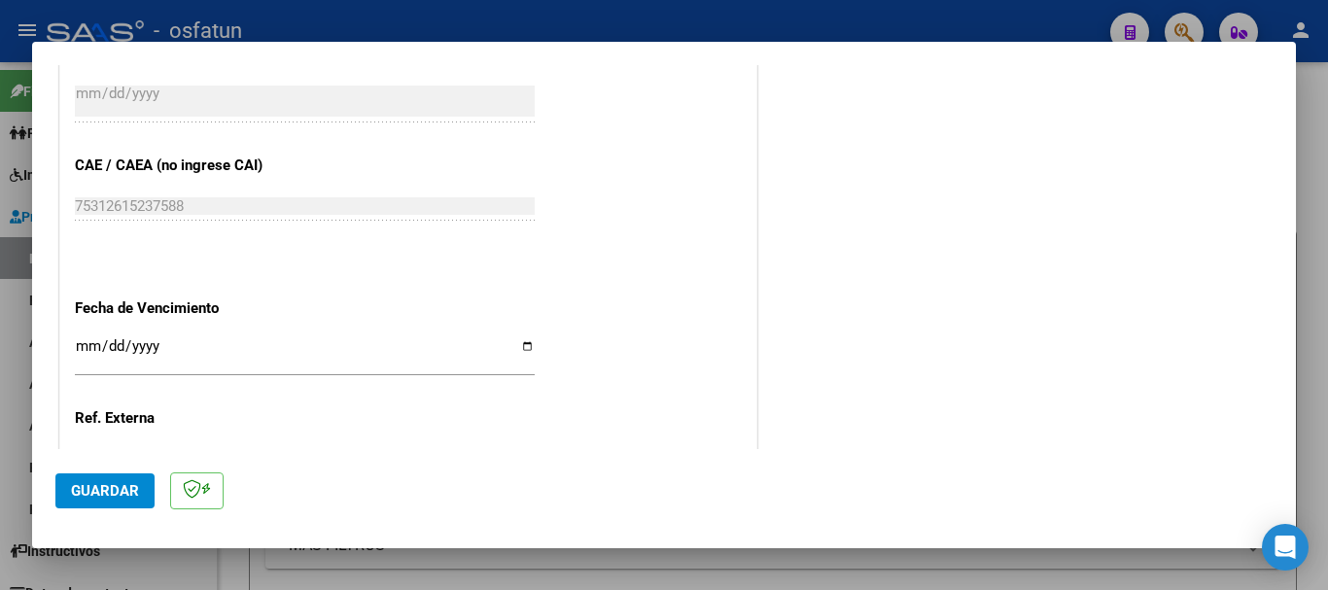
click at [77, 346] on input "Ingresar la fecha" at bounding box center [305, 353] width 460 height 31
type input "[DATE]"
click at [120, 479] on button "Guardar" at bounding box center [104, 491] width 99 height 35
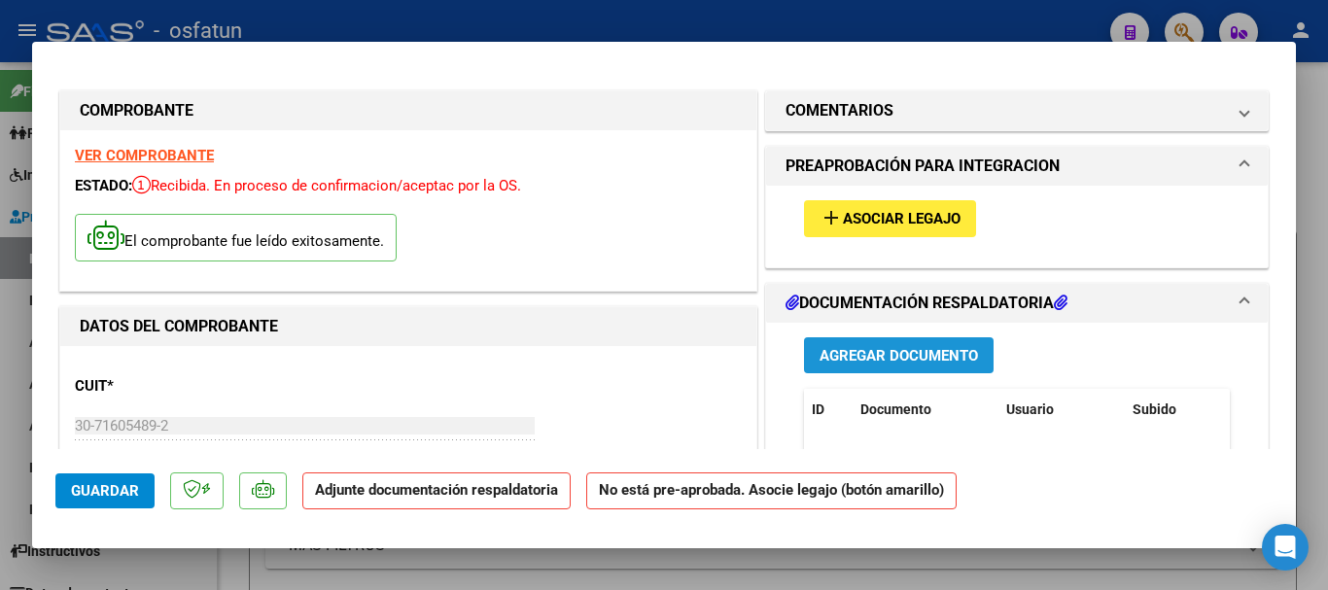
click at [863, 354] on span "Agregar Documento" at bounding box center [899, 356] width 159 height 18
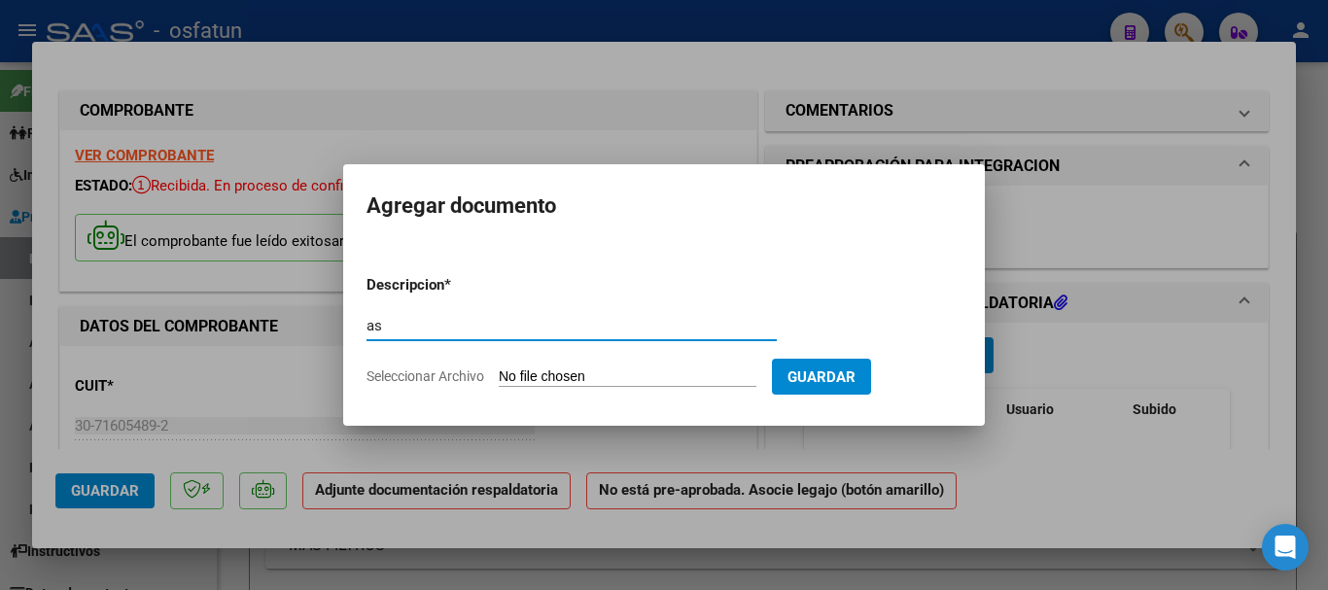
type input "a"
type input "ASISTENCIA"
click at [666, 379] on input "Seleccionar Archivo" at bounding box center [628, 378] width 258 height 18
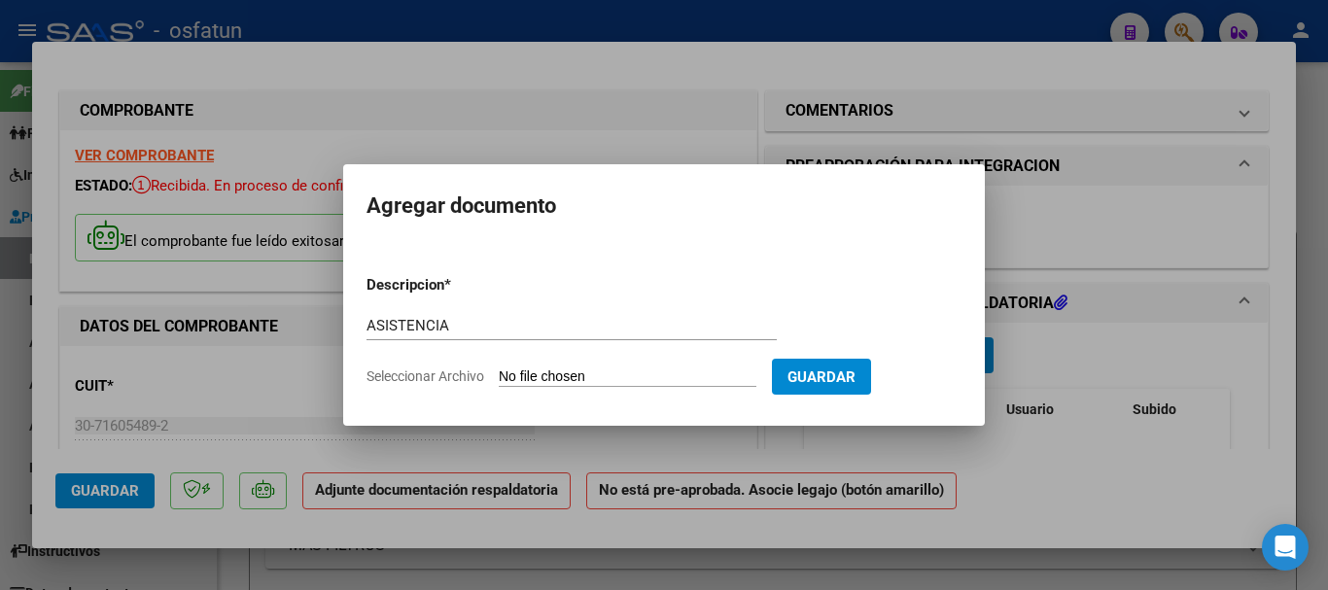
type input "C:\fakepath\07. [PERSON_NAME]- SAIE 2025.pdf"
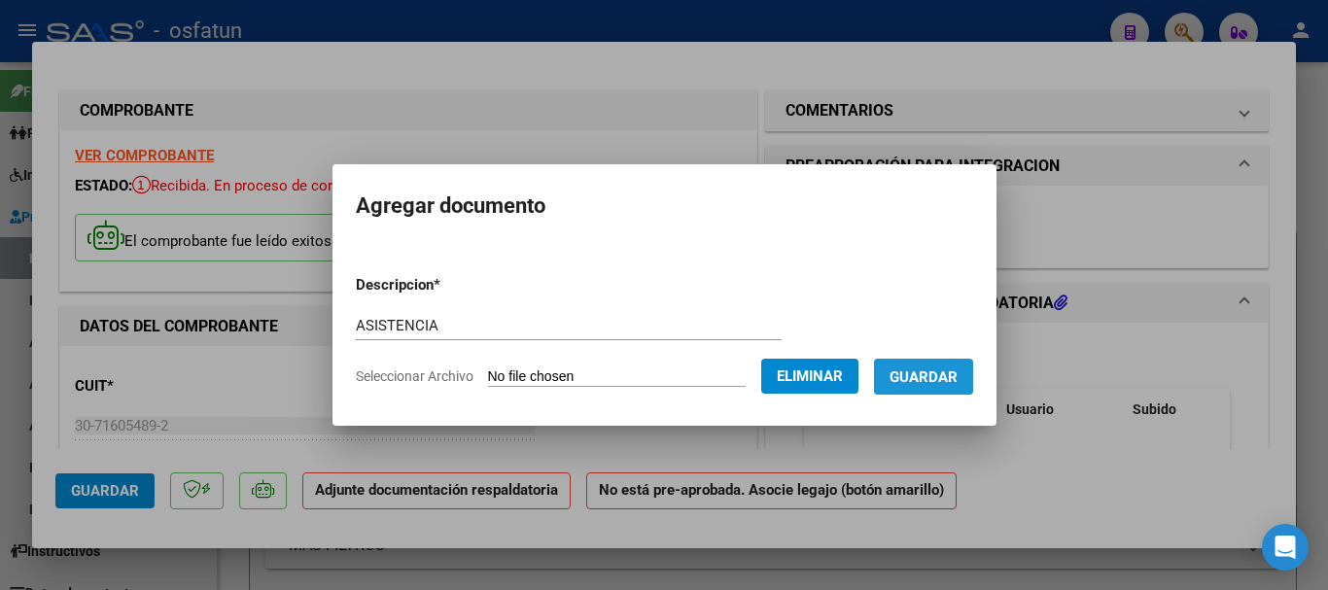
click at [958, 382] on span "Guardar" at bounding box center [924, 378] width 68 height 18
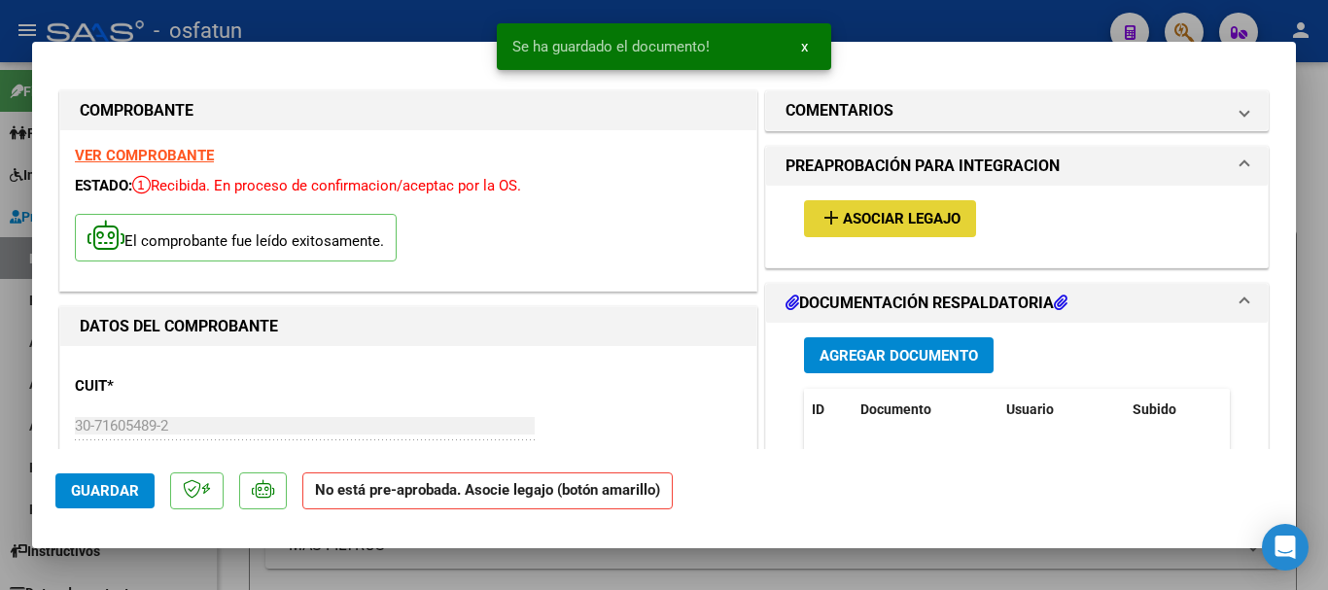
click at [871, 216] on span "Asociar Legajo" at bounding box center [902, 220] width 118 height 18
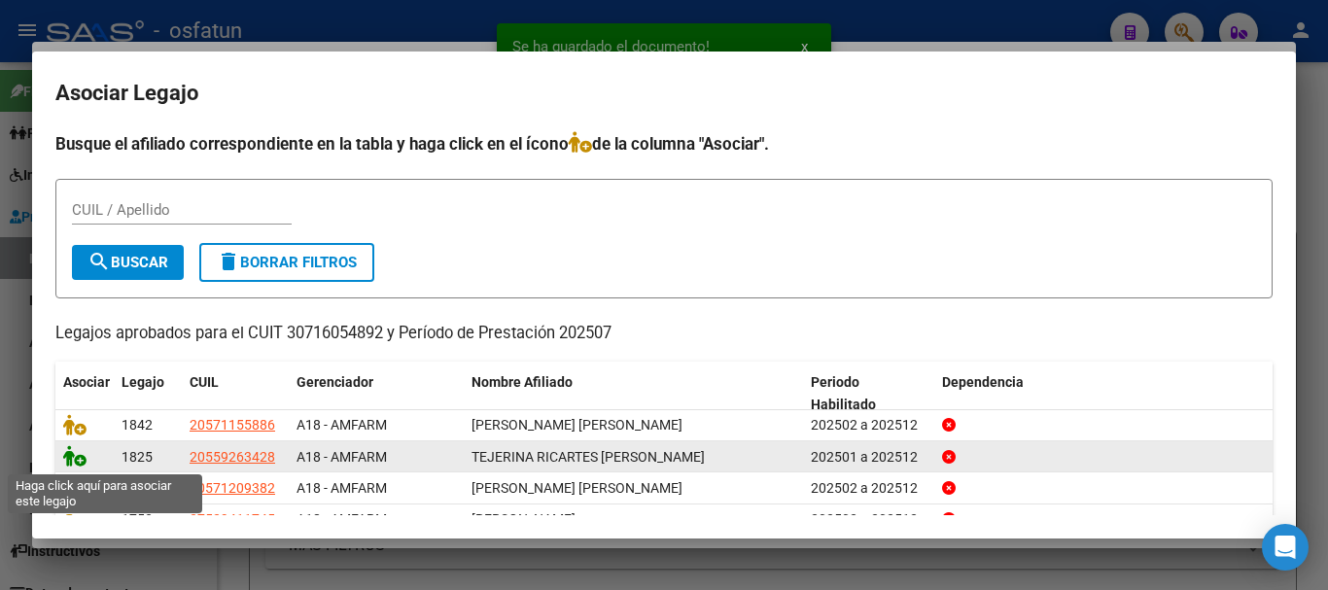
click at [71, 460] on icon at bounding box center [74, 455] width 23 height 21
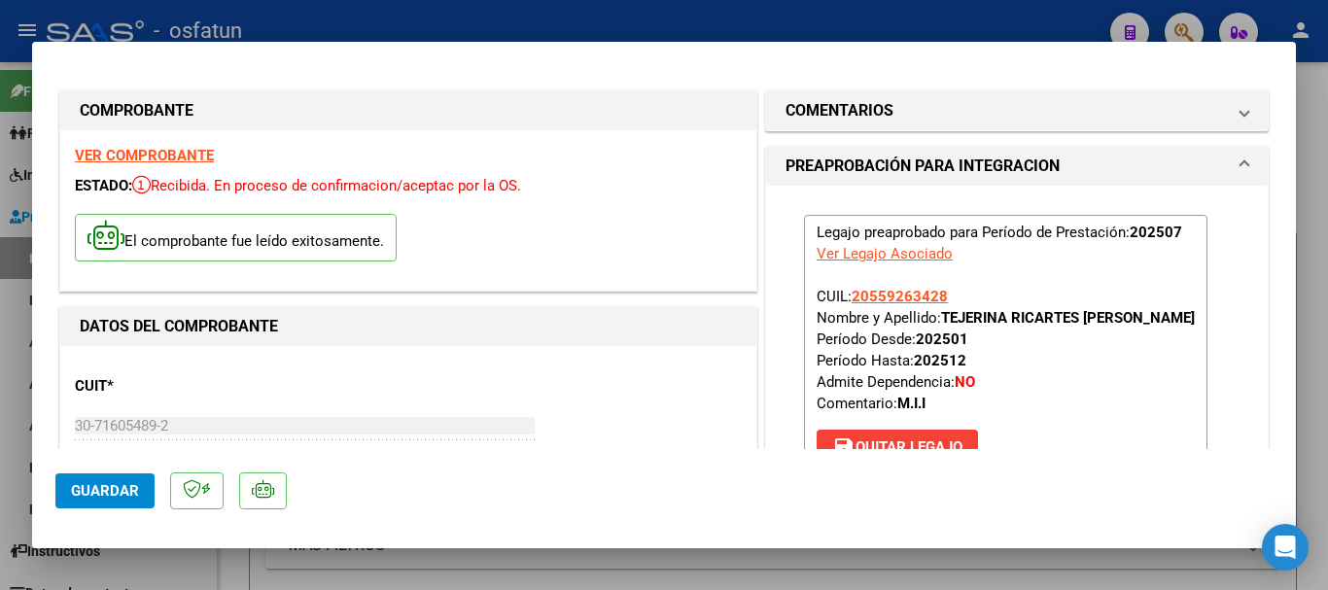
click at [84, 478] on button "Guardar" at bounding box center [104, 491] width 99 height 35
click at [116, 480] on button "Guardar" at bounding box center [104, 491] width 99 height 35
click at [101, 485] on span "Guardar" at bounding box center [105, 491] width 68 height 18
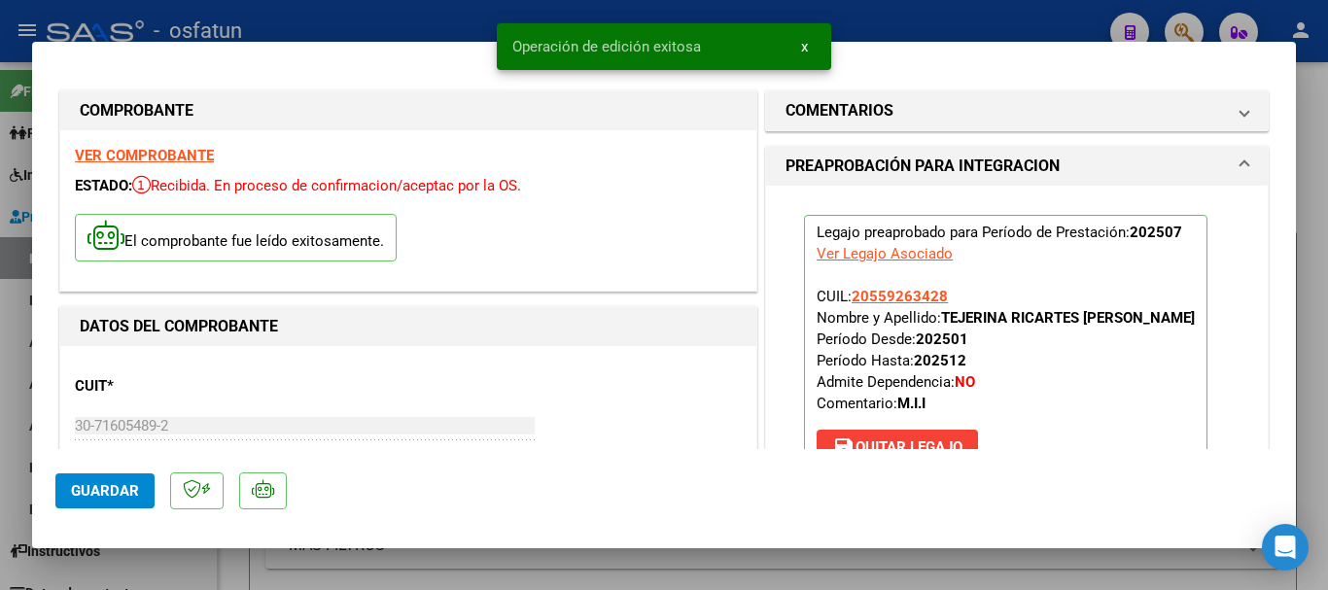
type input "$ 0,00"
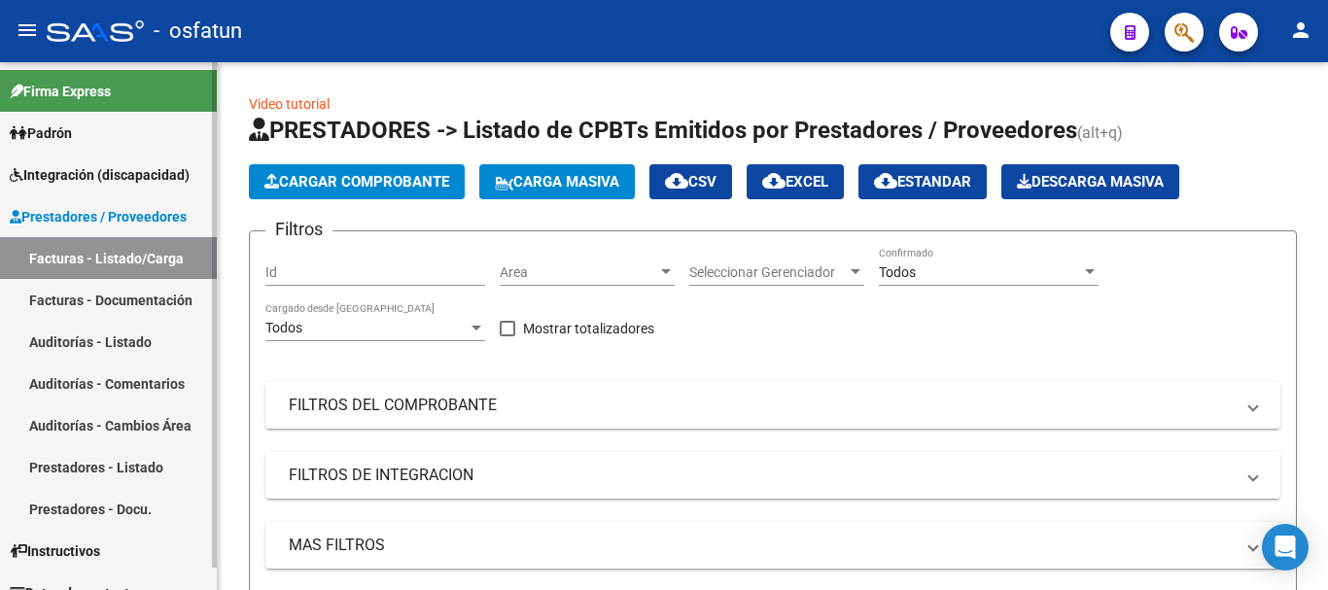
click at [158, 177] on span "Integración (discapacidad)" at bounding box center [100, 174] width 180 height 21
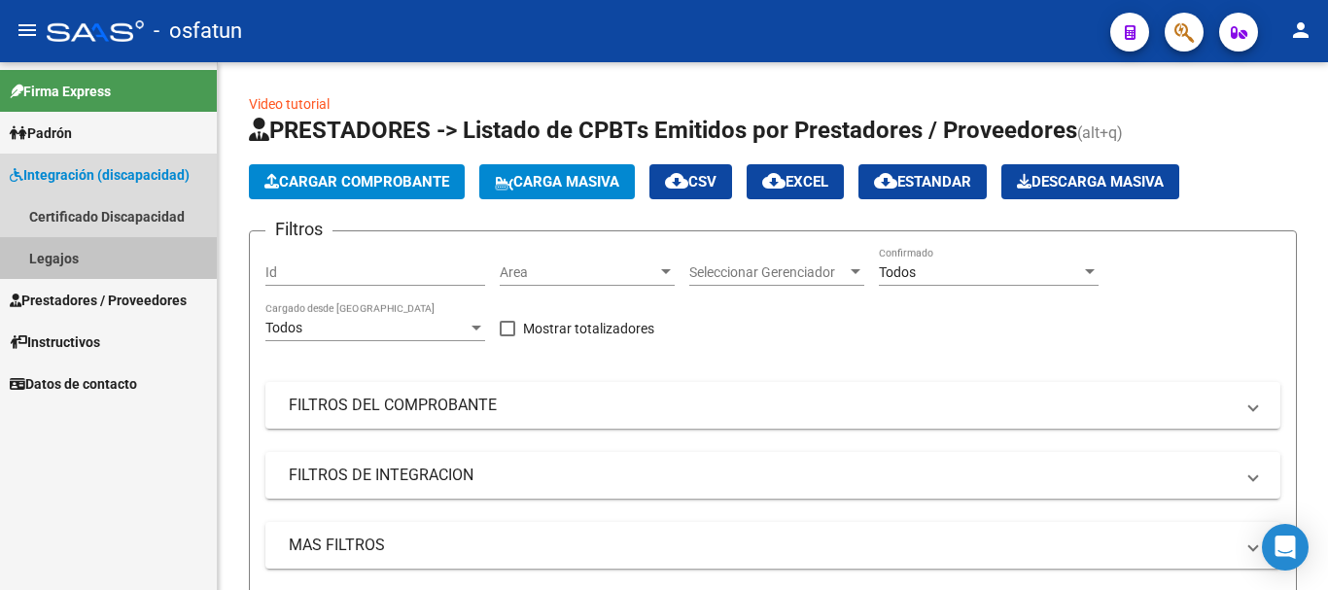
click at [80, 256] on link "Legajos" at bounding box center [108, 258] width 217 height 42
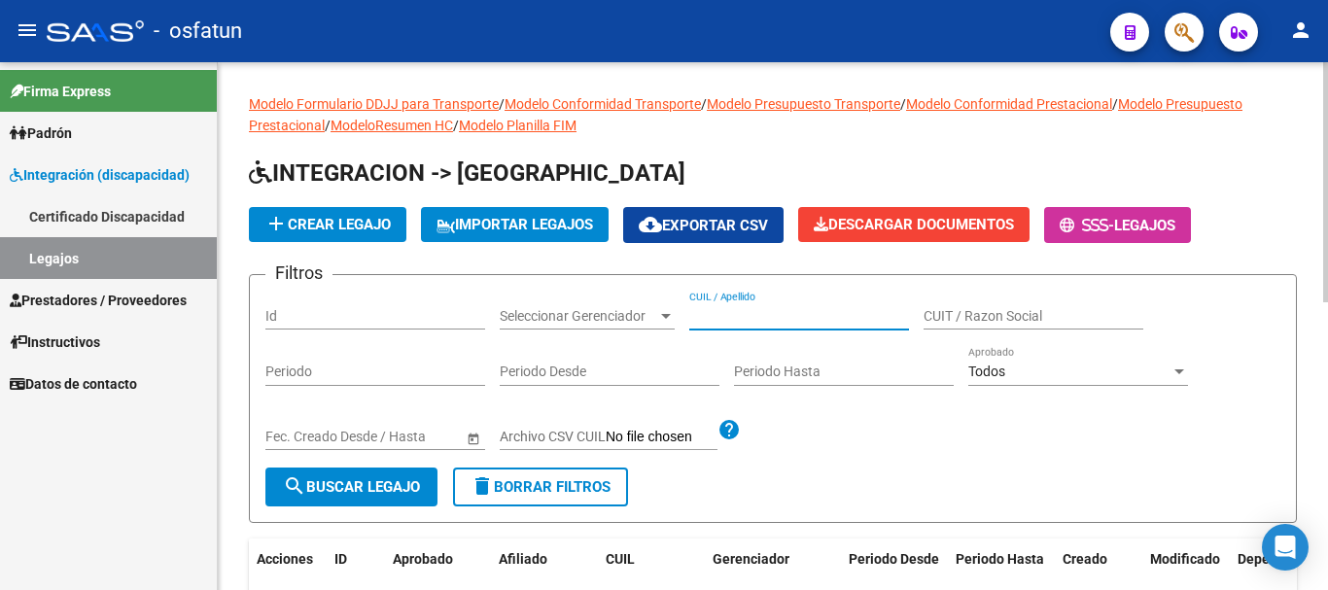
click at [722, 316] on input "CUIL / Apellido" at bounding box center [799, 316] width 220 height 17
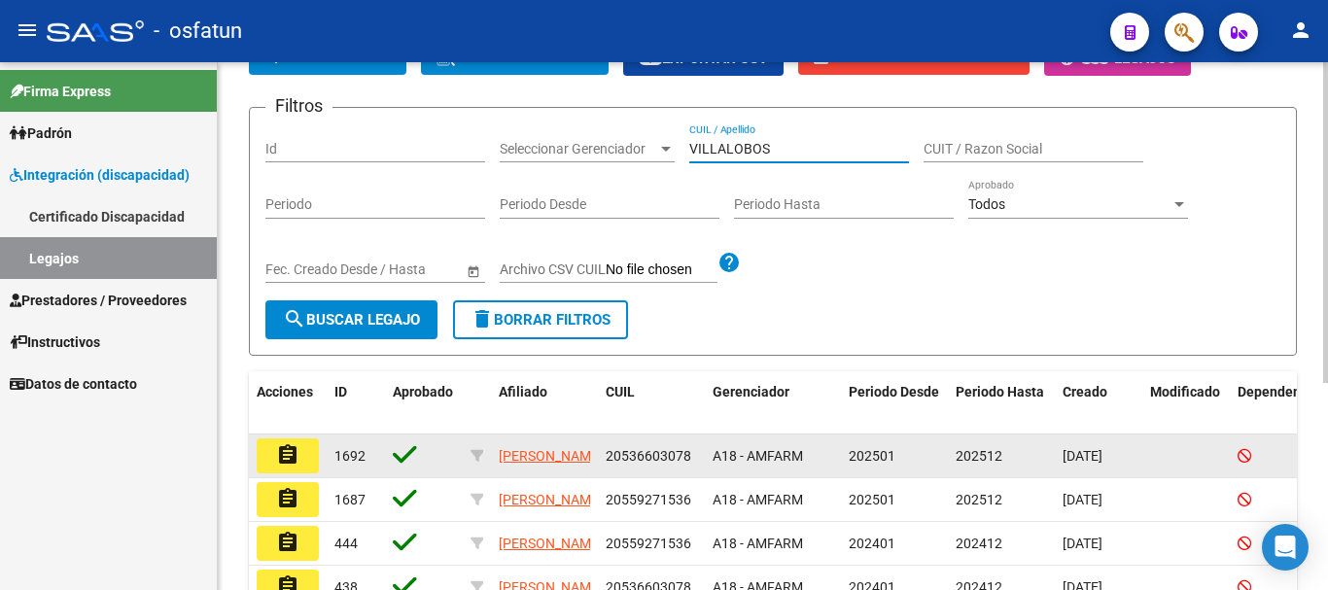
scroll to position [194, 0]
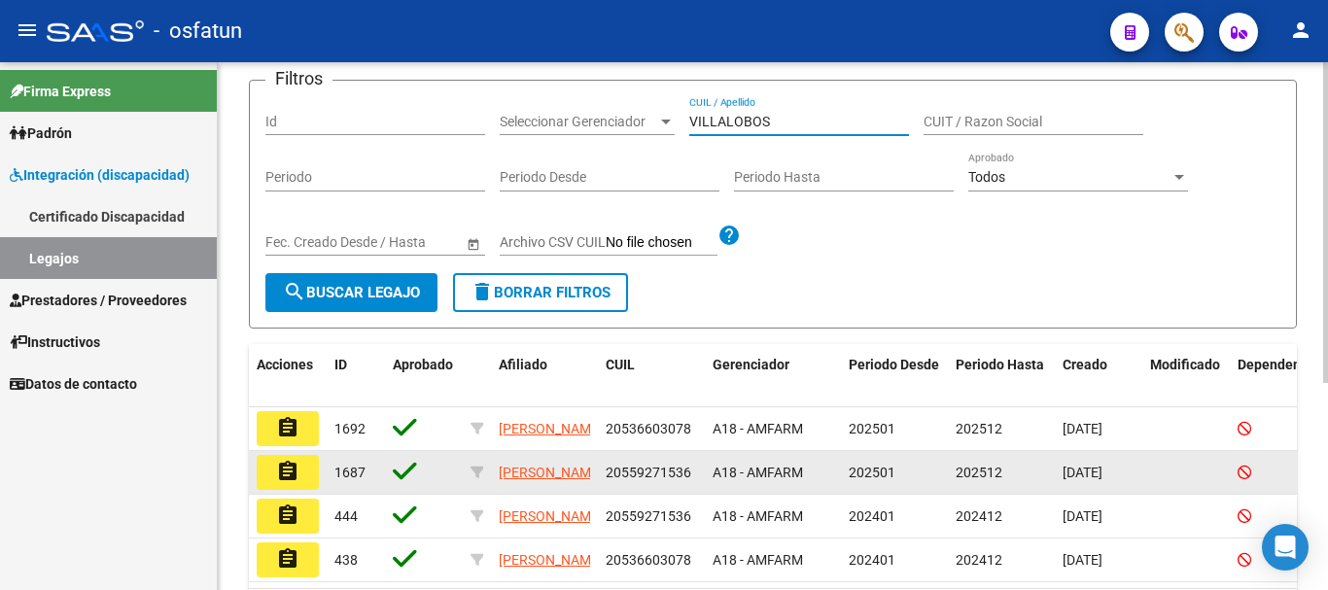
type input "VILLALOBOS"
click at [295, 479] on mat-icon "assignment" at bounding box center [287, 471] width 23 height 23
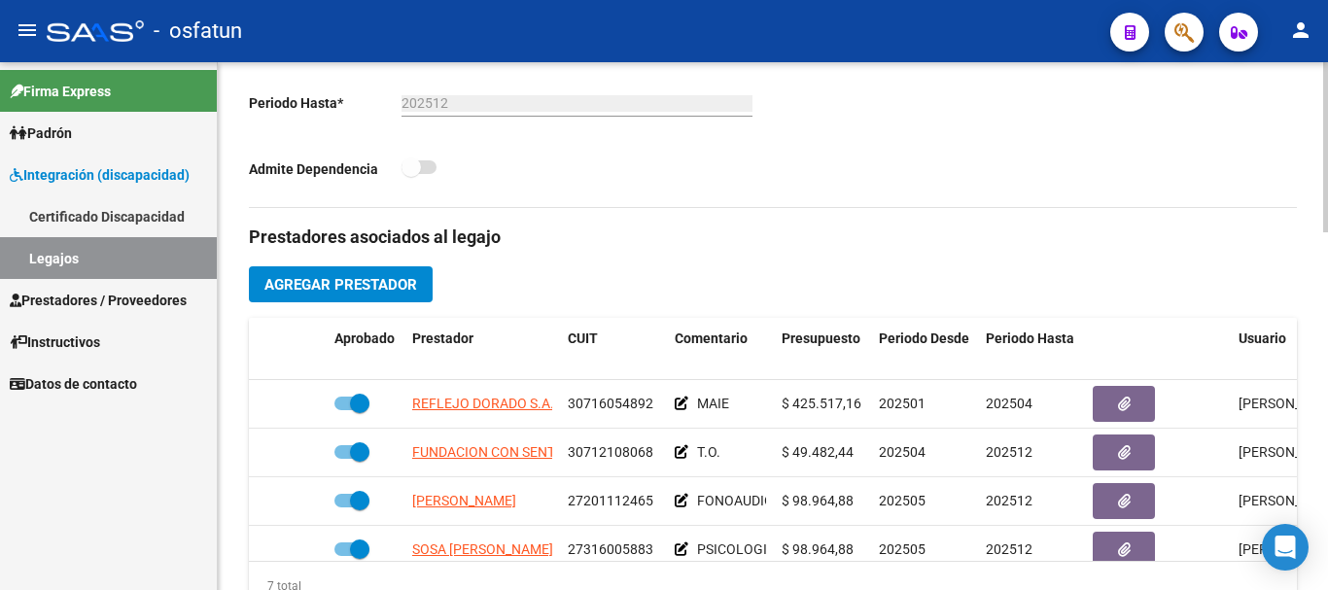
scroll to position [583, 0]
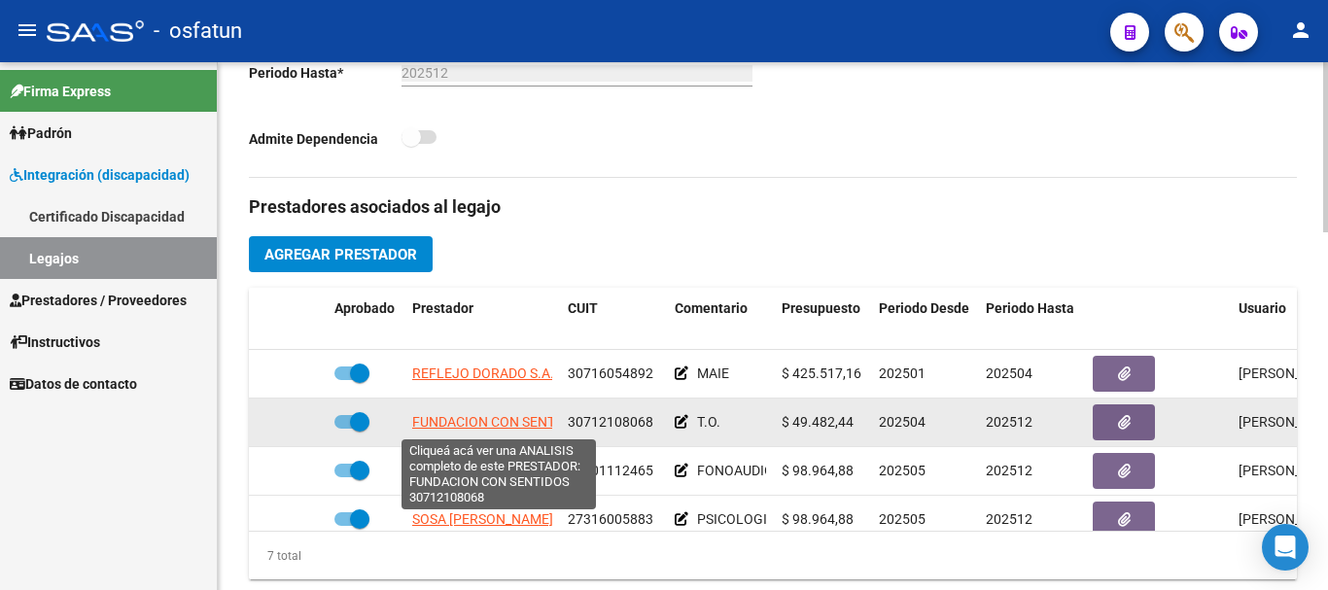
click at [540, 420] on span "FUNDACION CON SENTIDOS" at bounding box center [498, 422] width 173 height 16
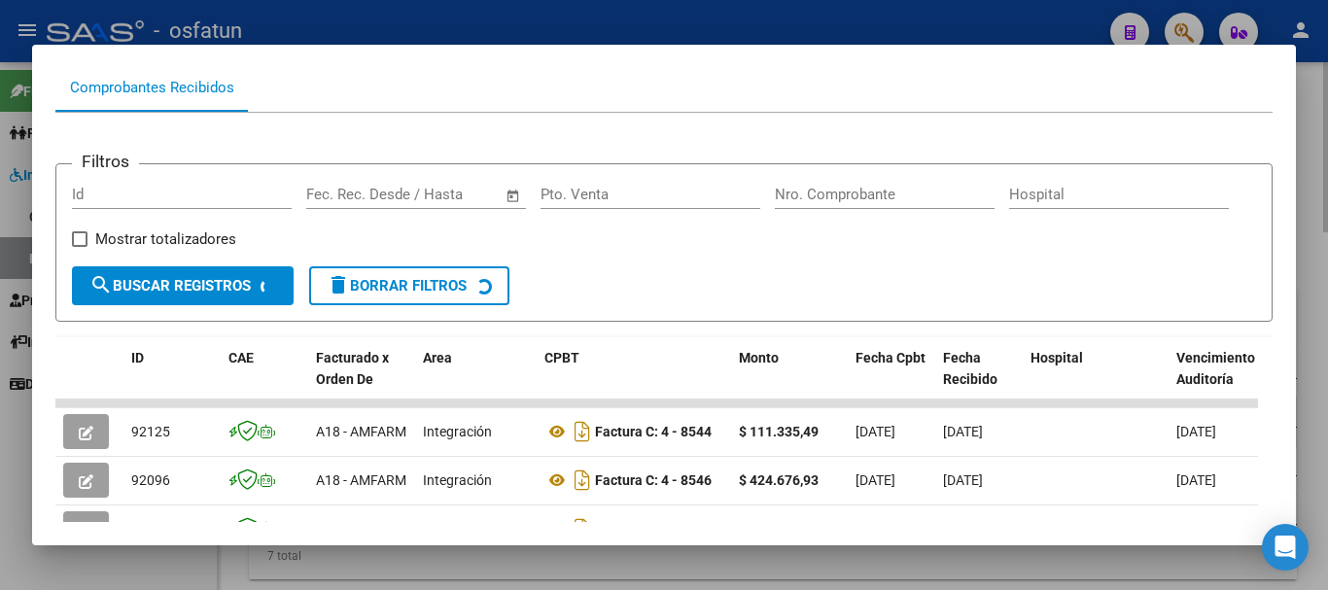
scroll to position [194, 0]
